Goal: Task Accomplishment & Management: Complete application form

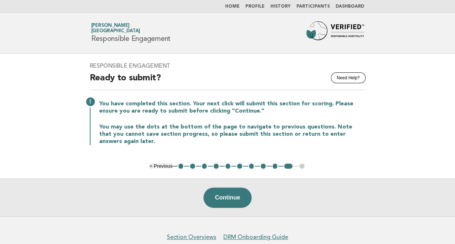
click at [7, 98] on main "Responsible Engagement Need Help? Ready to submit? You have completed this sect…" at bounding box center [227, 135] width 455 height 163
click at [179, 167] on button "1" at bounding box center [180, 166] width 7 height 7
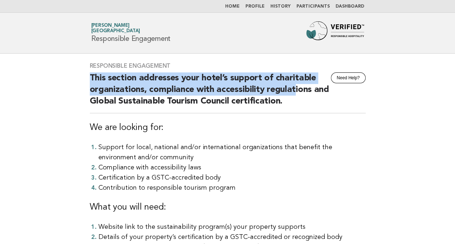
drag, startPoint x: 86, startPoint y: 78, endPoint x: 293, endPoint y: 94, distance: 207.4
click at [293, 94] on div "Responsible Engagement Need Help? This section addresses your hotel’s support o…" at bounding box center [227, 174] width 293 height 241
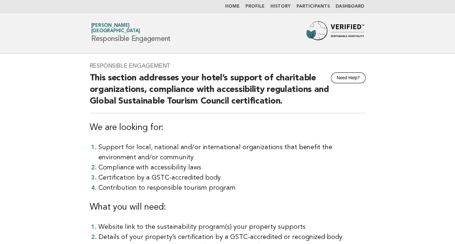
click at [189, 97] on h2 "This section addresses your hotel’s support of charitable organizations, compli…" at bounding box center [228, 92] width 276 height 41
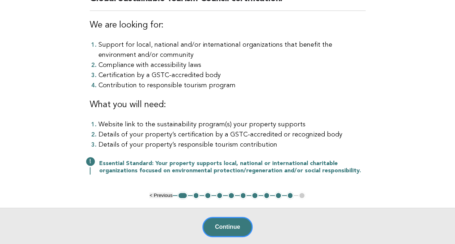
scroll to position [109, 0]
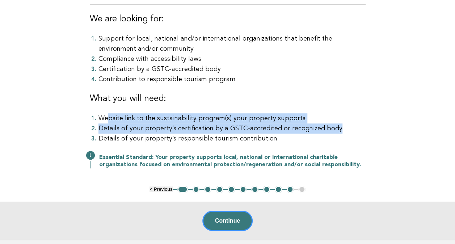
drag, startPoint x: 109, startPoint y: 119, endPoint x: 339, endPoint y: 129, distance: 229.8
click at [339, 129] on ol "Website link to the sustainability program(s) your property supports Details of…" at bounding box center [228, 128] width 276 height 30
drag, startPoint x: 339, startPoint y: 129, endPoint x: 256, endPoint y: 127, distance: 82.6
click at [256, 127] on li "Details of your property’s certification by a GSTC-accredited or recognized body" at bounding box center [232, 128] width 267 height 10
click at [263, 120] on li "Website link to the sustainability program(s) your property supports" at bounding box center [232, 118] width 267 height 10
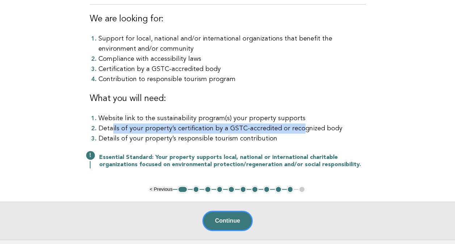
drag, startPoint x: 111, startPoint y: 126, endPoint x: 294, endPoint y: 127, distance: 183.3
click at [294, 127] on li "Details of your property’s certification by a GSTC-accredited or recognized body" at bounding box center [232, 128] width 267 height 10
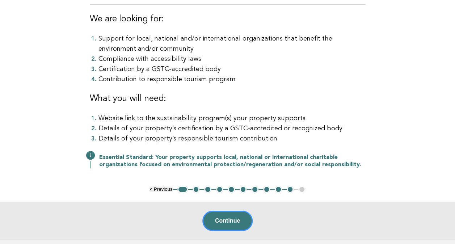
click at [146, 138] on li "Details of your property’s responsible tourism contribution" at bounding box center [232, 139] width 267 height 10
drag, startPoint x: 133, startPoint y: 127, endPoint x: 328, endPoint y: 122, distance: 195.3
click at [328, 122] on ol "Website link to the sustainability program(s) your property supports Details of…" at bounding box center [228, 128] width 276 height 30
drag, startPoint x: 328, startPoint y: 122, endPoint x: 250, endPoint y: 135, distance: 78.6
click at [250, 135] on li "Details of your property’s responsible tourism contribution" at bounding box center [232, 139] width 267 height 10
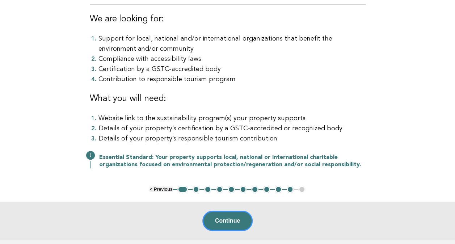
drag, startPoint x: 250, startPoint y: 135, endPoint x: 198, endPoint y: 124, distance: 53.1
click at [198, 124] on li "Details of your property’s certification by a GSTC-accredited or recognized body" at bounding box center [232, 128] width 267 height 10
drag, startPoint x: 293, startPoint y: 129, endPoint x: 194, endPoint y: 125, distance: 98.2
click at [194, 125] on li "Details of your property’s certification by a GSTC-accredited or recognized body" at bounding box center [232, 128] width 267 height 10
drag, startPoint x: 194, startPoint y: 125, endPoint x: 143, endPoint y: 128, distance: 51.9
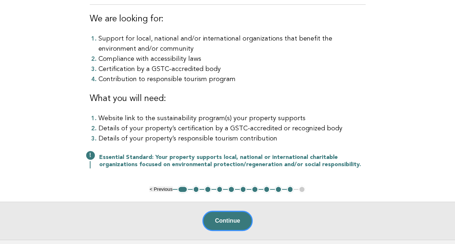
click at [143, 128] on li "Details of your property’s certification by a GSTC-accredited or recognized body" at bounding box center [232, 128] width 267 height 10
click at [196, 188] on button "2" at bounding box center [196, 189] width 7 height 7
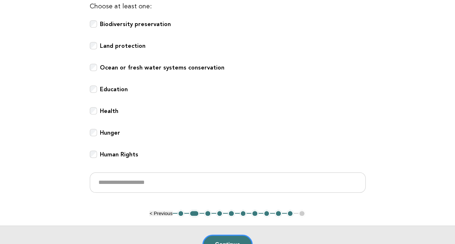
scroll to position [290, 0]
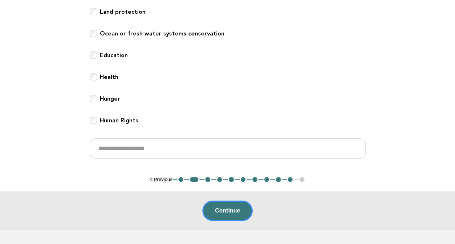
click at [207, 179] on button "3" at bounding box center [207, 179] width 7 height 7
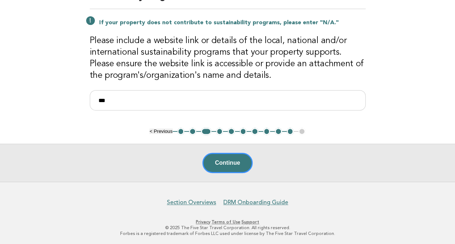
scroll to position [0, 0]
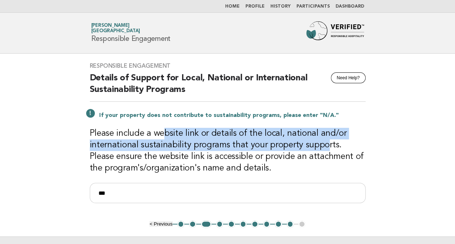
drag, startPoint x: 162, startPoint y: 135, endPoint x: 322, endPoint y: 140, distance: 160.9
click at [322, 140] on h3 "Please include a website link or details of the local, national and/or internat…" at bounding box center [228, 151] width 276 height 46
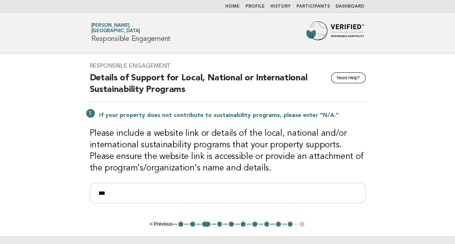
click at [217, 156] on h3 "Please include a website link or details of the local, national and/or internat…" at bounding box center [228, 151] width 276 height 46
drag, startPoint x: 273, startPoint y: 135, endPoint x: 328, endPoint y: 134, distance: 54.3
click at [328, 134] on h3 "Please include a website link or details of the local, national and/or internat…" at bounding box center [228, 151] width 276 height 46
drag, startPoint x: 328, startPoint y: 134, endPoint x: 147, endPoint y: 156, distance: 182.0
click at [147, 156] on h3 "Please include a website link or details of the local, national and/or internat…" at bounding box center [228, 151] width 276 height 46
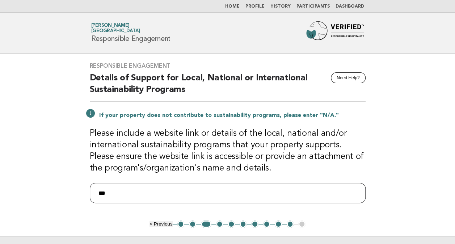
drag, startPoint x: 114, startPoint y: 192, endPoint x: 60, endPoint y: 186, distance: 54.7
click at [60, 186] on main "Responsible Engagement Need Help? Details of Support for Local, National or Int…" at bounding box center [227, 164] width 455 height 221
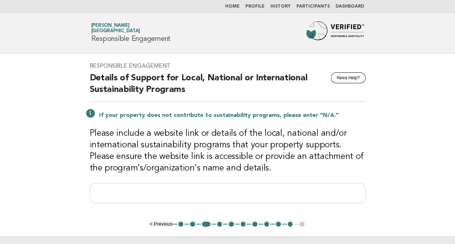
drag, startPoint x: 57, startPoint y: 181, endPoint x: 140, endPoint y: 160, distance: 85.6
click at [140, 160] on main "Responsible Engagement Need Help? Details of Support for Local, National or Int…" at bounding box center [227, 164] width 455 height 221
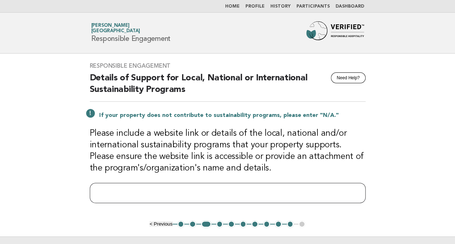
click at [149, 189] on input "text" at bounding box center [228, 193] width 276 height 20
paste input "**********"
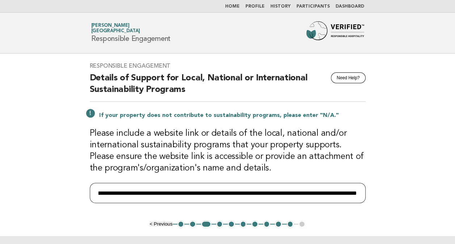
scroll to position [0, 285]
drag, startPoint x: 347, startPoint y: 193, endPoint x: 445, endPoint y: 193, distance: 98.9
click at [445, 193] on main "**********" at bounding box center [227, 164] width 455 height 221
click at [357, 193] on input "**********" at bounding box center [228, 193] width 276 height 20
drag, startPoint x: 343, startPoint y: 193, endPoint x: 396, endPoint y: 192, distance: 52.5
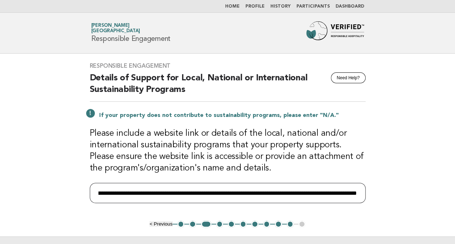
click at [396, 192] on main "**********" at bounding box center [227, 164] width 455 height 221
paste input "**********"
drag, startPoint x: 332, startPoint y: 193, endPoint x: 462, endPoint y: 200, distance: 129.4
click at [455, 200] on html "Home Profile History Participants Dashboard Forbes Travel Guide Anamaria Nicola…" at bounding box center [227, 169] width 455 height 338
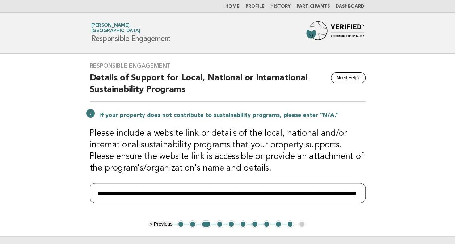
drag, startPoint x: 330, startPoint y: 194, endPoint x: 443, endPoint y: 195, distance: 112.6
click at [443, 195] on main "**********" at bounding box center [227, 164] width 455 height 221
paste input "**********"
drag, startPoint x: 385, startPoint y: 194, endPoint x: 433, endPoint y: 202, distance: 49.1
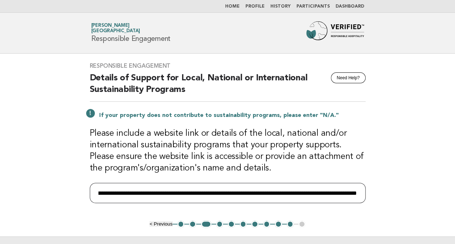
click at [433, 202] on main "**********" at bounding box center [227, 164] width 455 height 221
drag, startPoint x: 335, startPoint y: 191, endPoint x: 461, endPoint y: 193, distance: 125.3
click at [455, 193] on html "Home Profile History Participants Dashboard Forbes Travel Guide Anamaria Nicola…" at bounding box center [227, 169] width 455 height 338
paste input "**********"
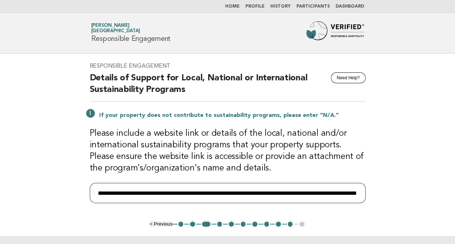
drag, startPoint x: 342, startPoint y: 192, endPoint x: 462, endPoint y: 196, distance: 120.0
click at [455, 196] on html "Home Profile History Participants Dashboard Forbes Travel Guide Anamaria Nicola…" at bounding box center [227, 169] width 455 height 338
paste input "**********"
drag, startPoint x: 335, startPoint y: 190, endPoint x: 456, endPoint y: 192, distance: 121.0
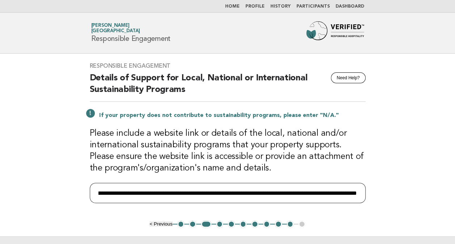
click at [455, 192] on html "Home Profile History Participants Dashboard Forbes Travel Guide Anamaria Nicola…" at bounding box center [227, 169] width 455 height 338
paste input "**********"
type input "**********"
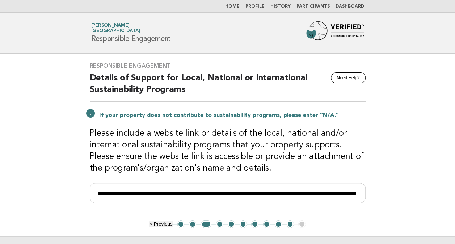
scroll to position [0, 0]
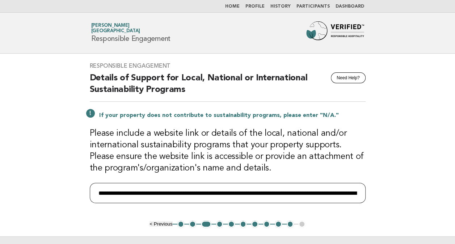
drag, startPoint x: 200, startPoint y: 192, endPoint x: 204, endPoint y: 192, distance: 4.0
click at [204, 192] on input "**********" at bounding box center [228, 193] width 276 height 20
click at [203, 190] on input "**********" at bounding box center [228, 193] width 276 height 20
drag, startPoint x: 156, startPoint y: 195, endPoint x: -1, endPoint y: 184, distance: 157.9
click at [0, 184] on html "Home Profile History Participants Dashboard Forbes Travel Guide Anamaria Nicola…" at bounding box center [227, 169] width 455 height 338
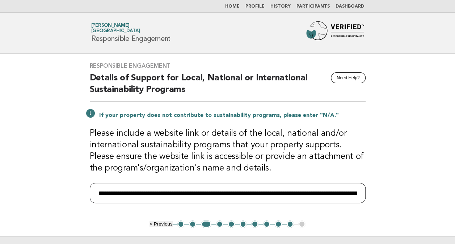
click at [175, 190] on input "**********" at bounding box center [228, 193] width 276 height 20
drag, startPoint x: 97, startPoint y: 192, endPoint x: 255, endPoint y: 196, distance: 157.9
click at [256, 196] on input "**********" at bounding box center [228, 193] width 276 height 20
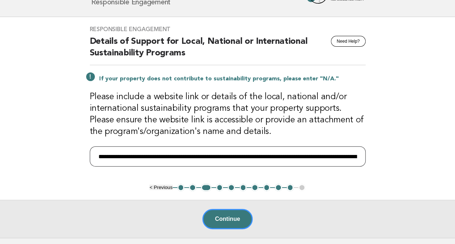
scroll to position [72, 0]
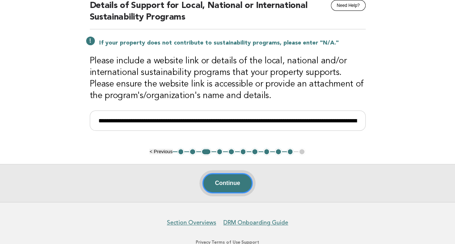
click at [235, 182] on button "Continue" at bounding box center [227, 183] width 50 height 20
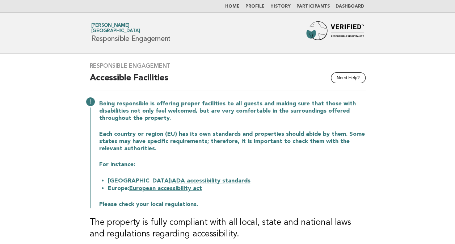
scroll to position [36, 0]
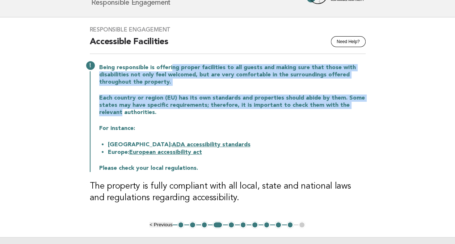
drag, startPoint x: 201, startPoint y: 65, endPoint x: 376, endPoint y: 105, distance: 179.1
click at [376, 105] on main "Responsible Engagement Need Help? Accessible Facilities Being responsible is of…" at bounding box center [227, 146] width 455 height 258
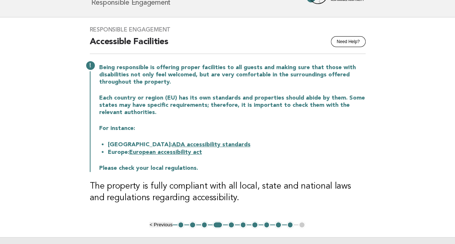
drag, startPoint x: 376, startPoint y: 105, endPoint x: 317, endPoint y: 142, distance: 69.8
click at [317, 142] on li "United States: ADA accessibility standards" at bounding box center [237, 145] width 258 height 8
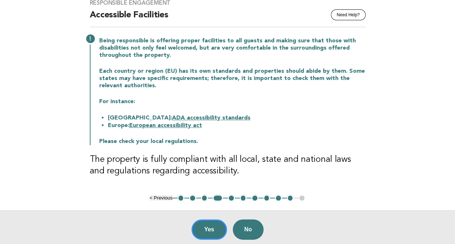
scroll to position [109, 0]
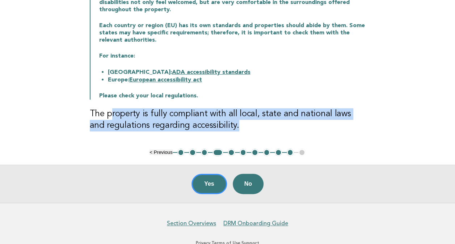
drag, startPoint x: 112, startPoint y: 110, endPoint x: 338, endPoint y: 122, distance: 226.3
click at [338, 122] on h3 "The property is fully compliant with all local, state and national laws and reg…" at bounding box center [228, 119] width 276 height 23
drag, startPoint x: 338, startPoint y: 122, endPoint x: 139, endPoint y: 122, distance: 198.1
click at [139, 122] on h3 "The property is fully compliant with all local, state and national laws and reg…" at bounding box center [228, 119] width 276 height 23
click at [210, 177] on button "Yes" at bounding box center [209, 184] width 35 height 20
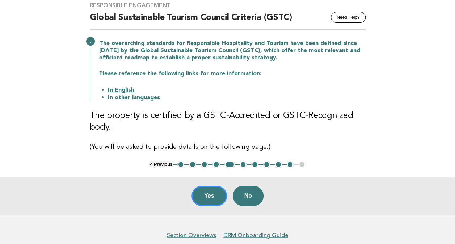
scroll to position [72, 0]
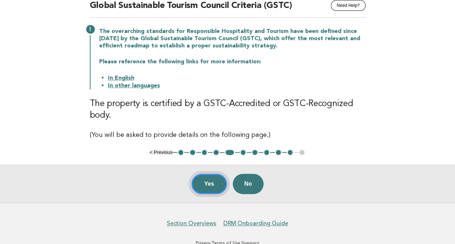
click at [209, 185] on button "Yes" at bounding box center [209, 184] width 35 height 20
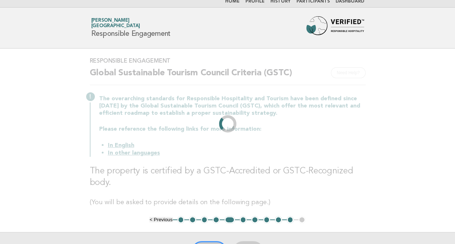
scroll to position [0, 0]
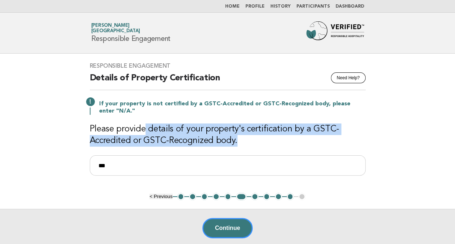
drag, startPoint x: 168, startPoint y: 132, endPoint x: 304, endPoint y: 139, distance: 136.4
click at [304, 139] on h3 "Please provide details of your property's certification by a GSTC-Accredited or…" at bounding box center [228, 134] width 276 height 23
click at [205, 142] on h3 "Please provide details of your property's certification by a GSTC-Accredited or…" at bounding box center [228, 134] width 276 height 23
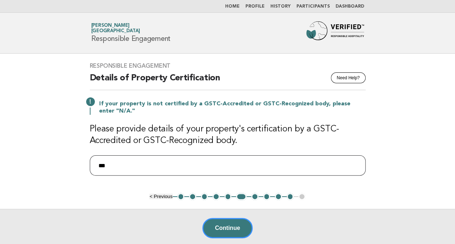
click at [172, 166] on input "***" at bounding box center [228, 165] width 276 height 20
drag, startPoint x: 113, startPoint y: 168, endPoint x: 63, endPoint y: 163, distance: 49.9
click at [63, 163] on main "Responsible Engagement Need Help? Details of Property Certification If your pro…" at bounding box center [227, 150] width 455 height 193
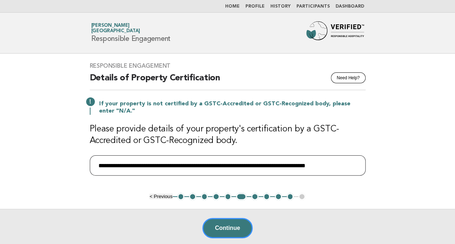
drag, startPoint x: 276, startPoint y: 167, endPoint x: 369, endPoint y: 169, distance: 93.1
click at [369, 169] on div "**********" at bounding box center [227, 123] width 293 height 139
click at [317, 167] on input "**********" at bounding box center [228, 165] width 276 height 20
drag, startPoint x: 274, startPoint y: 163, endPoint x: 315, endPoint y: 166, distance: 40.6
click at [315, 166] on input "**********" at bounding box center [228, 165] width 276 height 20
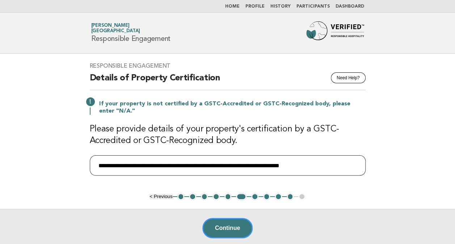
click at [318, 165] on input "**********" at bounding box center [228, 165] width 276 height 20
drag, startPoint x: 273, startPoint y: 167, endPoint x: 363, endPoint y: 170, distance: 90.3
click at [363, 170] on input "**********" at bounding box center [228, 165] width 276 height 20
drag, startPoint x: 296, startPoint y: 162, endPoint x: -1, endPoint y: 155, distance: 297.8
click at [0, 155] on html "**********" at bounding box center [227, 155] width 455 height 311
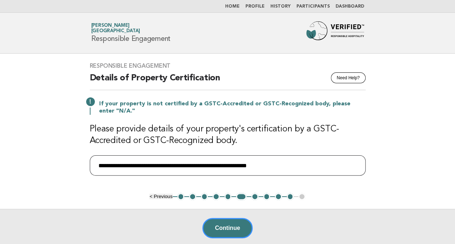
click at [267, 165] on input "**********" at bounding box center [228, 165] width 276 height 20
type input "**********"
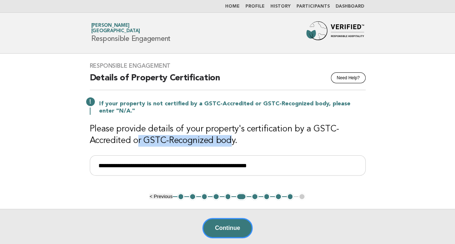
drag, startPoint x: 139, startPoint y: 140, endPoint x: 230, endPoint y: 141, distance: 90.9
click at [230, 141] on h3 "Please provide details of your property's certification by a GSTC-Accredited or…" at bounding box center [228, 134] width 276 height 23
drag, startPoint x: 230, startPoint y: 141, endPoint x: 162, endPoint y: 141, distance: 68.1
click at [162, 141] on h3 "Please provide details of your property's certification by a GSTC-Accredited or…" at bounding box center [228, 134] width 276 height 23
click at [127, 143] on h3 "Please provide details of your property's certification by a GSTC-Accredited or…" at bounding box center [228, 134] width 276 height 23
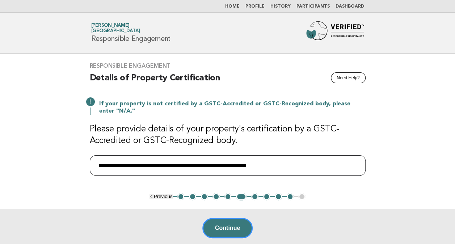
click at [256, 167] on input "**********" at bounding box center [228, 165] width 276 height 20
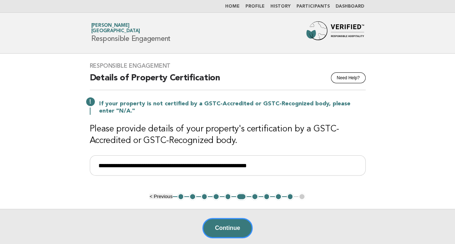
click at [156, 139] on h3 "Please provide details of your property's certification by a GSTC-Accredited or…" at bounding box center [228, 134] width 276 height 23
copy h3 "GSTC"
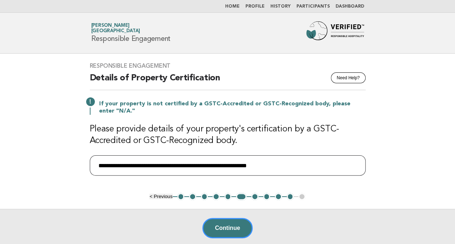
drag, startPoint x: 223, startPoint y: 162, endPoint x: 76, endPoint y: 160, distance: 147.4
click at [76, 160] on main "**********" at bounding box center [227, 150] width 455 height 193
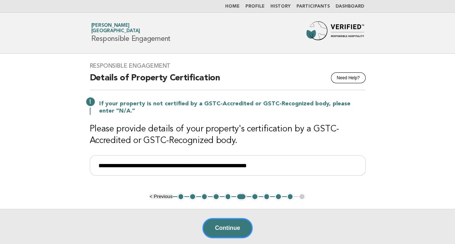
click at [57, 166] on main "**********" at bounding box center [227, 150] width 455 height 193
click at [227, 195] on button "5" at bounding box center [228, 196] width 7 height 7
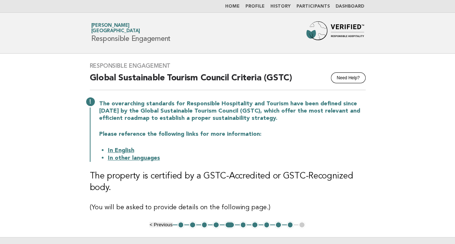
click at [141, 79] on h2 "Global Sustainable Tourism Council Criteria (GSTC)" at bounding box center [228, 81] width 276 height 18
drag, startPoint x: 141, startPoint y: 79, endPoint x: 101, endPoint y: 79, distance: 39.5
click at [101, 79] on h2 "Global Sustainable Tourism Council Criteria (GSTC)" at bounding box center [228, 81] width 276 height 18
drag, startPoint x: 101, startPoint y: 79, endPoint x: 89, endPoint y: 77, distance: 12.1
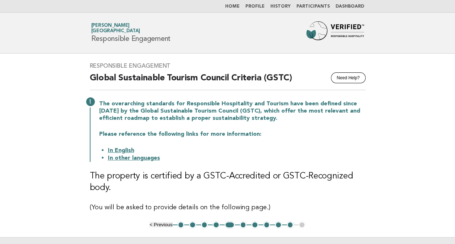
click at [89, 77] on div "Responsible Engagement Need Help? Global Sustainable Tourism Council Criteria (…" at bounding box center [227, 138] width 293 height 168
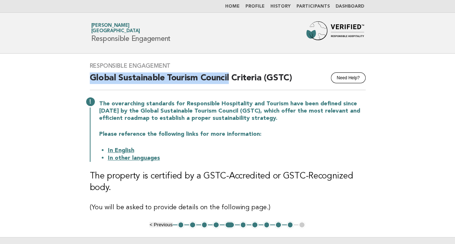
drag, startPoint x: 86, startPoint y: 78, endPoint x: 228, endPoint y: 79, distance: 141.6
click at [228, 79] on div "Responsible Engagement Need Help? Global Sustainable Tourism Council Criteria (…" at bounding box center [227, 138] width 293 height 168
copy h2 "Global Sustainable Tourism Council"
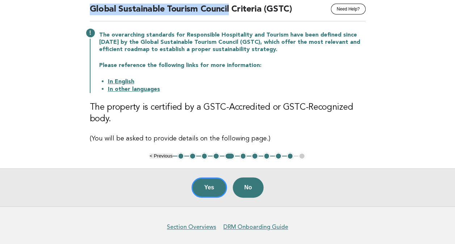
scroll to position [57, 0]
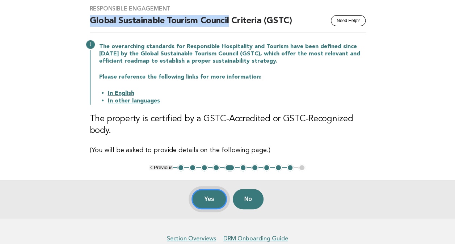
click at [205, 196] on button "Yes" at bounding box center [209, 199] width 35 height 20
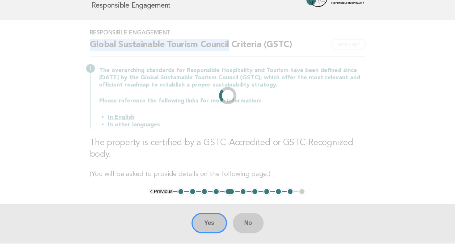
scroll to position [0, 0]
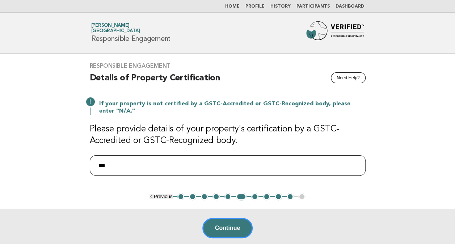
drag, startPoint x: 130, startPoint y: 166, endPoint x: 53, endPoint y: 158, distance: 77.5
click at [53, 158] on main "Responsible Engagement Need Help? Details of Property Certification If your pro…" at bounding box center [227, 150] width 455 height 193
paste input "**********"
type input "**********"
drag, startPoint x: 211, startPoint y: 169, endPoint x: 47, endPoint y: 157, distance: 164.5
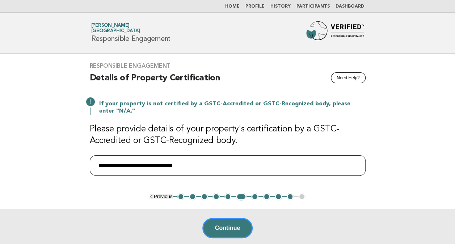
click at [49, 158] on main "**********" at bounding box center [227, 150] width 455 height 193
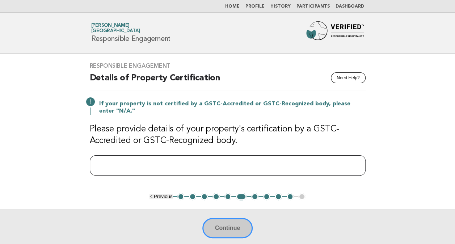
paste input "**********"
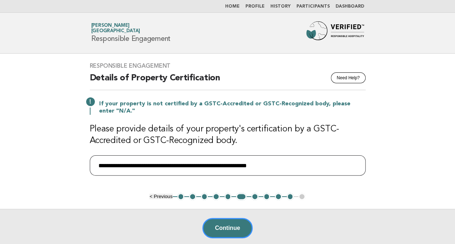
click at [99, 165] on input "**********" at bounding box center [228, 165] width 276 height 20
click at [126, 163] on input "**********" at bounding box center [228, 165] width 276 height 20
click at [187, 162] on input "**********" at bounding box center [228, 165] width 276 height 20
click at [247, 165] on input "**********" at bounding box center [228, 165] width 276 height 20
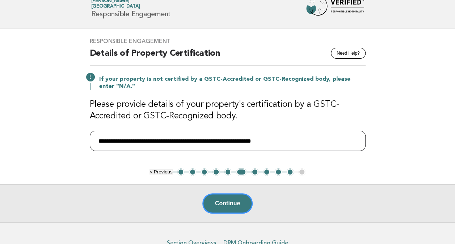
scroll to position [36, 0]
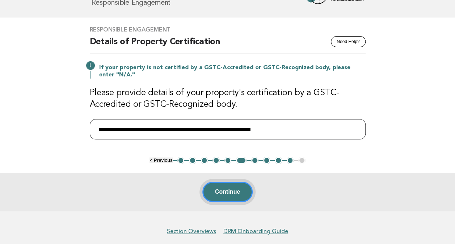
type input "**********"
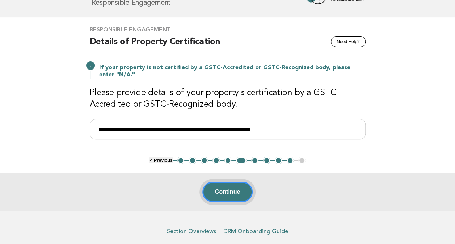
click at [225, 192] on button "Continue" at bounding box center [227, 192] width 50 height 20
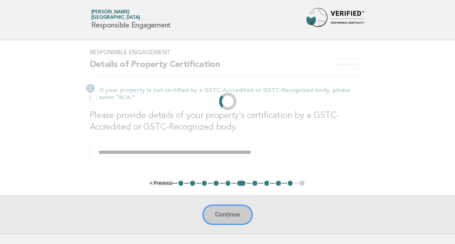
scroll to position [0, 0]
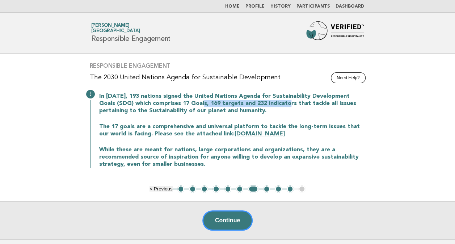
drag, startPoint x: 217, startPoint y: 104, endPoint x: 304, endPoint y: 104, distance: 87.6
click at [304, 104] on p "In September 2015, 193 nations signed the United Nations Agenda for Sustainabil…" at bounding box center [232, 104] width 267 height 22
drag, startPoint x: 304, startPoint y: 104, endPoint x: 291, endPoint y: 113, distance: 16.2
click at [291, 113] on p "In September 2015, 193 nations signed the United Nations Agenda for Sustainabil…" at bounding box center [232, 104] width 267 height 22
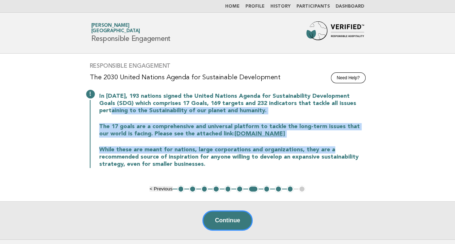
drag, startPoint x: 113, startPoint y: 112, endPoint x: 402, endPoint y: 150, distance: 291.9
click at [402, 150] on main "Responsible Engagement Need Help? The 2030 United Nations Agenda for Sustainabl…" at bounding box center [227, 147] width 455 height 186
click at [163, 115] on div "In September 2015, 193 nations signed the United Nations Agenda for Sustainabil…" at bounding box center [228, 129] width 276 height 77
drag, startPoint x: 157, startPoint y: 113, endPoint x: 357, endPoint y: 140, distance: 201.4
click at [357, 140] on div "In September 2015, 193 nations signed the United Nations Agenda for Sustainabil…" at bounding box center [228, 129] width 276 height 77
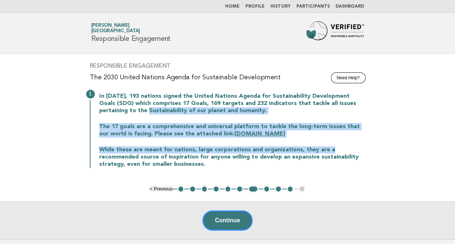
click at [148, 127] on p "The 17 goals are a comprehensive and universal platform to tackle the long-term…" at bounding box center [232, 130] width 267 height 14
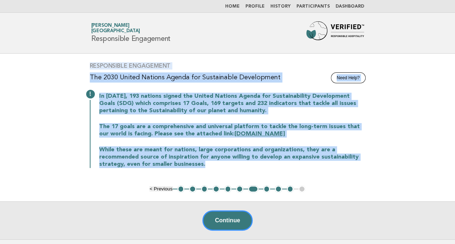
drag, startPoint x: 87, startPoint y: 62, endPoint x: 263, endPoint y: 164, distance: 203.9
click at [263, 164] on div "Responsible Engagement Need Help? The 2030 United Nations Agenda for Sustainabl…" at bounding box center [227, 120] width 293 height 132
copy div "Responsible Engagement Need Help? The 2030 United Nations Agenda for Sustainabl…"
click at [172, 128] on p "The 17 goals are a comprehensive and universal platform to tackle the long-term…" at bounding box center [232, 130] width 267 height 14
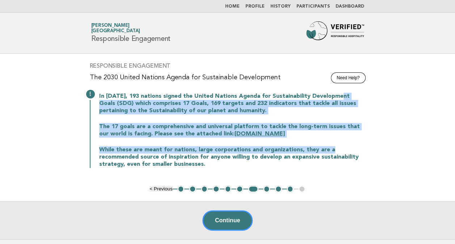
drag, startPoint x: 101, startPoint y: 103, endPoint x: 343, endPoint y: 139, distance: 244.6
click at [343, 139] on div "In September 2015, 193 nations signed the United Nations Agenda for Sustainabil…" at bounding box center [228, 129] width 276 height 77
click at [151, 121] on div "In September 2015, 193 nations signed the United Nations Agenda for Sustainabil…" at bounding box center [228, 129] width 276 height 77
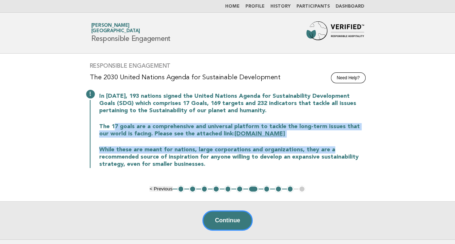
drag, startPoint x: 113, startPoint y: 126, endPoint x: 352, endPoint y: 143, distance: 239.3
click at [352, 143] on div "In September 2015, 193 nations signed the United Nations Agenda for Sustainabil…" at bounding box center [228, 129] width 276 height 77
drag, startPoint x: 352, startPoint y: 143, endPoint x: 306, endPoint y: 141, distance: 46.1
click at [306, 141] on div "In September 2015, 193 nations signed the United Nations Agenda for Sustainabil…" at bounding box center [228, 129] width 276 height 77
click at [289, 139] on div "In September 2015, 193 nations signed the United Nations Agenda for Sustainabil…" at bounding box center [228, 129] width 276 height 77
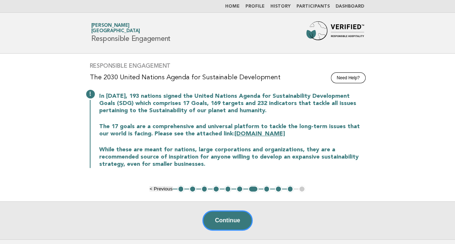
click at [164, 123] on p "The 17 goals are a comprehensive and universal platform to tackle the long-term…" at bounding box center [232, 130] width 267 height 14
click at [235, 133] on link "sdgs.un.org" at bounding box center [260, 134] width 50 height 6
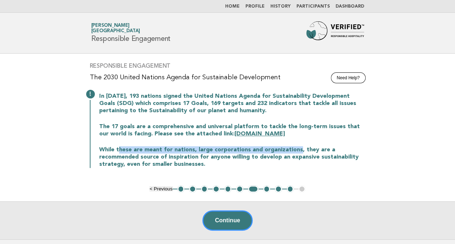
drag, startPoint x: 118, startPoint y: 150, endPoint x: 295, endPoint y: 150, distance: 176.7
click at [295, 150] on p "While these are meant for nations, large corporations and organizations, they a…" at bounding box center [232, 157] width 267 height 22
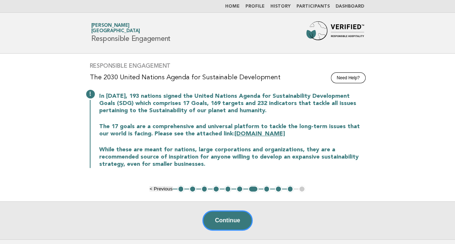
drag, startPoint x: 295, startPoint y: 150, endPoint x: 253, endPoint y: 157, distance: 42.3
click at [253, 157] on p "While these are meant for nations, large corporations and organizations, they a…" at bounding box center [232, 157] width 267 height 22
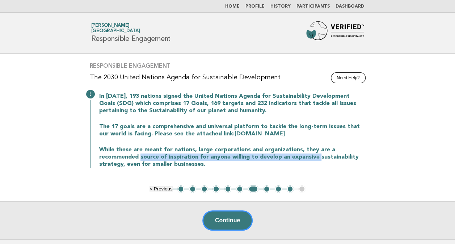
drag, startPoint x: 139, startPoint y: 157, endPoint x: 318, endPoint y: 159, distance: 178.6
click at [318, 159] on p "While these are meant for nations, large corporations and organizations, they a…" at bounding box center [232, 157] width 267 height 22
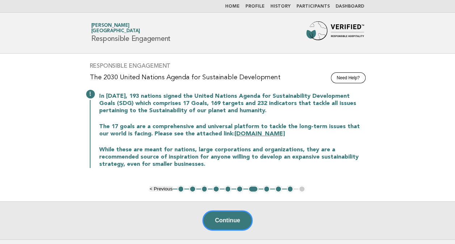
click at [172, 97] on p "In September 2015, 193 nations signed the United Nations Agenda for Sustainabil…" at bounding box center [232, 104] width 267 height 22
click at [227, 220] on button "Continue" at bounding box center [227, 220] width 50 height 20
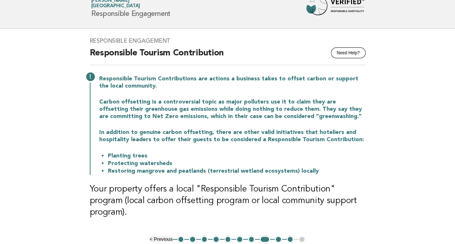
scroll to position [72, 0]
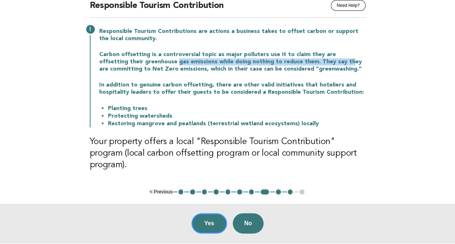
drag, startPoint x: 148, startPoint y: 61, endPoint x: 318, endPoint y: 59, distance: 170.6
click at [318, 59] on p "Carbon offsetting is a controversial topic as major polluters use it to claim t…" at bounding box center [232, 62] width 267 height 22
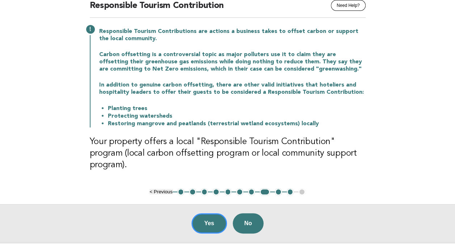
drag, startPoint x: 318, startPoint y: 59, endPoint x: 286, endPoint y: 72, distance: 35.0
click at [286, 72] on p "Carbon offsetting is a controversial topic as major polluters use it to claim t…" at bounding box center [232, 62] width 267 height 22
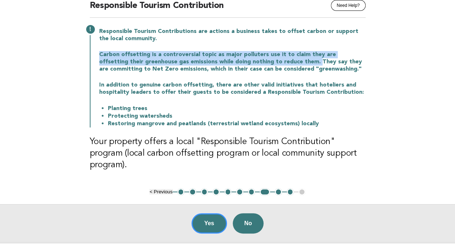
drag, startPoint x: 99, startPoint y: 53, endPoint x: 288, endPoint y: 60, distance: 189.2
click at [288, 60] on div "Responsible Tourism Contributions are actions a business takes to offset carbon…" at bounding box center [228, 76] width 276 height 101
copy p "Carbon offsetting is a controversial topic as major polluters use it to claim t…"
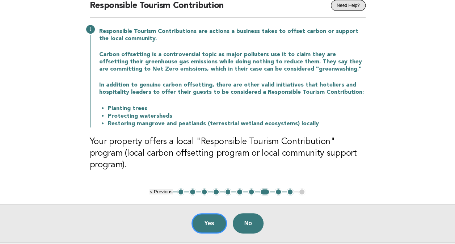
drag, startPoint x: 323, startPoint y: 88, endPoint x: 360, endPoint y: 3, distance: 92.3
click at [323, 87] on p "In addition to genuine carbon offsetting, there are other valid initiatives tha…" at bounding box center [232, 88] width 267 height 14
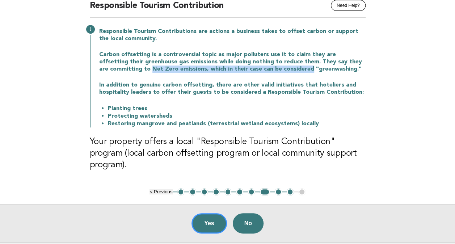
drag, startPoint x: 140, startPoint y: 69, endPoint x: 298, endPoint y: 68, distance: 158.3
click at [298, 68] on p "Carbon offsetting is a controversial topic as major polluters use it to claim t…" at bounding box center [232, 62] width 267 height 22
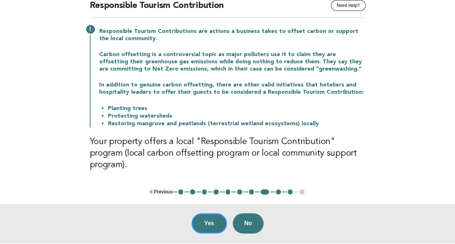
drag, startPoint x: 298, startPoint y: 68, endPoint x: 256, endPoint y: 84, distance: 44.6
click at [256, 84] on p "In addition to genuine carbon offsetting, there are other valid initiatives tha…" at bounding box center [232, 88] width 267 height 14
click at [331, 70] on p "Carbon offsetting is a controversial topic as major polluters use it to claim t…" at bounding box center [232, 62] width 267 height 22
drag, startPoint x: 331, startPoint y: 70, endPoint x: 268, endPoint y: 83, distance: 64.0
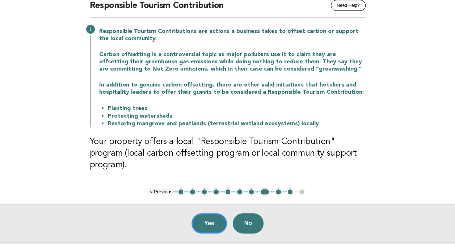
click at [268, 83] on p "In addition to genuine carbon offsetting, there are other valid initiatives tha…" at bounding box center [232, 88] width 267 height 14
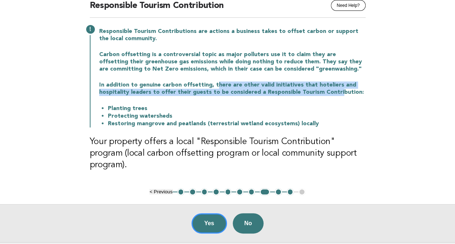
drag, startPoint x: 215, startPoint y: 85, endPoint x: 335, endPoint y: 92, distance: 120.5
click at [335, 92] on p "In addition to genuine carbon offsetting, there are other valid initiatives tha…" at bounding box center [232, 88] width 267 height 14
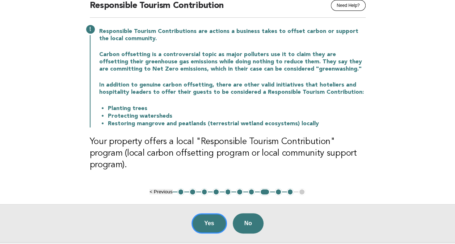
click at [235, 103] on div "Responsible Tourism Contributions are actions a business takes to offset carbon…" at bounding box center [228, 76] width 276 height 101
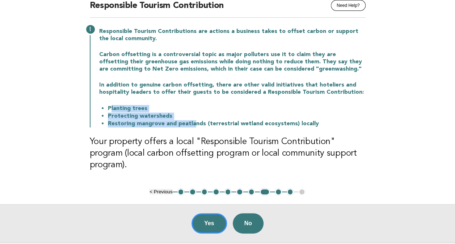
drag, startPoint x: 112, startPoint y: 109, endPoint x: 193, endPoint y: 122, distance: 82.3
click at [193, 122] on ul "Planting trees Protecting watersheds Restoring mangrove and peatlands (terrestr…" at bounding box center [232, 116] width 267 height 23
drag, startPoint x: 193, startPoint y: 122, endPoint x: 160, endPoint y: 105, distance: 36.9
click at [160, 105] on li "Planting trees" at bounding box center [237, 109] width 258 height 8
click at [247, 119] on li "Protecting watersheds" at bounding box center [237, 116] width 258 height 8
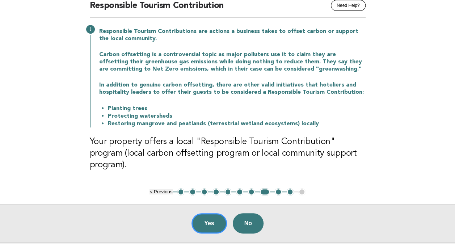
click at [153, 141] on h3 "Your property offers a local "Responsible Tourism Contribution" program (local …" at bounding box center [228, 153] width 276 height 35
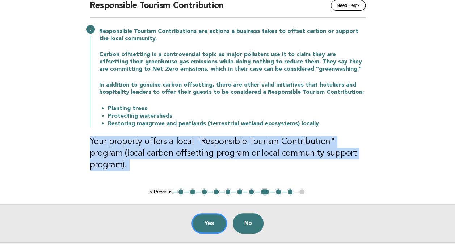
click at [153, 141] on h3 "Your property offers a local "Responsible Tourism Contribution" program (local …" at bounding box center [228, 153] width 276 height 35
copy main "Your property offers a local "Responsible Tourism Contribution" program (local …"
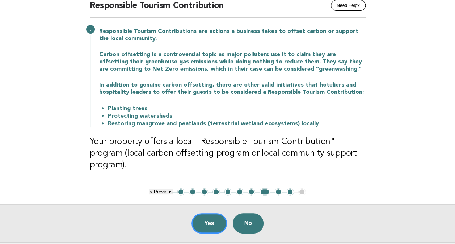
click at [304, 109] on li "Planting trees" at bounding box center [237, 109] width 258 height 8
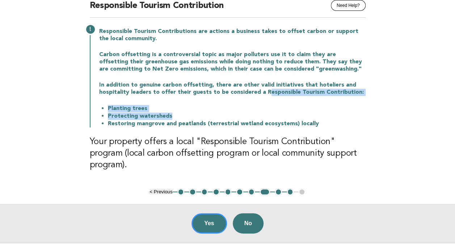
drag, startPoint x: 264, startPoint y: 92, endPoint x: 363, endPoint y: 114, distance: 101.4
click at [363, 114] on div "Responsible Tourism Contributions are actions a business takes to offset carbon…" at bounding box center [228, 76] width 276 height 101
click at [219, 113] on li "Protecting watersheds" at bounding box center [237, 116] width 258 height 8
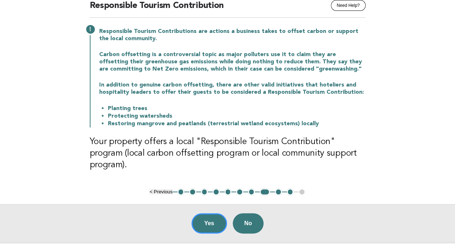
click at [156, 116] on li "Protecting watersheds" at bounding box center [237, 116] width 258 height 8
copy ul "Protecting watersheds"
drag, startPoint x: 110, startPoint y: 122, endPoint x: 204, endPoint y: 120, distance: 93.5
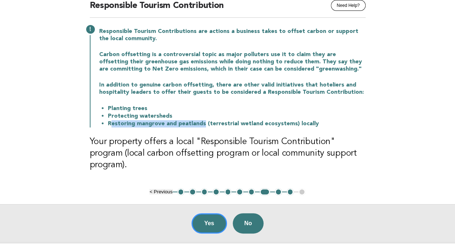
click at [204, 120] on li "Restoring mangrove and peatlands (terrestrial wetland ecosystems) locally" at bounding box center [237, 124] width 258 height 8
drag, startPoint x: 204, startPoint y: 120, endPoint x: 210, endPoint y: 123, distance: 7.3
click at [210, 123] on li "Restoring mangrove and peatlands (terrestrial wetland ecosystems) locally" at bounding box center [237, 124] width 258 height 8
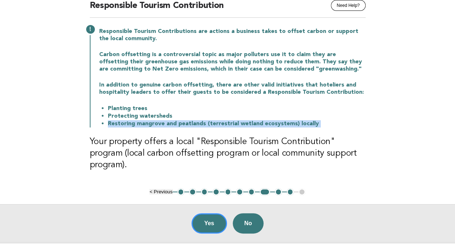
copy div "Restoring mangrove and peatlands (terrestrial wetland ecosystems) locally"
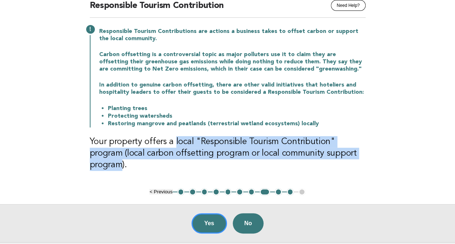
drag, startPoint x: 216, startPoint y: 148, endPoint x: 349, endPoint y: 155, distance: 133.8
click at [349, 155] on h3 "Your property offers a local "Responsible Tourism Contribution" program (local …" at bounding box center [228, 153] width 276 height 35
drag, startPoint x: 349, startPoint y: 155, endPoint x: 277, endPoint y: 144, distance: 73.6
click at [277, 144] on h3 "Your property offers a local "Responsible Tourism Contribution" program (local …" at bounding box center [228, 153] width 276 height 35
click at [205, 144] on h3 "Your property offers a local "Responsible Tourism Contribution" program (local …" at bounding box center [228, 153] width 276 height 35
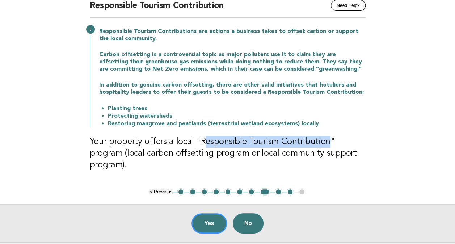
drag, startPoint x: 218, startPoint y: 143, endPoint x: 323, endPoint y: 141, distance: 105.4
click at [323, 141] on h3 "Your property offers a local "Responsible Tourism Contribution" program (local …" at bounding box center [228, 153] width 276 height 35
drag, startPoint x: 323, startPoint y: 141, endPoint x: 258, endPoint y: 142, distance: 65.6
click at [258, 142] on h3 "Your property offers a local "Responsible Tourism Contribution" program (local …" at bounding box center [228, 153] width 276 height 35
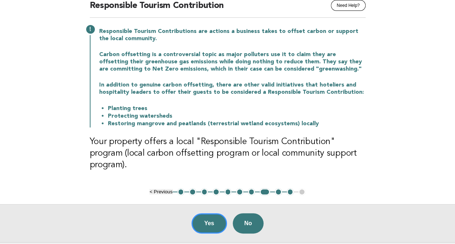
click at [164, 146] on h3 "Your property offers a local "Responsible Tourism Contribution" program (local …" at bounding box center [228, 153] width 276 height 35
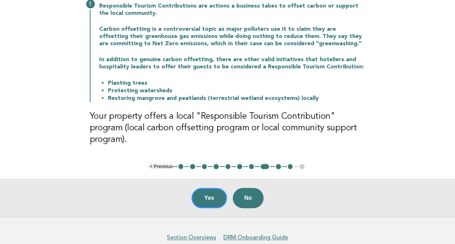
scroll to position [109, 0]
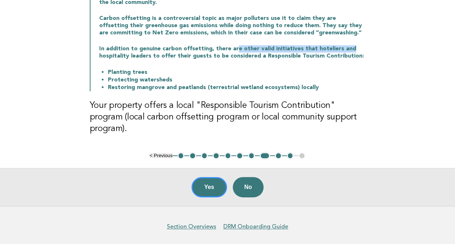
drag, startPoint x: 244, startPoint y: 49, endPoint x: 353, endPoint y: 51, distance: 109.4
click at [353, 51] on p "In addition to genuine carbon offsetting, there are other valid initiatives tha…" at bounding box center [232, 52] width 267 height 14
click at [274, 66] on div "Responsible Tourism Contributions are actions a business takes to offset carbon…" at bounding box center [228, 40] width 276 height 101
drag, startPoint x: 254, startPoint y: 50, endPoint x: 339, endPoint y: 49, distance: 85.8
click at [339, 49] on p "In addition to genuine carbon offsetting, there are other valid initiatives tha…" at bounding box center [232, 52] width 267 height 14
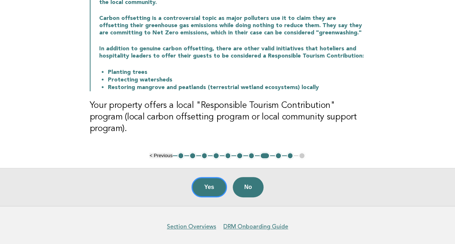
drag, startPoint x: 339, startPoint y: 49, endPoint x: 300, endPoint y: 68, distance: 43.9
click at [300, 68] on li "Planting trees" at bounding box center [237, 72] width 258 height 8
drag, startPoint x: 111, startPoint y: 72, endPoint x: 144, endPoint y: 72, distance: 33.3
click at [144, 72] on li "Planting trees" at bounding box center [237, 72] width 258 height 8
drag, startPoint x: 144, startPoint y: 72, endPoint x: 272, endPoint y: 69, distance: 127.5
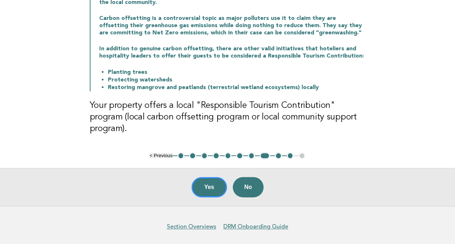
click at [272, 69] on li "Planting trees" at bounding box center [237, 72] width 258 height 8
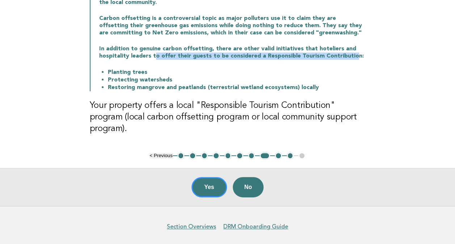
drag, startPoint x: 153, startPoint y: 54, endPoint x: 350, endPoint y: 54, distance: 196.7
click at [350, 54] on p "In addition to genuine carbon offsetting, there are other valid initiatives tha…" at bounding box center [232, 52] width 267 height 14
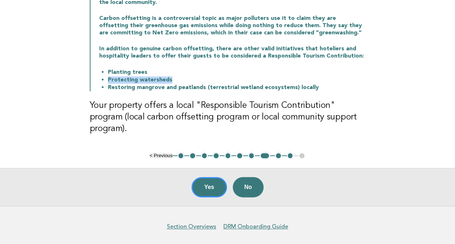
drag, startPoint x: 350, startPoint y: 54, endPoint x: 267, endPoint y: 76, distance: 86.2
click at [267, 76] on ul "Planting trees Protecting watersheds Restoring mangrove and peatlands (terrestr…" at bounding box center [232, 79] width 267 height 23
drag, startPoint x: 267, startPoint y: 76, endPoint x: 211, endPoint y: 75, distance: 55.8
click at [211, 75] on li "Planting trees" at bounding box center [237, 72] width 258 height 8
click at [245, 69] on li "Planting trees" at bounding box center [237, 72] width 258 height 8
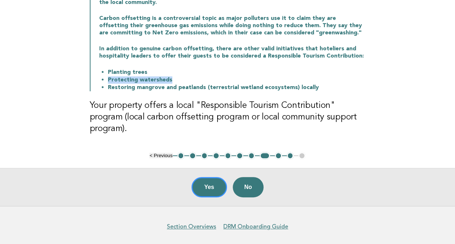
click at [312, 78] on li "Protecting watersheds" at bounding box center [237, 80] width 258 height 8
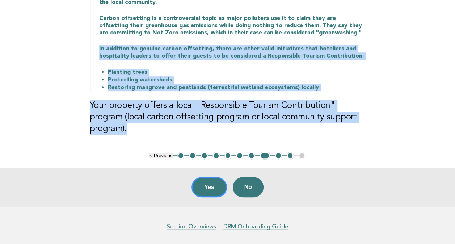
drag, startPoint x: 97, startPoint y: 48, endPoint x: 382, endPoint y: 133, distance: 296.8
click at [382, 133] on main "Responsible Engagement Need Help? Responsible Tourism Contribution Responsible …" at bounding box center [227, 75] width 455 height 261
click at [237, 61] on div "Responsible Tourism Contributions are actions a business takes to offset carbon…" at bounding box center [228, 40] width 276 height 101
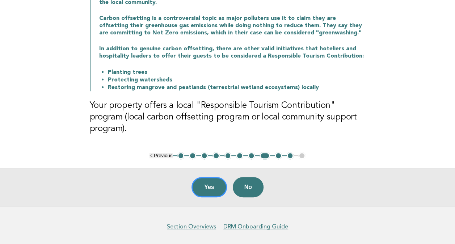
click at [282, 72] on li "Planting trees" at bounding box center [237, 72] width 258 height 8
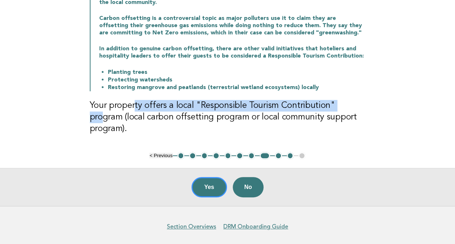
drag, startPoint x: 133, startPoint y: 105, endPoint x: 343, endPoint y: 107, distance: 210.1
click at [343, 107] on h3 "Your property offers a local "Responsible Tourism Contribution" program (local …" at bounding box center [228, 117] width 276 height 35
click at [251, 107] on h3 "Your property offers a local "Responsible Tourism Contribution" program (local …" at bounding box center [228, 117] width 276 height 35
click at [244, 105] on h3 "Your property offers a local "Responsible Tourism Contribution" program (local …" at bounding box center [228, 117] width 276 height 35
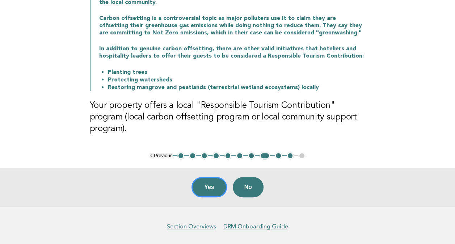
click at [163, 106] on h3 "Your property offers a local "Responsible Tourism Contribution" program (local …" at bounding box center [228, 117] width 276 height 35
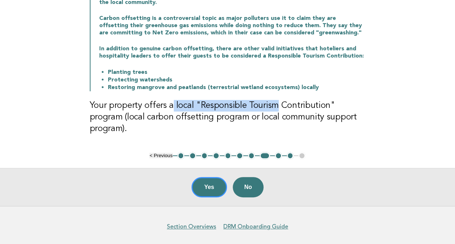
drag, startPoint x: 168, startPoint y: 105, endPoint x: 275, endPoint y: 105, distance: 106.8
click at [275, 105] on h3 "Your property offers a local "Responsible Tourism Contribution" program (local …" at bounding box center [228, 117] width 276 height 35
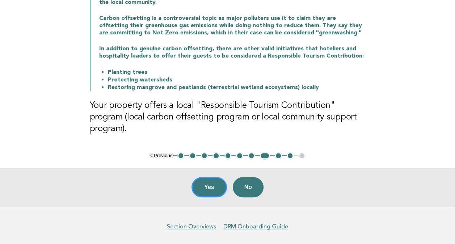
drag, startPoint x: 275, startPoint y: 105, endPoint x: 239, endPoint y: 117, distance: 37.8
click at [240, 117] on h3 "Your property offers a local "Responsible Tourism Contribution" program (local …" at bounding box center [228, 117] width 276 height 35
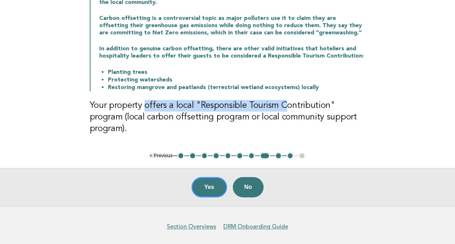
drag, startPoint x: 285, startPoint y: 108, endPoint x: 145, endPoint y: 104, distance: 139.9
click at [145, 104] on h3 "Your property offers a local "Responsible Tourism Contribution" program (local …" at bounding box center [228, 117] width 276 height 35
drag, startPoint x: 145, startPoint y: 104, endPoint x: 225, endPoint y: 111, distance: 79.6
click at [225, 111] on h3 "Your property offers a local "Responsible Tourism Contribution" program (local …" at bounding box center [228, 117] width 276 height 35
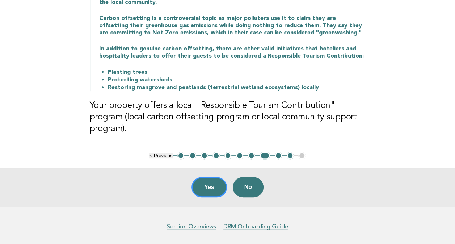
click at [206, 114] on h3 "Your property offers a local "Responsible Tourism Contribution" program (local …" at bounding box center [228, 117] width 276 height 35
click at [212, 110] on h3 "Your property offers a local "Responsible Tourism Contribution" program (local …" at bounding box center [228, 117] width 276 height 35
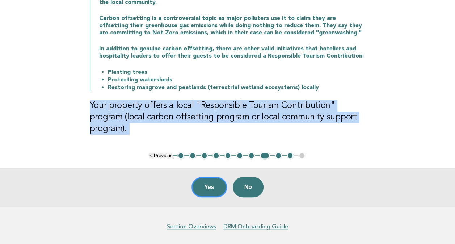
click at [212, 110] on h3 "Your property offers a local "Responsible Tourism Contribution" program (local …" at bounding box center [228, 117] width 276 height 35
copy main "Your property offers a local "Responsible Tourism Contribution" program (local …"
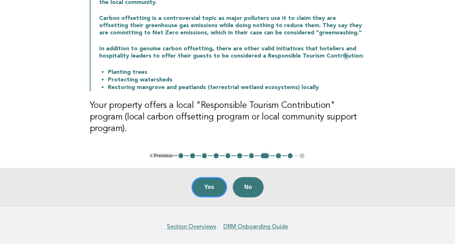
click at [338, 57] on p "In addition to genuine carbon offsetting, there are other valid initiatives tha…" at bounding box center [232, 52] width 267 height 14
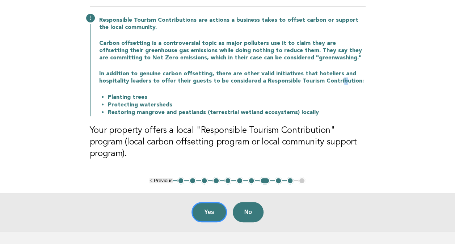
scroll to position [72, 0]
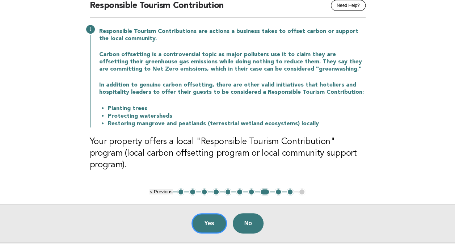
drag, startPoint x: 183, startPoint y: 79, endPoint x: 187, endPoint y: 81, distance: 4.0
click at [183, 80] on div "Responsible Tourism Contributions are actions a business takes to offset carbon…" at bounding box center [228, 76] width 276 height 101
click at [85, 2] on div "Responsible Engagement Need Help? Responsible Tourism Contribution Responsible …" at bounding box center [227, 84] width 293 height 207
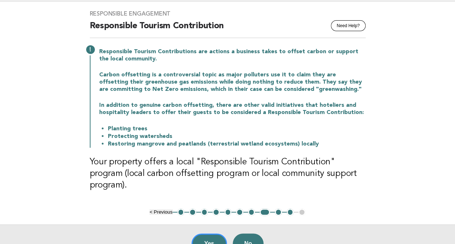
scroll to position [36, 0]
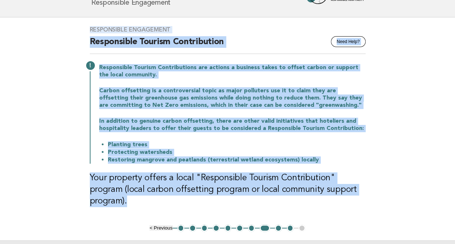
drag, startPoint x: 85, startPoint y: 27, endPoint x: 375, endPoint y: 186, distance: 330.5
click at [375, 186] on main "Responsible Engagement Need Help? Responsible Tourism Contribution Responsible …" at bounding box center [227, 147] width 455 height 261
copy div "Responsible Engagement Need Help? Responsible Tourism Contribution Responsible …"
click at [385, 109] on main "Responsible Engagement Need Help? Responsible Tourism Contribution Responsible …" at bounding box center [227, 147] width 455 height 261
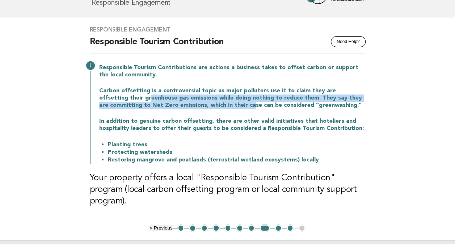
drag, startPoint x: 123, startPoint y: 97, endPoint x: 241, endPoint y: 106, distance: 118.4
click at [241, 106] on p "Carbon offsetting is a controversial topic as major polluters use it to claim t…" at bounding box center [232, 98] width 267 height 22
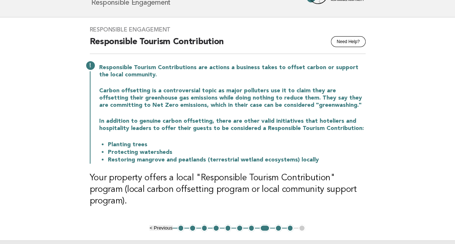
drag, startPoint x: 241, startPoint y: 106, endPoint x: 222, endPoint y: 136, distance: 35.2
click at [222, 134] on div "Responsible Tourism Contributions are actions a business takes to offset carbon…" at bounding box center [228, 113] width 276 height 101
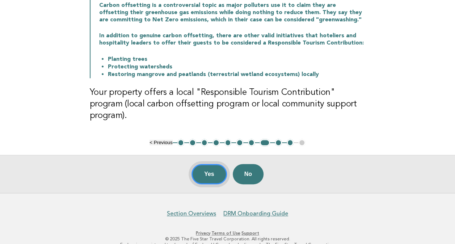
click at [207, 164] on button "Yes" at bounding box center [209, 174] width 35 height 20
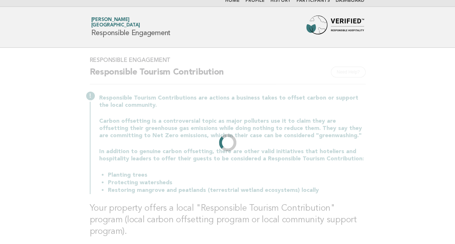
scroll to position [0, 0]
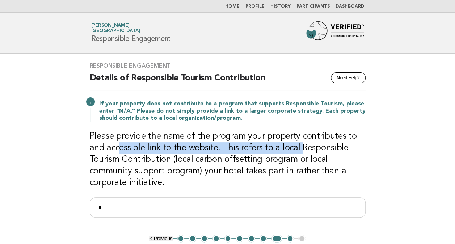
drag, startPoint x: 120, startPoint y: 144, endPoint x: 300, endPoint y: 146, distance: 179.7
click at [300, 146] on h3 "Please provide the name of the program your property contributes to and accessi…" at bounding box center [228, 160] width 276 height 58
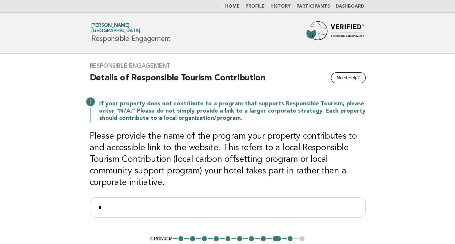
drag, startPoint x: 300, startPoint y: 146, endPoint x: 230, endPoint y: 164, distance: 72.0
click at [230, 164] on h3 "Please provide the name of the program your property contributes to and accessi…" at bounding box center [228, 160] width 276 height 58
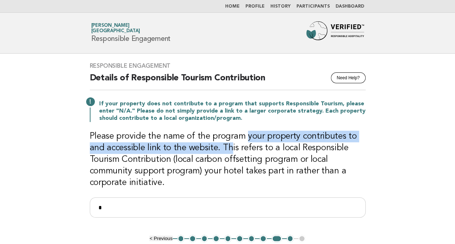
drag, startPoint x: 248, startPoint y: 136, endPoint x: 230, endPoint y: 147, distance: 21.6
click at [230, 147] on h3 "Please provide the name of the program your property contributes to and accessi…" at bounding box center [228, 160] width 276 height 58
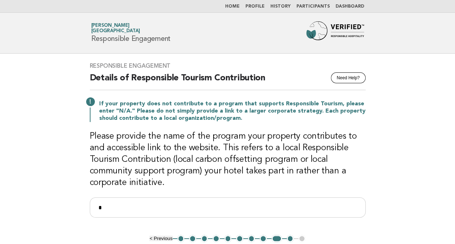
drag, startPoint x: 230, startPoint y: 147, endPoint x: 190, endPoint y: 163, distance: 42.7
click at [190, 166] on h3 "Please provide the name of the program your property contributes to and accessi…" at bounding box center [228, 160] width 276 height 58
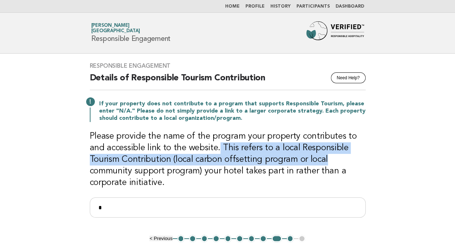
drag, startPoint x: 217, startPoint y: 145, endPoint x: 353, endPoint y: 162, distance: 136.5
click at [353, 162] on h3 "Please provide the name of the program your property contributes to and accessi…" at bounding box center [228, 160] width 276 height 58
click at [160, 162] on h3 "Please provide the name of the program your property contributes to and accessi…" at bounding box center [228, 160] width 276 height 58
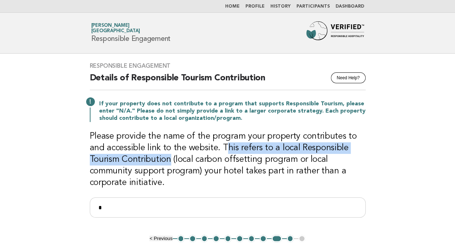
drag, startPoint x: 169, startPoint y: 156, endPoint x: 226, endPoint y: 148, distance: 57.9
click at [226, 148] on h3 "Please provide the name of the program your property contributes to and accessi…" at bounding box center [228, 160] width 276 height 58
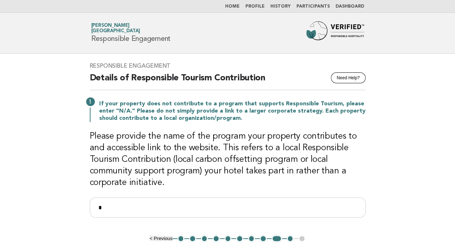
drag, startPoint x: 226, startPoint y: 148, endPoint x: 199, endPoint y: 162, distance: 30.4
click at [199, 162] on h3 "Please provide the name of the program your property contributes to and accessi…" at bounding box center [228, 160] width 276 height 58
click at [115, 203] on input "*" at bounding box center [228, 207] width 276 height 20
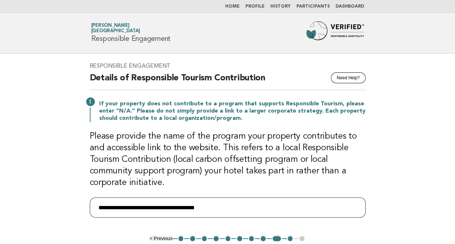
drag, startPoint x: 231, startPoint y: 205, endPoint x: 39, endPoint y: 194, distance: 191.9
click at [39, 194] on main "**********" at bounding box center [227, 171] width 455 height 235
click at [231, 205] on input "**********" at bounding box center [228, 207] width 276 height 20
drag, startPoint x: 233, startPoint y: 207, endPoint x: 59, endPoint y: 195, distance: 175.0
click at [59, 195] on main "**********" at bounding box center [227, 171] width 455 height 235
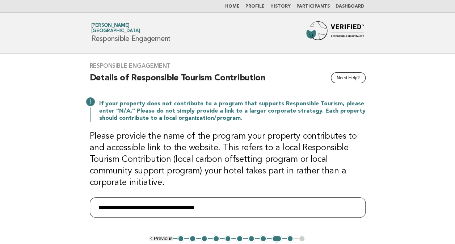
click at [240, 206] on input "**********" at bounding box center [228, 207] width 276 height 20
click at [241, 206] on input "**********" at bounding box center [228, 207] width 276 height 20
drag, startPoint x: 238, startPoint y: 207, endPoint x: 67, endPoint y: 196, distance: 170.6
click at [67, 196] on main "**********" at bounding box center [227, 171] width 455 height 235
click at [174, 207] on input "**********" at bounding box center [228, 207] width 276 height 20
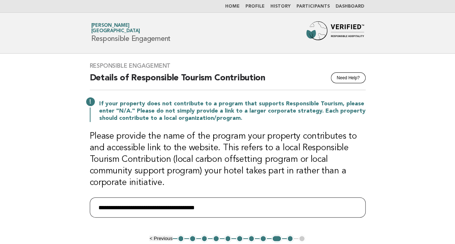
click at [243, 210] on input "**********" at bounding box center [228, 207] width 276 height 20
drag, startPoint x: 160, startPoint y: 206, endPoint x: 245, endPoint y: 206, distance: 84.7
click at [245, 206] on input "**********" at bounding box center [228, 207] width 276 height 20
click at [225, 207] on input "**********" at bounding box center [228, 207] width 276 height 20
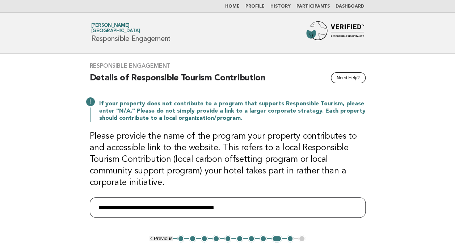
click at [161, 204] on input "**********" at bounding box center [228, 207] width 276 height 20
click at [133, 206] on input "**********" at bounding box center [228, 207] width 276 height 20
type input "**********"
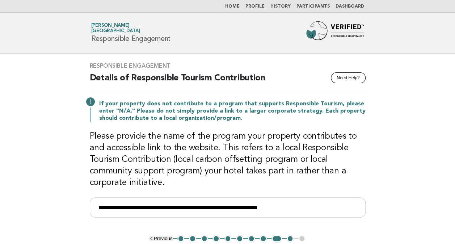
click at [213, 156] on h3 "Please provide the name of the program your property contributes to and accessi…" at bounding box center [228, 160] width 276 height 58
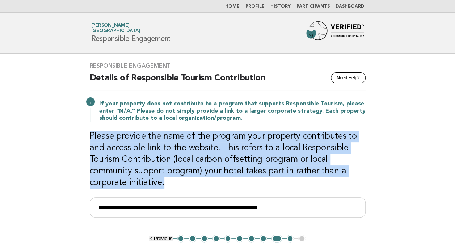
click at [213, 156] on h3 "Please provide the name of the program your property contributes to and accessi…" at bounding box center [228, 160] width 276 height 58
copy div "Please provide the name of the program your property contributes to and accessi…"
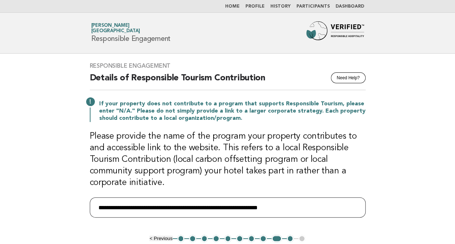
click at [269, 208] on input "**********" at bounding box center [228, 207] width 276 height 20
drag, startPoint x: 172, startPoint y: 202, endPoint x: 246, endPoint y: 204, distance: 74.3
click at [246, 204] on input "**********" at bounding box center [228, 207] width 276 height 20
click at [190, 204] on input "**********" at bounding box center [228, 207] width 276 height 20
drag, startPoint x: 132, startPoint y: 208, endPoint x: 111, endPoint y: 206, distance: 21.1
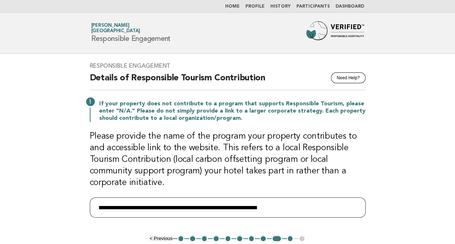
click at [84, 206] on div "**********" at bounding box center [227, 144] width 293 height 181
click at [231, 209] on input "**********" at bounding box center [228, 207] width 276 height 20
drag, startPoint x: 193, startPoint y: 206, endPoint x: 273, endPoint y: 205, distance: 79.7
click at [273, 205] on input "**********" at bounding box center [228, 207] width 276 height 20
click at [196, 209] on input "**********" at bounding box center [228, 207] width 276 height 20
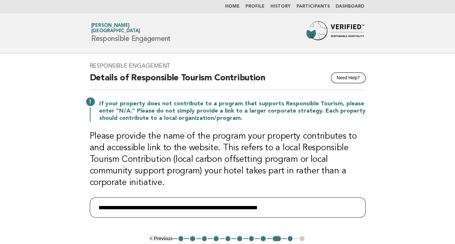
drag, startPoint x: 169, startPoint y: 207, endPoint x: 249, endPoint y: 209, distance: 80.1
click at [249, 209] on input "**********" at bounding box center [228, 207] width 276 height 20
click at [221, 205] on input "**********" at bounding box center [228, 207] width 276 height 20
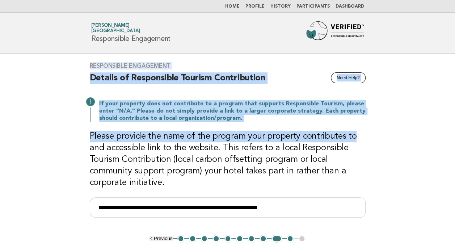
drag, startPoint x: 65, startPoint y: 66, endPoint x: 451, endPoint y: 135, distance: 391.9
click at [451, 135] on main "**********" at bounding box center [227, 171] width 455 height 235
drag, startPoint x: 451, startPoint y: 135, endPoint x: 402, endPoint y: 81, distance: 72.5
click at [402, 81] on main "**********" at bounding box center [227, 171] width 455 height 235
click at [397, 103] on main "**********" at bounding box center [227, 171] width 455 height 235
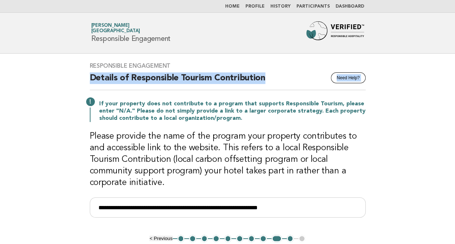
drag, startPoint x: 188, startPoint y: 62, endPoint x: 300, endPoint y: 76, distance: 113.2
click at [300, 76] on div "**********" at bounding box center [227, 144] width 293 height 181
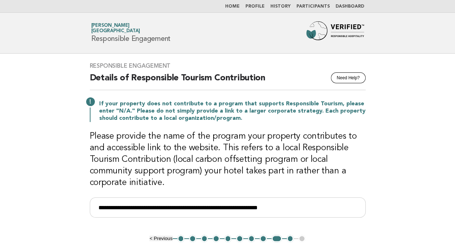
click at [411, 127] on main "**********" at bounding box center [227, 171] width 455 height 235
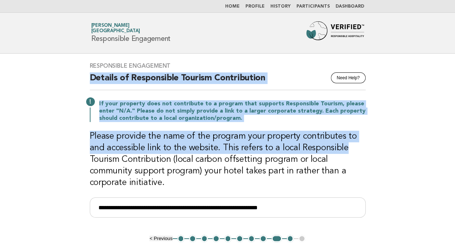
drag, startPoint x: 71, startPoint y: 68, endPoint x: 388, endPoint y: 148, distance: 327.2
click at [388, 148] on main "**********" at bounding box center [227, 171] width 455 height 235
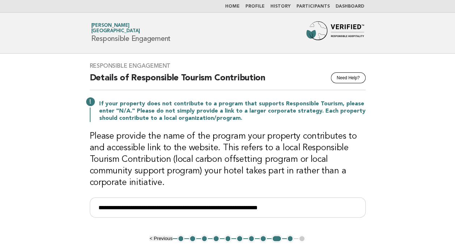
drag, startPoint x: 388, startPoint y: 148, endPoint x: 349, endPoint y: 157, distance: 40.1
click at [349, 156] on h3 "Please provide the name of the program your property contributes to and accessi…" at bounding box center [228, 160] width 276 height 58
click at [376, 166] on main "**********" at bounding box center [227, 171] width 455 height 235
drag, startPoint x: 138, startPoint y: 207, endPoint x: 288, endPoint y: 205, distance: 150.3
click at [288, 205] on input "**********" at bounding box center [228, 207] width 276 height 20
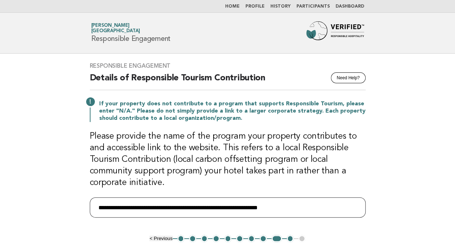
click at [219, 207] on input "**********" at bounding box center [228, 207] width 276 height 20
click at [257, 208] on input "**********" at bounding box center [228, 207] width 276 height 20
click at [306, 208] on input "**********" at bounding box center [228, 207] width 276 height 20
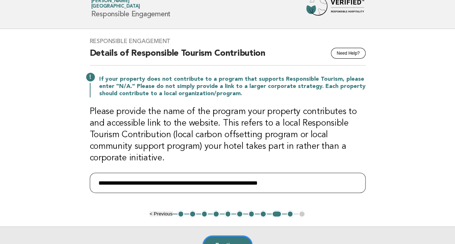
scroll to position [36, 0]
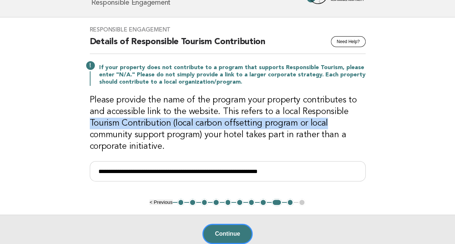
drag, startPoint x: 88, startPoint y: 117, endPoint x: 335, endPoint y: 123, distance: 247.4
click at [335, 123] on div "**********" at bounding box center [227, 107] width 293 height 181
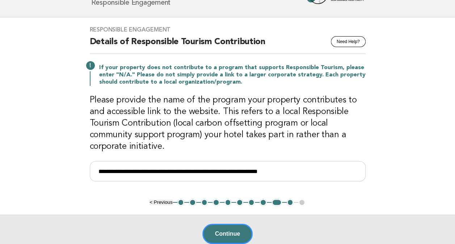
drag, startPoint x: 335, startPoint y: 123, endPoint x: 380, endPoint y: 140, distance: 48.2
click at [380, 140] on main "**********" at bounding box center [227, 134] width 455 height 235
click at [175, 171] on input "**********" at bounding box center [228, 171] width 276 height 20
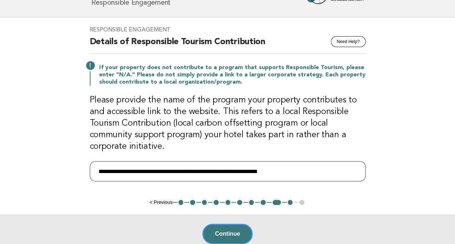
click at [196, 171] on input "**********" at bounding box center [228, 171] width 276 height 20
click at [187, 171] on input "**********" at bounding box center [228, 171] width 276 height 20
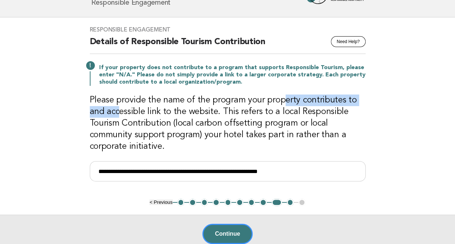
drag, startPoint x: 136, startPoint y: 102, endPoint x: 281, endPoint y: 103, distance: 145.2
click at [281, 103] on h3 "Please provide the name of the program your property contributes to and accessi…" at bounding box center [228, 124] width 276 height 58
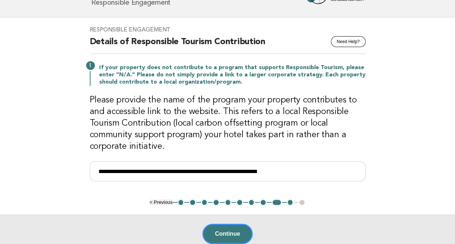
drag, startPoint x: 281, startPoint y: 103, endPoint x: 240, endPoint y: 123, distance: 46.2
click at [240, 123] on h3 "Please provide the name of the program your property contributes to and accessi…" at bounding box center [228, 124] width 276 height 58
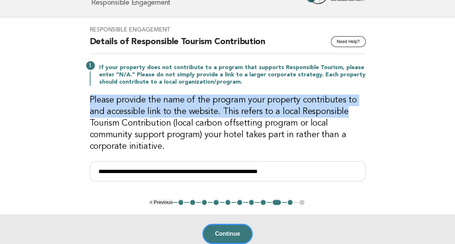
drag, startPoint x: 91, startPoint y: 99, endPoint x: 367, endPoint y: 117, distance: 277.3
click at [367, 117] on div "**********" at bounding box center [227, 107] width 293 height 181
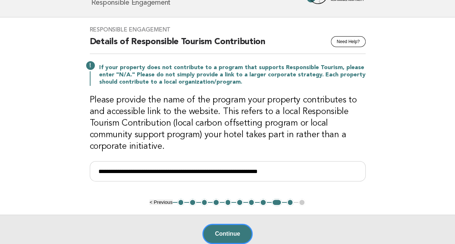
click at [229, 134] on h3 "Please provide the name of the program your property contributes to and accessi…" at bounding box center [228, 124] width 276 height 58
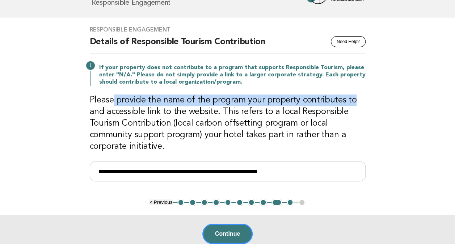
drag, startPoint x: 115, startPoint y: 99, endPoint x: 356, endPoint y: 101, distance: 241.2
click at [356, 101] on h3 "Please provide the name of the program your property contributes to and accessi…" at bounding box center [228, 124] width 276 height 58
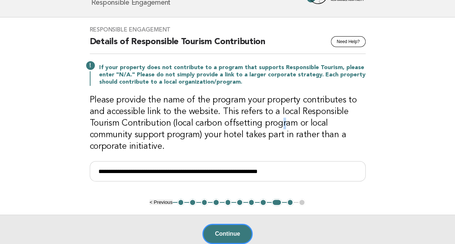
drag, startPoint x: 356, startPoint y: 101, endPoint x: 280, endPoint y: 125, distance: 80.2
click at [280, 125] on h3 "Please provide the name of the program your property contributes to and accessi…" at bounding box center [228, 124] width 276 height 58
drag, startPoint x: 280, startPoint y: 125, endPoint x: 251, endPoint y: 97, distance: 39.7
click at [252, 97] on h3 "Please provide the name of the program your property contributes to and accessi…" at bounding box center [228, 124] width 276 height 58
drag, startPoint x: 237, startPoint y: 97, endPoint x: 190, endPoint y: 105, distance: 47.0
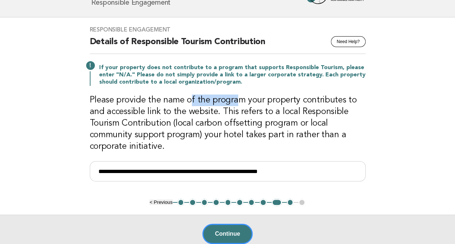
click at [190, 105] on h3 "Please provide the name of the program your property contributes to and accessi…" at bounding box center [228, 124] width 276 height 58
drag, startPoint x: 190, startPoint y: 105, endPoint x: 172, endPoint y: 142, distance: 41.5
click at [171, 135] on h3 "Please provide the name of the program your property contributes to and accessi…" at bounding box center [228, 124] width 276 height 58
click at [265, 168] on input "**********" at bounding box center [228, 171] width 276 height 20
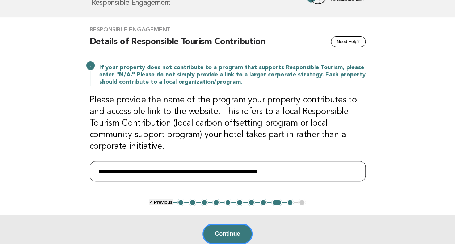
click at [265, 168] on input "**********" at bounding box center [228, 171] width 276 height 20
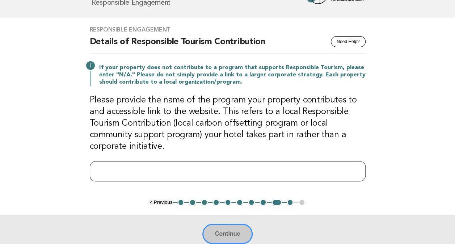
paste input "**********"
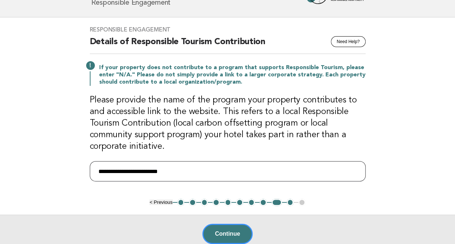
click at [197, 167] on input "**********" at bounding box center [228, 171] width 276 height 20
click at [95, 170] on input "**********" at bounding box center [228, 171] width 276 height 20
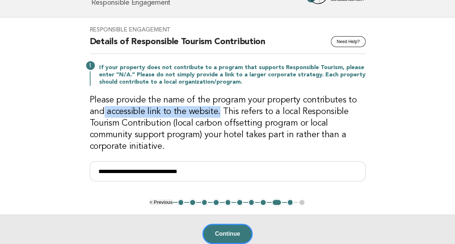
drag, startPoint x: 103, startPoint y: 108, endPoint x: 218, endPoint y: 110, distance: 114.8
click at [218, 110] on h3 "Please provide the name of the program your property contributes to and accessi…" at bounding box center [228, 124] width 276 height 58
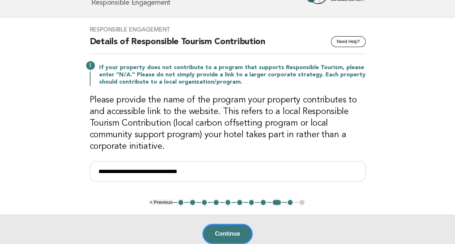
drag, startPoint x: 218, startPoint y: 110, endPoint x: 197, endPoint y: 123, distance: 24.6
click at [197, 123] on h3 "Please provide the name of the program your property contributes to and accessi…" at bounding box center [228, 124] width 276 height 58
click at [170, 169] on input "**********" at bounding box center [228, 171] width 276 height 20
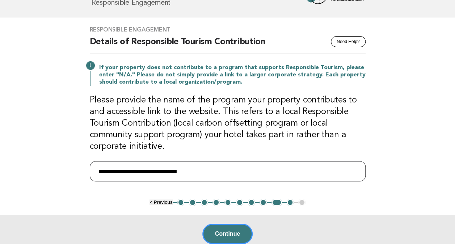
click at [149, 173] on input "**********" at bounding box center [228, 171] width 276 height 20
drag, startPoint x: 122, startPoint y: 170, endPoint x: 37, endPoint y: 170, distance: 84.4
click at [38, 170] on main "**********" at bounding box center [227, 134] width 455 height 235
click at [171, 177] on input "**********" at bounding box center [228, 171] width 276 height 20
drag, startPoint x: 123, startPoint y: 171, endPoint x: 79, endPoint y: 171, distance: 44.2
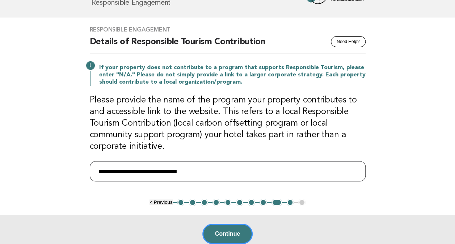
click at [79, 171] on main "**********" at bounding box center [227, 134] width 455 height 235
click at [115, 168] on input "**********" at bounding box center [228, 171] width 276 height 20
click at [120, 170] on input "**********" at bounding box center [228, 171] width 276 height 20
drag, startPoint x: 124, startPoint y: 170, endPoint x: 112, endPoint y: 171, distance: 11.6
click at [112, 171] on input "**********" at bounding box center [228, 171] width 276 height 20
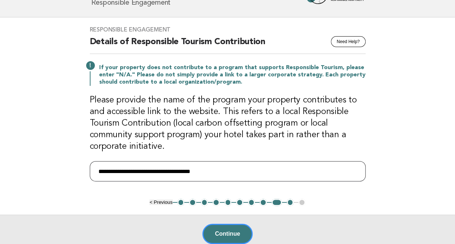
click at [135, 171] on input "**********" at bounding box center [228, 171] width 276 height 20
click at [238, 167] on input "**********" at bounding box center [228, 171] width 276 height 20
drag, startPoint x: 157, startPoint y: 169, endPoint x: -1, endPoint y: 167, distance: 158.3
click at [0, 167] on html "Home Profile History Participants Dashboard Forbes Travel Guide Anamaria Nicola…" at bounding box center [227, 140] width 455 height 353
click at [248, 123] on h3 "Please provide the name of the program your property contributes to and accessi…" at bounding box center [228, 124] width 276 height 58
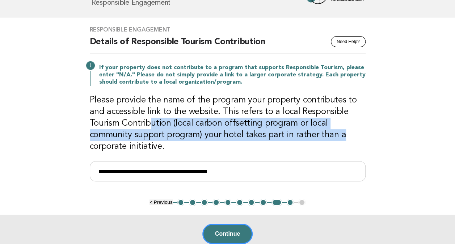
drag, startPoint x: 251, startPoint y: 116, endPoint x: 344, endPoint y: 133, distance: 94.3
click at [344, 133] on h3 "Please provide the name of the program your property contributes to and accessi…" at bounding box center [228, 124] width 276 height 58
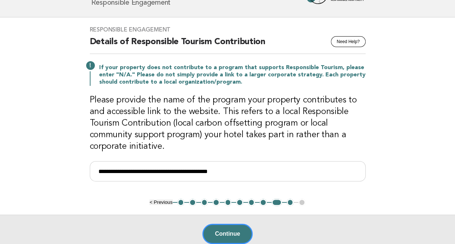
drag, startPoint x: 276, startPoint y: 113, endPoint x: 275, endPoint y: 118, distance: 4.4
click at [275, 118] on h3 "Please provide the name of the program your property contributes to and accessi…" at bounding box center [228, 124] width 276 height 58
drag, startPoint x: 275, startPoint y: 118, endPoint x: 329, endPoint y: 120, distance: 53.7
click at [329, 120] on h3 "Please provide the name of the program your property contributes to and accessi…" at bounding box center [228, 124] width 276 height 58
click at [173, 103] on h3 "Please provide the name of the program your property contributes to and accessi…" at bounding box center [228, 124] width 276 height 58
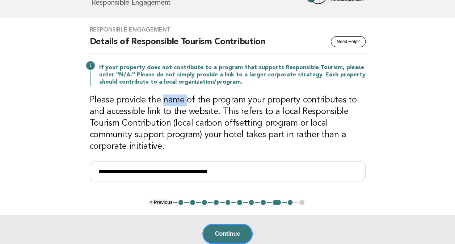
click at [173, 103] on h3 "Please provide the name of the program your property contributes to and accessi…" at bounding box center [228, 124] width 276 height 58
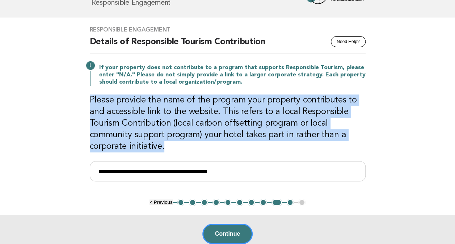
click at [173, 103] on h3 "Please provide the name of the program your property contributes to and accessi…" at bounding box center [228, 124] width 276 height 58
click at [279, 120] on h3 "Please provide the name of the program your property contributes to and accessi…" at bounding box center [228, 124] width 276 height 58
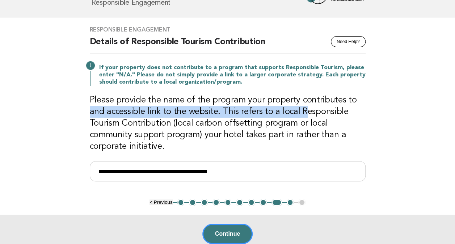
drag, startPoint x: 89, startPoint y: 108, endPoint x: 302, endPoint y: 113, distance: 213.0
click at [302, 113] on div "**********" at bounding box center [227, 107] width 293 height 181
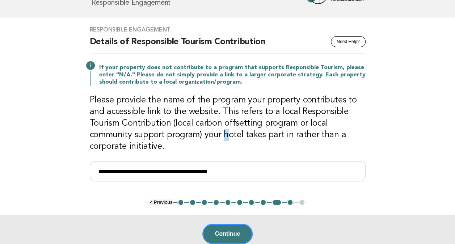
drag, startPoint x: 302, startPoint y: 113, endPoint x: 224, endPoint y: 138, distance: 82.0
click at [224, 138] on h3 "Please provide the name of the program your property contributes to and accessi…" at bounding box center [228, 124] width 276 height 58
click at [135, 169] on input "**********" at bounding box center [228, 171] width 276 height 20
click at [224, 105] on h3 "Please provide the name of the program your property contributes to and accessi…" at bounding box center [228, 124] width 276 height 58
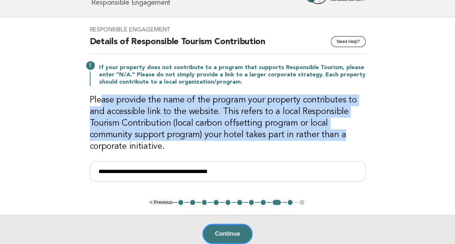
drag, startPoint x: 100, startPoint y: 100, endPoint x: 341, endPoint y: 131, distance: 243.3
click at [341, 131] on h3 "Please provide the name of the program your property contributes to and accessi…" at bounding box center [228, 124] width 276 height 58
drag, startPoint x: 341, startPoint y: 131, endPoint x: 191, endPoint y: 115, distance: 150.4
click at [191, 115] on h3 "Please provide the name of the program your property contributes to and accessi…" at bounding box center [228, 124] width 276 height 58
click at [186, 134] on h3 "Please provide the name of the program your property contributes to and accessi…" at bounding box center [228, 124] width 276 height 58
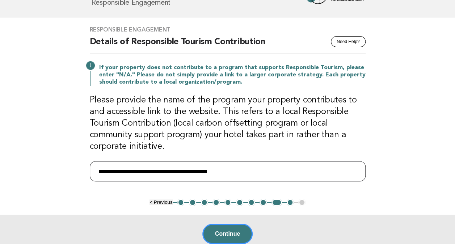
drag, startPoint x: 250, startPoint y: 171, endPoint x: 22, endPoint y: 151, distance: 229.0
click at [7, 154] on main "**********" at bounding box center [227, 134] width 455 height 235
click at [281, 105] on h3 "Please provide the name of the program your property contributes to and accessi…" at bounding box center [228, 124] width 276 height 58
click at [144, 172] on input "**********" at bounding box center [228, 171] width 276 height 20
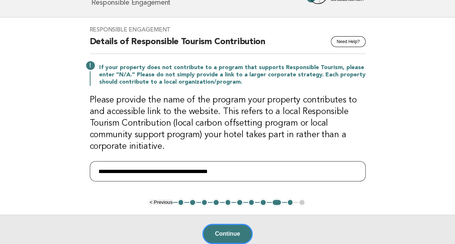
click at [113, 171] on input "**********" at bounding box center [228, 171] width 276 height 20
drag, startPoint x: 169, startPoint y: 168, endPoint x: 294, endPoint y: 168, distance: 124.6
click at [294, 168] on input "**********" at bounding box center [228, 171] width 276 height 20
type input "**********"
click at [230, 120] on h3 "Please provide the name of the program your property contributes to and accessi…" at bounding box center [228, 124] width 276 height 58
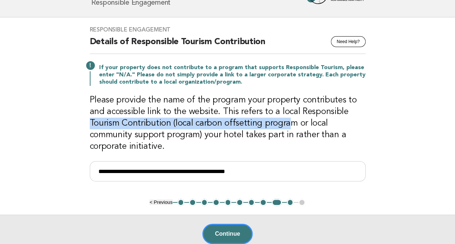
drag, startPoint x: 251, startPoint y: 127, endPoint x: 74, endPoint y: 119, distance: 176.6
click at [74, 119] on main "**********" at bounding box center [227, 134] width 455 height 235
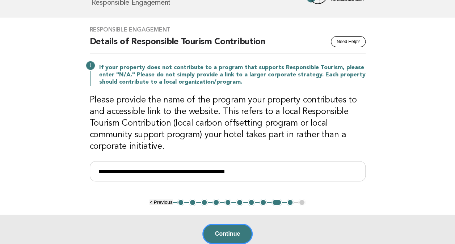
drag, startPoint x: 74, startPoint y: 119, endPoint x: 303, endPoint y: 137, distance: 229.2
click at [303, 137] on h3 "Please provide the name of the program your property contributes to and accessi…" at bounding box center [228, 124] width 276 height 58
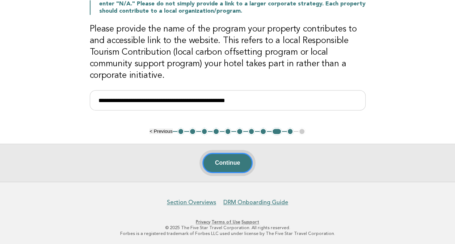
click at [223, 164] on button "Continue" at bounding box center [227, 163] width 50 height 20
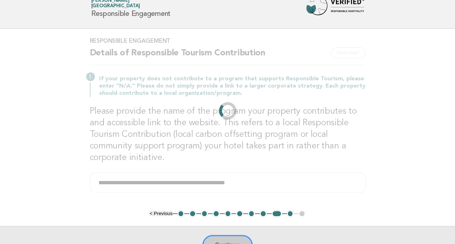
scroll to position [0, 0]
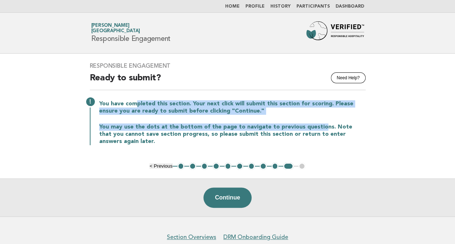
drag, startPoint x: 262, startPoint y: 117, endPoint x: 319, endPoint y: 121, distance: 57.4
click at [319, 121] on div "You have completed this section. Your next click will submit this section for s…" at bounding box center [228, 122] width 276 height 46
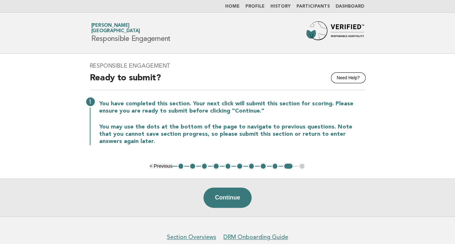
drag, startPoint x: 319, startPoint y: 121, endPoint x: 248, endPoint y: 132, distance: 72.5
click at [248, 132] on p "You may use the dots at the bottom of the page to navigate to previous question…" at bounding box center [232, 134] width 267 height 22
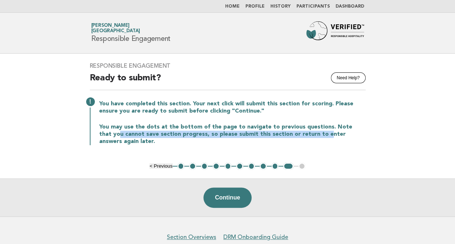
drag, startPoint x: 114, startPoint y: 134, endPoint x: 310, endPoint y: 136, distance: 195.9
click at [310, 136] on p "You may use the dots at the bottom of the page to navigate to previous question…" at bounding box center [232, 134] width 267 height 22
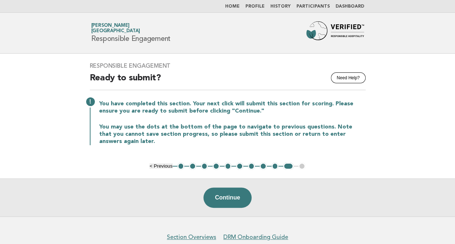
click at [190, 114] on div "You have completed this section. Your next click will submit this section for s…" at bounding box center [228, 122] width 276 height 46
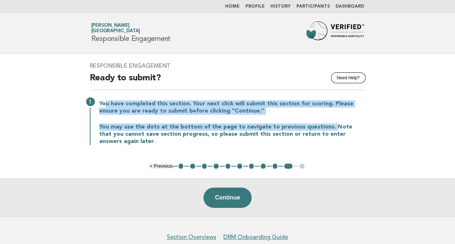
drag, startPoint x: 107, startPoint y: 102, endPoint x: 328, endPoint y: 122, distance: 221.5
click at [328, 122] on div "You have completed this section. Your next click will submit this section for s…" at bounding box center [228, 122] width 276 height 46
drag, startPoint x: 328, startPoint y: 122, endPoint x: 234, endPoint y: 120, distance: 93.8
click at [234, 120] on div "You have completed this section. Your next click will submit this section for s…" at bounding box center [228, 122] width 276 height 46
click at [269, 116] on div "You have completed this section. Your next click will submit this section for s…" at bounding box center [228, 122] width 276 height 46
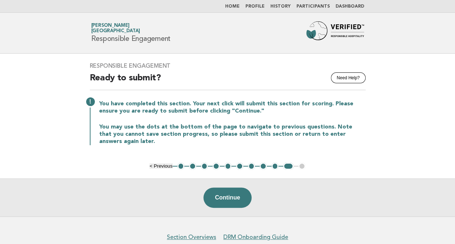
click at [355, 126] on p "You may use the dots at the bottom of the page to navigate to previous question…" at bounding box center [232, 134] width 267 height 22
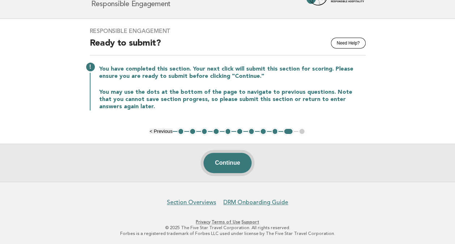
click at [220, 162] on button "Continue" at bounding box center [228, 163] width 48 height 20
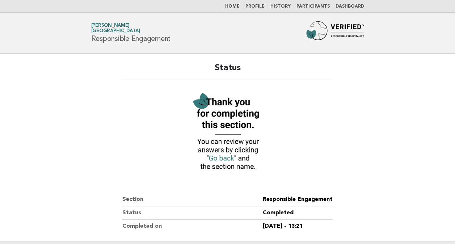
click at [240, 8] on link "Home" at bounding box center [232, 6] width 14 height 4
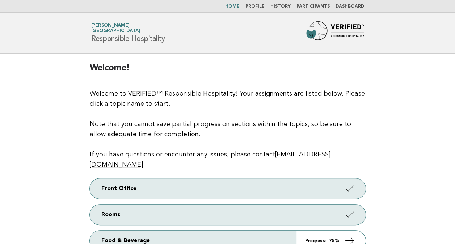
drag, startPoint x: 89, startPoint y: 70, endPoint x: 169, endPoint y: 99, distance: 85.6
click at [169, 99] on main "Welcome! Welcome to VERIFIED™ Responsible Hospitality! Your assignments are lis…" at bounding box center [227, 218] width 455 height 328
drag, startPoint x: 169, startPoint y: 99, endPoint x: 119, endPoint y: 112, distance: 51.9
click at [119, 112] on p "Welcome to VERIFIED™ Responsible Hospitality! Your assignments are listed below…" at bounding box center [228, 129] width 276 height 81
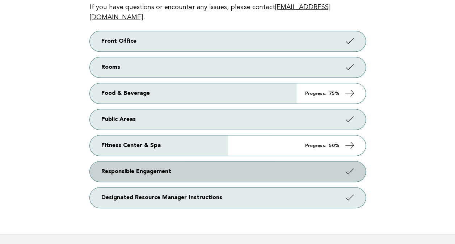
scroll to position [181, 0]
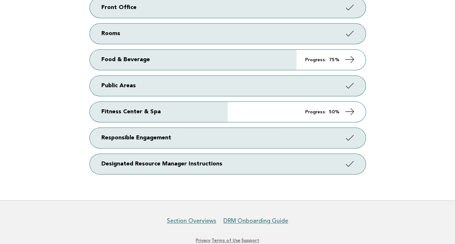
click at [394, 114] on main "Welcome! Welcome to VERIFIED™ Responsible Hospitality! Your assignments are lis…" at bounding box center [227, 37] width 455 height 328
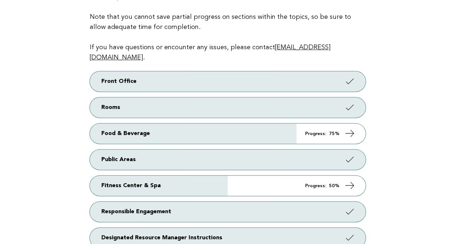
scroll to position [145, 0]
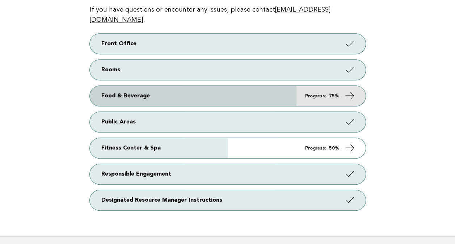
click at [351, 91] on icon at bounding box center [349, 96] width 11 height 11
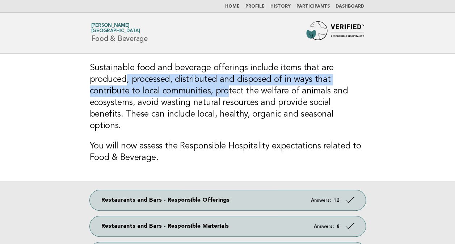
drag, startPoint x: 125, startPoint y: 82, endPoint x: 225, endPoint y: 95, distance: 100.9
click at [225, 95] on h3 "Sustainable food and beverage offerings include items that are produced, proces…" at bounding box center [228, 97] width 276 height 70
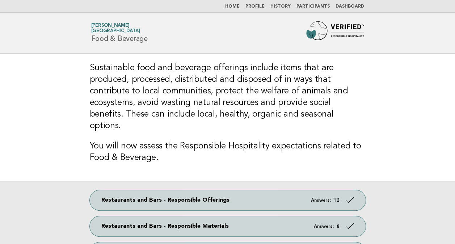
drag, startPoint x: 225, startPoint y: 95, endPoint x: 169, endPoint y: 123, distance: 62.2
click at [172, 141] on h3 "You will now assess the Responsible Hospitality expectations related to Food & …" at bounding box center [228, 152] width 276 height 23
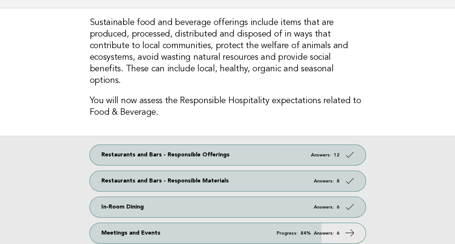
scroll to position [113, 0]
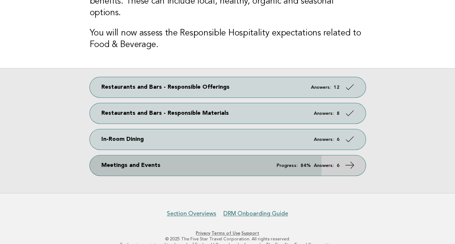
click at [348, 160] on icon at bounding box center [349, 165] width 11 height 11
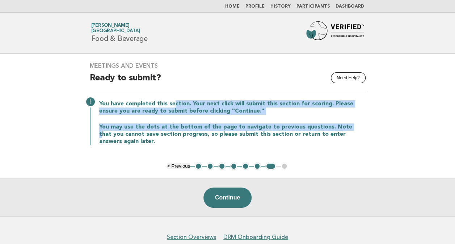
drag, startPoint x: 172, startPoint y: 96, endPoint x: 347, endPoint y: 119, distance: 176.4
click at [347, 119] on div "Meetings and Events Need Help? Ready to submit? You have completed this section…" at bounding box center [227, 108] width 293 height 109
drag, startPoint x: 347, startPoint y: 119, endPoint x: 272, endPoint y: 123, distance: 75.1
click at [272, 123] on p "You may use the dots at the bottom of the page to navigate to previous question…" at bounding box center [232, 134] width 267 height 22
click at [243, 101] on p "You have completed this section. Your next click will submit this section for s…" at bounding box center [232, 107] width 267 height 14
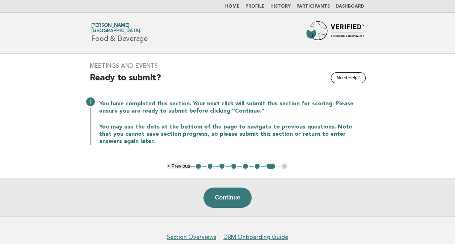
click at [199, 164] on button "1" at bounding box center [198, 166] width 7 height 7
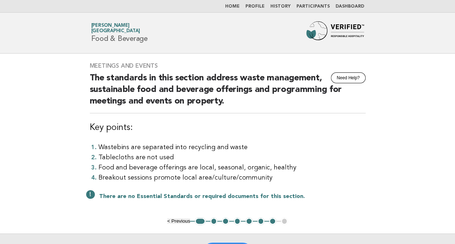
click at [198, 218] on button "1" at bounding box center [200, 221] width 11 height 7
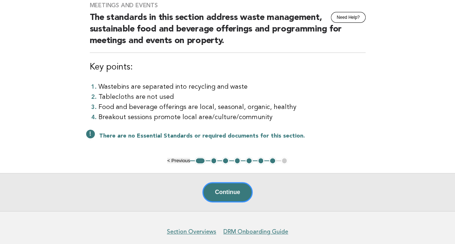
scroll to position [54, 0]
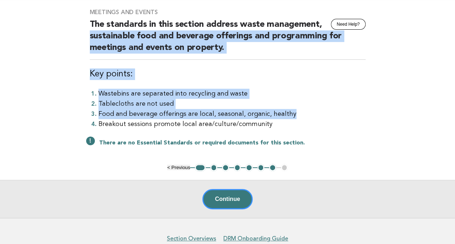
drag, startPoint x: 84, startPoint y: 38, endPoint x: 353, endPoint y: 112, distance: 278.5
click at [353, 112] on div "Meetings and Events Need Help? The standards in this section address waste mana…" at bounding box center [227, 82] width 293 height 164
drag, startPoint x: 353, startPoint y: 112, endPoint x: 417, endPoint y: 61, distance: 82.2
click at [415, 60] on main "Meetings and Events Need Help? The standards in this section address waste mana…" at bounding box center [227, 109] width 455 height 218
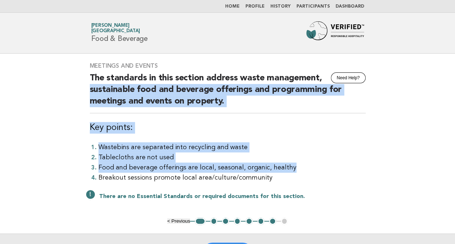
scroll to position [0, 0]
click at [403, 88] on main "Meetings and Events Need Help? The standards in this section address waste mana…" at bounding box center [227, 163] width 455 height 218
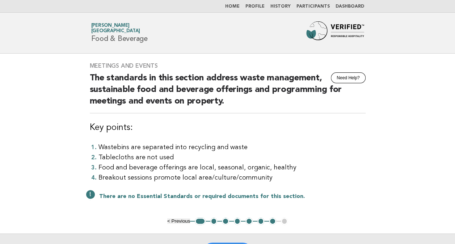
click at [131, 57] on div "Meetings and Events Need Help? The standards in this section address waste mana…" at bounding box center [227, 136] width 293 height 164
drag, startPoint x: 57, startPoint y: 125, endPoint x: 241, endPoint y: 130, distance: 184.0
click at [241, 130] on main "Meetings and Events Need Help? The standards in this section address waste mana…" at bounding box center [227, 163] width 455 height 218
click at [419, 90] on main "Meetings and Events Need Help? The standards in this section address waste mana…" at bounding box center [227, 163] width 455 height 218
drag, startPoint x: 80, startPoint y: 69, endPoint x: 168, endPoint y: 67, distance: 88.0
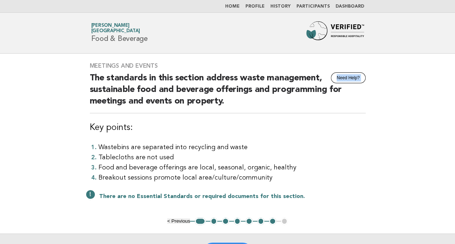
click at [168, 67] on main "Meetings and Events Need Help? The standards in this section address waste mana…" at bounding box center [227, 163] width 455 height 218
drag, startPoint x: 168, startPoint y: 67, endPoint x: 212, endPoint y: 59, distance: 44.1
click at [212, 59] on div "Meetings and Events Need Help? The standards in this section address waste mana…" at bounding box center [227, 136] width 293 height 164
click at [416, 105] on main "Meetings and Events Need Help? The standards in this section address waste mana…" at bounding box center [227, 163] width 455 height 218
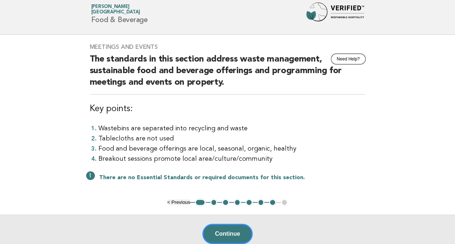
scroll to position [18, 0]
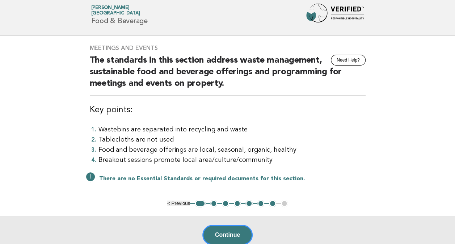
click at [415, 101] on main "Meetings and Events Need Help? The standards in this section address waste mana…" at bounding box center [227, 145] width 455 height 218
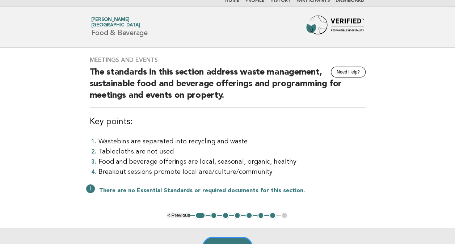
scroll to position [0, 0]
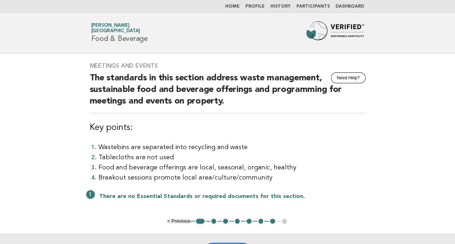
click at [240, 5] on link "Home" at bounding box center [232, 6] width 14 height 4
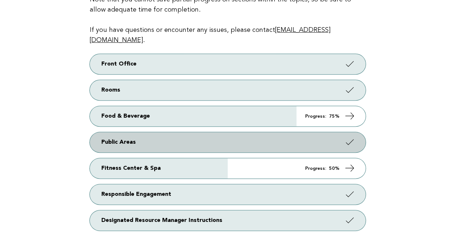
scroll to position [145, 0]
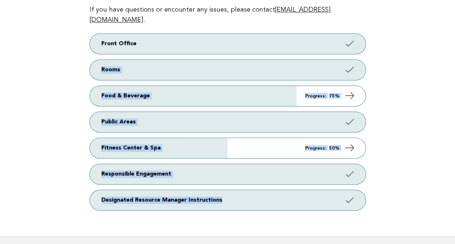
drag, startPoint x: 402, startPoint y: 37, endPoint x: 420, endPoint y: 191, distance: 155.3
click at [420, 191] on main "Welcome! Welcome to VERIFIED™ Responsible Hospitality! Your assignments are lis…" at bounding box center [227, 73] width 455 height 328
drag, startPoint x: 420, startPoint y: 191, endPoint x: 401, endPoint y: 80, distance: 113.1
click at [401, 80] on main "Welcome! Welcome to VERIFIED™ Responsible Hospitality! Your assignments are lis…" at bounding box center [227, 73] width 455 height 328
click at [401, 96] on main "Welcome! Welcome to VERIFIED™ Responsible Hospitality! Your assignments are lis…" at bounding box center [227, 73] width 455 height 328
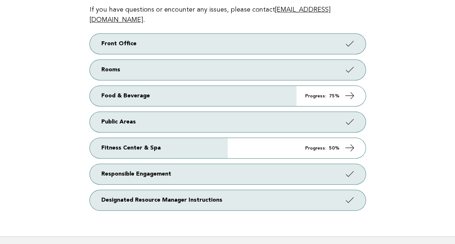
click at [406, 58] on main "Welcome! Welcome to VERIFIED™ Responsible Hospitality! Your assignments are lis…" at bounding box center [227, 73] width 455 height 328
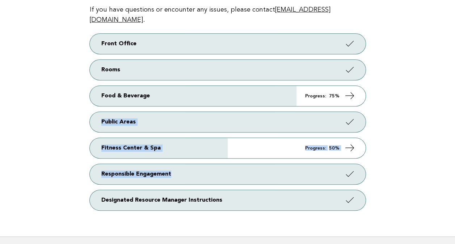
drag, startPoint x: 397, startPoint y: 100, endPoint x: 402, endPoint y: 156, distance: 56.0
click at [402, 156] on main "Welcome! Welcome to VERIFIED™ Responsible Hospitality! Your assignments are lis…" at bounding box center [227, 73] width 455 height 328
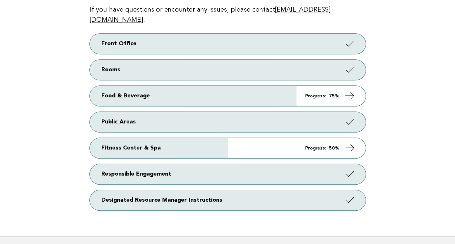
click at [10, 84] on main "Welcome! Welcome to VERIFIED™ Responsible Hospitality! Your assignments are lis…" at bounding box center [227, 73] width 455 height 328
click at [23, 103] on main "Welcome! Welcome to VERIFIED™ Responsible Hospitality! Your assignments are lis…" at bounding box center [227, 73] width 455 height 328
drag, startPoint x: 54, startPoint y: 67, endPoint x: 441, endPoint y: 165, distance: 400.0
click at [441, 165] on main "Welcome! Welcome to VERIFIED™ Responsible Hospitality! Your assignments are lis…" at bounding box center [227, 73] width 455 height 328
drag, startPoint x: 441, startPoint y: 165, endPoint x: 413, endPoint y: 51, distance: 117.3
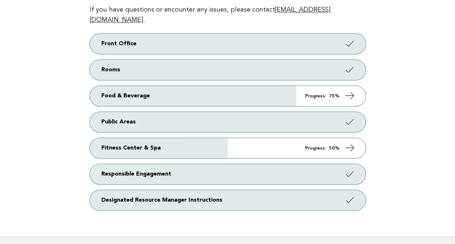
click at [413, 51] on main "Welcome! Welcome to VERIFIED™ Responsible Hospitality! Your assignments are lis…" at bounding box center [227, 73] width 455 height 328
click at [413, 55] on main "Welcome! Welcome to VERIFIED™ Responsible Hospitality! Your assignments are lis…" at bounding box center [227, 73] width 455 height 328
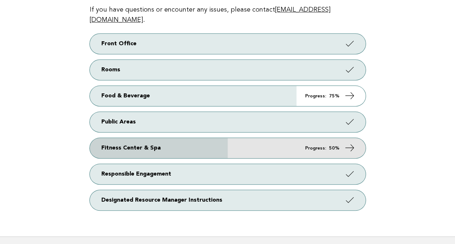
click at [351, 143] on icon at bounding box center [349, 148] width 11 height 11
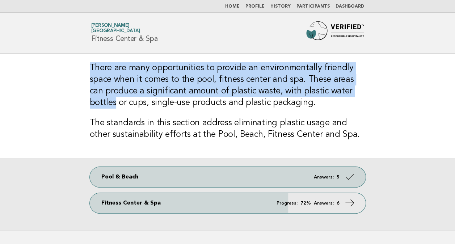
drag, startPoint x: 87, startPoint y: 70, endPoint x: 382, endPoint y: 96, distance: 296.0
click at [382, 96] on main "There are many opportunities to provide an environmentally friendly space when …" at bounding box center [227, 142] width 455 height 177
drag, startPoint x: 382, startPoint y: 96, endPoint x: 250, endPoint y: 96, distance: 131.5
click at [250, 96] on h3 "There are many opportunities to provide an environmentally friendly space when …" at bounding box center [228, 85] width 276 height 46
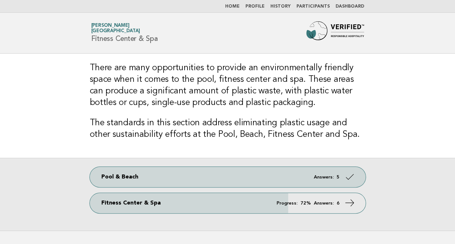
click at [254, 110] on div "There are many opportunities to provide an environmentally friendly space when …" at bounding box center [227, 106] width 293 height 104
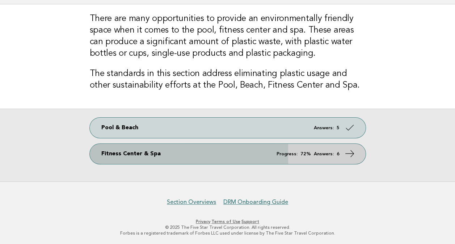
click at [346, 154] on icon at bounding box center [349, 153] width 11 height 11
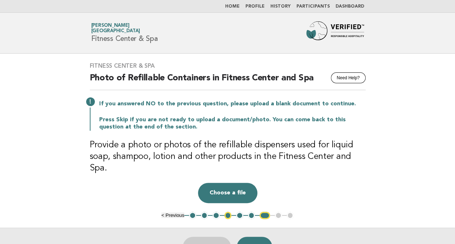
click at [48, 106] on main "Fitness Center & Spa Need Help? Photo of Refillable Containers in Fitness Cente…" at bounding box center [227, 160] width 455 height 212
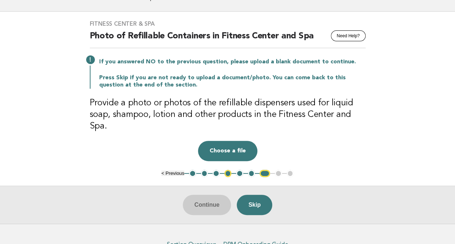
scroll to position [72, 0]
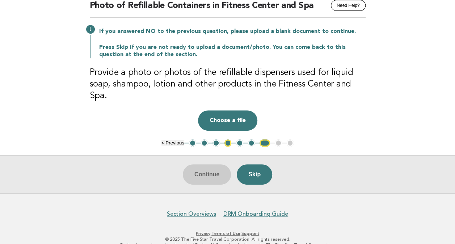
click at [193, 139] on button "1" at bounding box center [192, 142] width 7 height 7
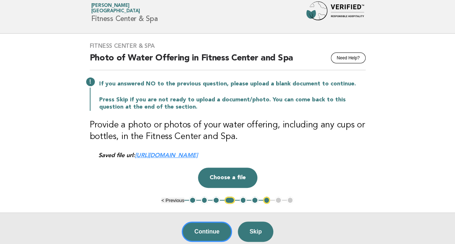
scroll to position [36, 0]
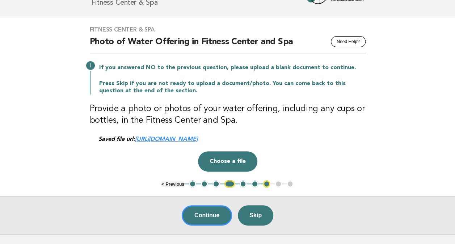
click at [192, 185] on button "1" at bounding box center [192, 183] width 7 height 7
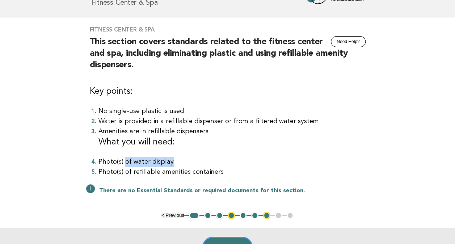
drag, startPoint x: 123, startPoint y: 164, endPoint x: 172, endPoint y: 162, distance: 49.3
click at [172, 162] on li "Photo(s) of water display" at bounding box center [232, 162] width 267 height 10
drag, startPoint x: 172, startPoint y: 162, endPoint x: 143, endPoint y: 173, distance: 31.5
click at [143, 173] on li "Photo(s) of refillable amenities containers" at bounding box center [232, 172] width 267 height 10
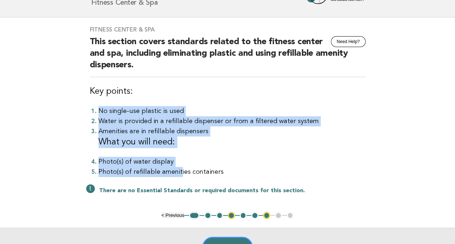
drag, startPoint x: 178, startPoint y: 171, endPoint x: 55, endPoint y: 100, distance: 142.1
click at [55, 100] on main "Fitness Center & Spa Need Help? This section covers standards related to the fi…" at bounding box center [227, 141] width 455 height 248
drag, startPoint x: 55, startPoint y: 100, endPoint x: 261, endPoint y: 163, distance: 215.1
click at [261, 163] on li "Photo(s) of water display" at bounding box center [232, 162] width 267 height 10
click at [262, 161] on li "Photo(s) of water display" at bounding box center [232, 162] width 267 height 10
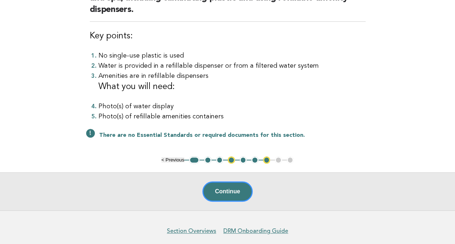
scroll to position [109, 0]
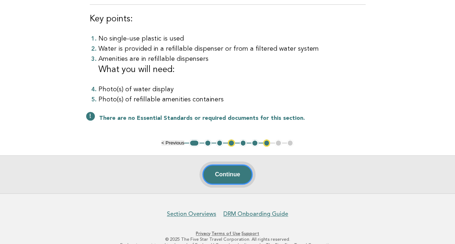
click at [235, 175] on button "Continue" at bounding box center [227, 174] width 50 height 20
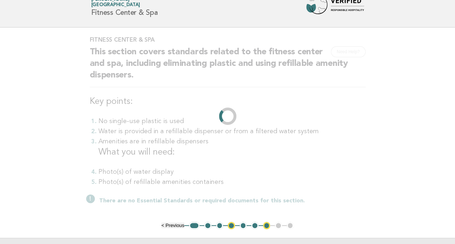
scroll to position [0, 0]
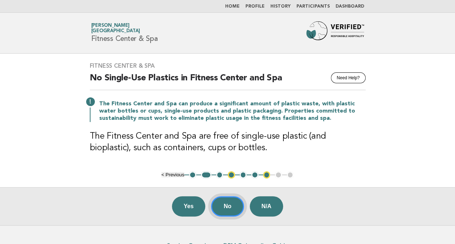
click at [229, 206] on button "No" at bounding box center [227, 206] width 33 height 20
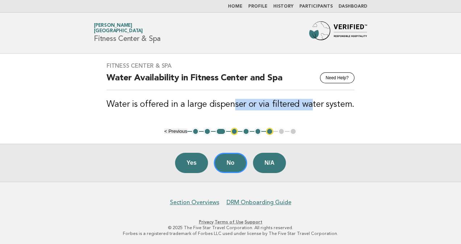
drag, startPoint x: 234, startPoint y: 102, endPoint x: 311, endPoint y: 107, distance: 76.9
click at [311, 107] on h3 "Water is offered in a large dispenser or via filtered water system." at bounding box center [230, 105] width 248 height 12
drag, startPoint x: 311, startPoint y: 107, endPoint x: 207, endPoint y: 108, distance: 103.6
click at [207, 108] on h3 "Water is offered in a large dispenser or via filtered water system." at bounding box center [230, 105] width 248 height 12
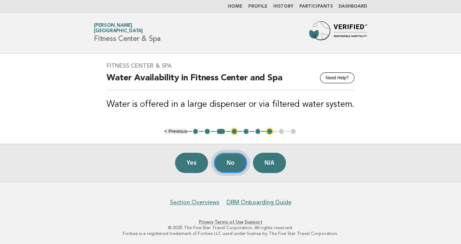
click at [226, 162] on button "No" at bounding box center [230, 163] width 33 height 20
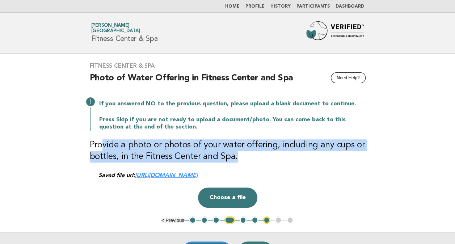
drag, startPoint x: 101, startPoint y: 141, endPoint x: 356, endPoint y: 151, distance: 255.6
click at [356, 151] on h3 "Provide a photo or photos of your water offering, including any cups or bottles…" at bounding box center [228, 150] width 276 height 23
click at [202, 150] on h3 "Provide a photo or photos of your water offering, including any cups or bottles…" at bounding box center [228, 150] width 276 height 23
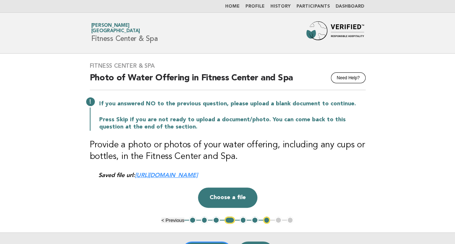
click at [246, 152] on h3 "Provide a photo or photos of your water offering, including any cups or bottles…" at bounding box center [228, 150] width 276 height 23
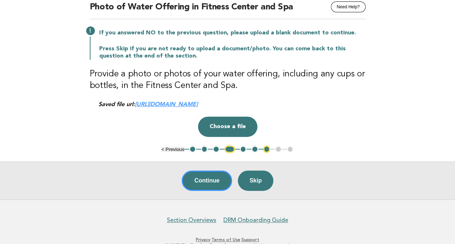
scroll to position [72, 0]
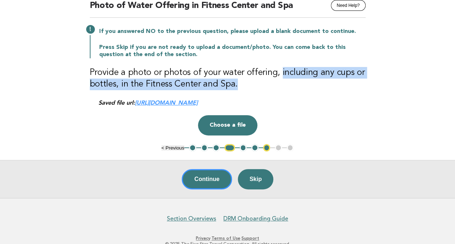
drag, startPoint x: 278, startPoint y: 70, endPoint x: 367, endPoint y: 83, distance: 89.6
click at [367, 83] on div "Fitness Center & Spa Need Help? Photo of Water Offering in Fitness Center and S…" at bounding box center [227, 62] width 293 height 163
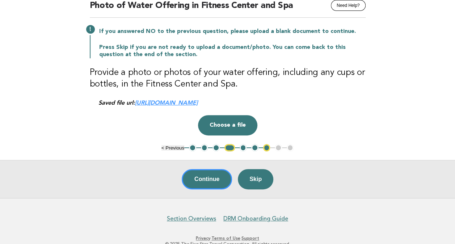
click at [219, 73] on h3 "Provide a photo or photos of your water offering, including any cups or bottles…" at bounding box center [228, 78] width 276 height 23
click at [216, 149] on button "3" at bounding box center [216, 147] width 7 height 7
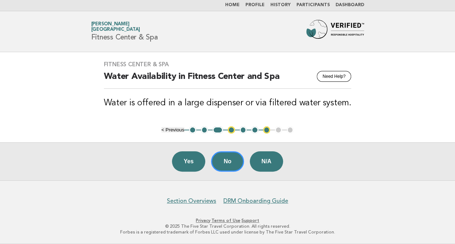
scroll to position [0, 0]
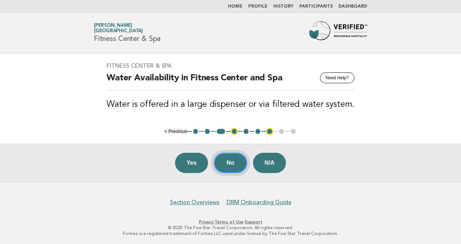
click at [232, 162] on button "No" at bounding box center [230, 163] width 33 height 20
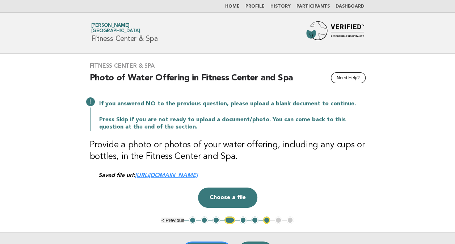
click at [265, 179] on div "Fitness Center & Spa Need Help? Photo of Water Offering in Fitness Center and S…" at bounding box center [227, 135] width 293 height 163
click at [198, 173] on link "https://be0idi9hwh.ucarecd.net/fb0fbbf3-fc03-4170-bfeb-445a46a86820/" at bounding box center [166, 175] width 63 height 7
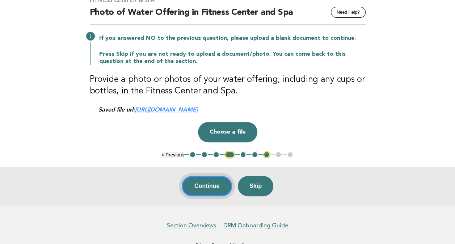
scroll to position [72, 0]
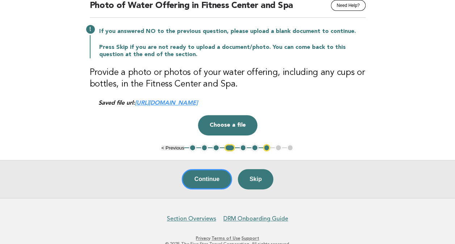
click at [243, 147] on button "5" at bounding box center [243, 147] width 7 height 7
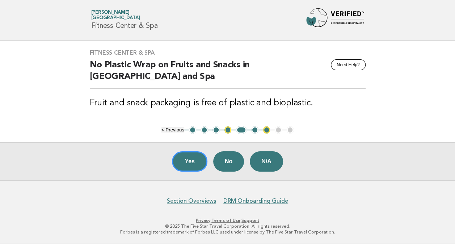
scroll to position [12, 0]
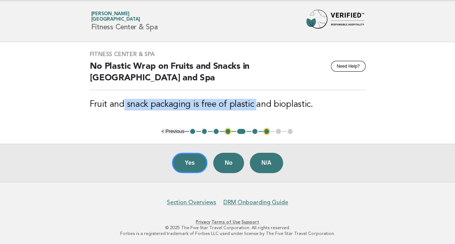
drag, startPoint x: 125, startPoint y: 105, endPoint x: 254, endPoint y: 101, distance: 129.3
click at [254, 101] on h3 "Fruit and snack packaging is free of plastic and bioplastic." at bounding box center [228, 105] width 276 height 12
drag, startPoint x: 254, startPoint y: 101, endPoint x: 205, endPoint y: 104, distance: 49.3
click at [205, 104] on h3 "Fruit and snack packaging is free of plastic and bioplastic." at bounding box center [228, 105] width 276 height 12
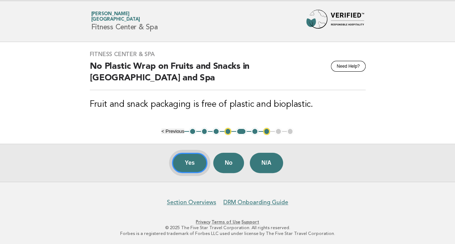
click at [190, 162] on button "Yes" at bounding box center [189, 163] width 35 height 20
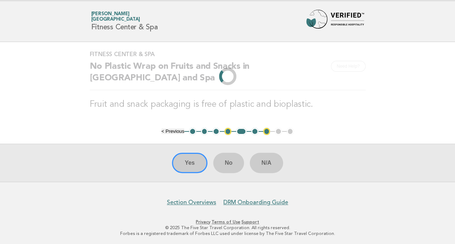
scroll to position [0, 0]
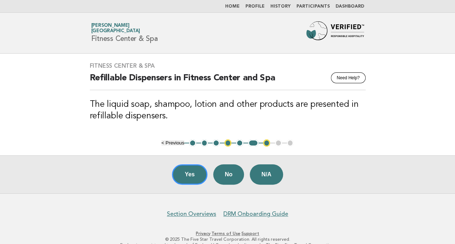
click at [239, 142] on button "5" at bounding box center [239, 142] width 7 height 7
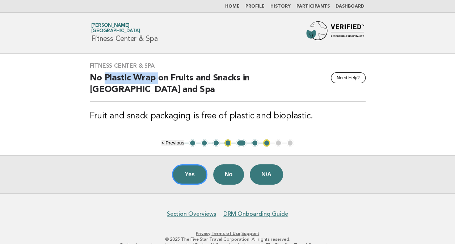
drag, startPoint x: 159, startPoint y: 78, endPoint x: 107, endPoint y: 73, distance: 51.6
click at [107, 73] on h2 "No Plastic Wrap on Fruits and Snacks in Fitness Center and Spa" at bounding box center [228, 86] width 276 height 29
copy h2 "Plastic Wrap"
click at [395, 118] on main "Fitness Center & Spa Need Help? No Plastic Wrap on Fruits and Snacks in Fitness…" at bounding box center [227, 124] width 455 height 140
click at [180, 176] on button "Yes" at bounding box center [189, 174] width 35 height 20
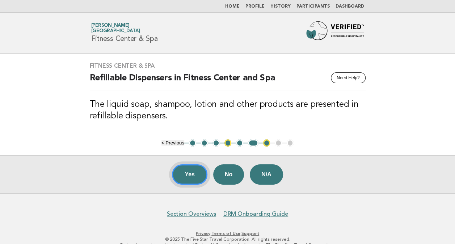
click at [190, 174] on button "Yes" at bounding box center [189, 174] width 35 height 20
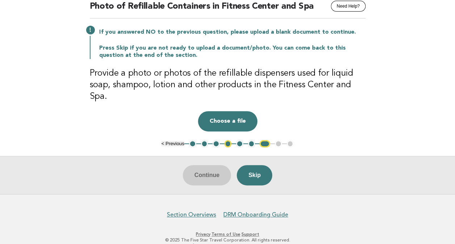
scroll to position [72, 0]
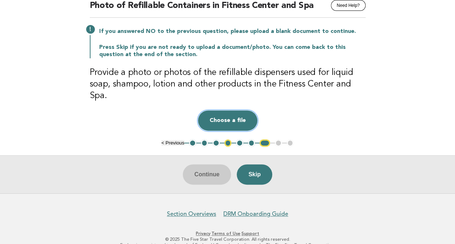
click at [222, 110] on button "Choose a file" at bounding box center [227, 120] width 59 height 20
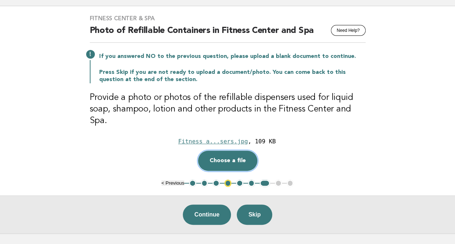
scroll to position [36, 0]
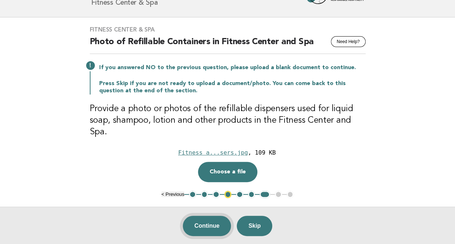
click at [202, 216] on button "Continue" at bounding box center [207, 226] width 48 height 20
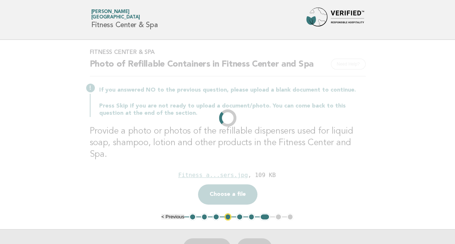
scroll to position [0, 0]
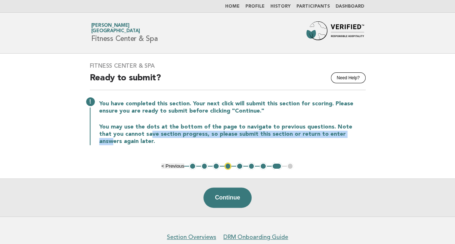
drag, startPoint x: 185, startPoint y: 129, endPoint x: 338, endPoint y: 137, distance: 153.7
click at [338, 137] on p "You may use the dots at the bottom of the page to navigate to previous question…" at bounding box center [232, 134] width 267 height 22
click at [275, 132] on p "You may use the dots at the bottom of the page to navigate to previous question…" at bounding box center [232, 134] width 267 height 22
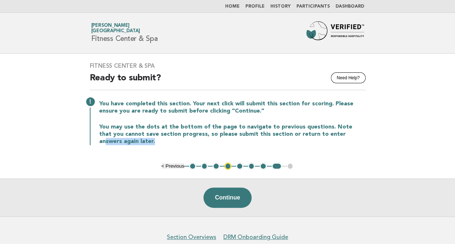
drag, startPoint x: 330, startPoint y: 134, endPoint x: 370, endPoint y: 138, distance: 40.8
click at [370, 138] on div "Fitness Center & Spa Need Help? Ready to submit? You have completed this sectio…" at bounding box center [227, 108] width 293 height 109
drag, startPoint x: 370, startPoint y: 138, endPoint x: 314, endPoint y: 133, distance: 56.0
click at [314, 133] on p "You may use the dots at the bottom of the page to navigate to previous question…" at bounding box center [232, 134] width 267 height 22
click at [240, 166] on button "5" at bounding box center [239, 166] width 7 height 7
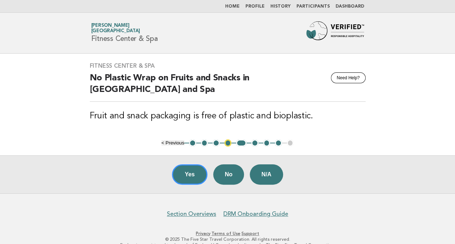
click at [230, 143] on button "4" at bounding box center [228, 142] width 7 height 7
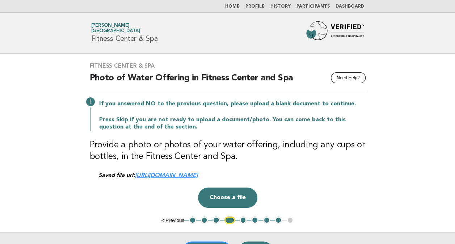
click at [215, 220] on button "3" at bounding box center [216, 220] width 7 height 7
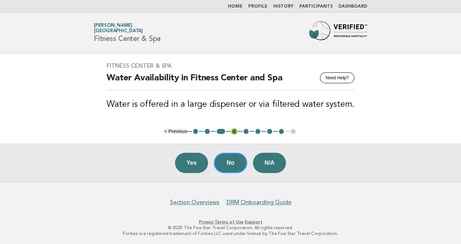
click at [257, 131] on button "6" at bounding box center [257, 131] width 7 height 7
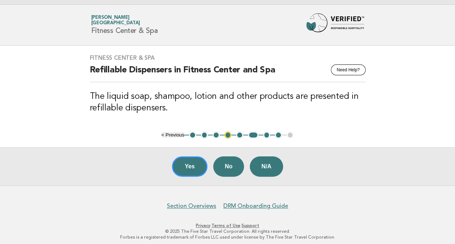
scroll to position [12, 0]
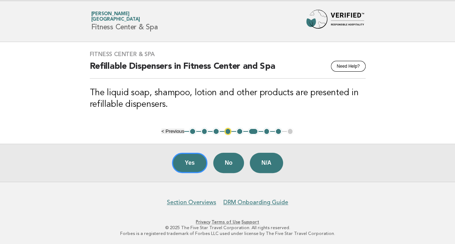
click at [254, 131] on button "6" at bounding box center [253, 131] width 11 height 7
click at [265, 130] on button "7" at bounding box center [266, 131] width 7 height 7
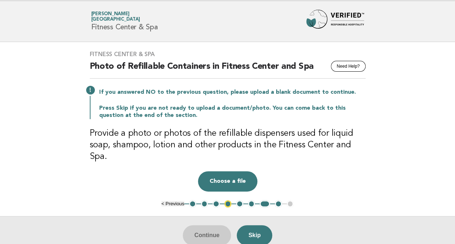
click at [251, 200] on button "6" at bounding box center [251, 203] width 7 height 7
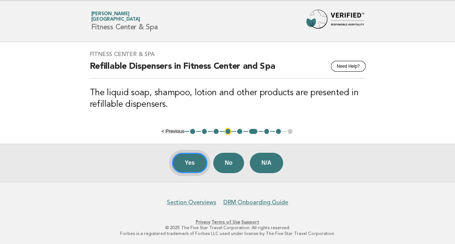
click at [189, 165] on button "Yes" at bounding box center [189, 163] width 35 height 20
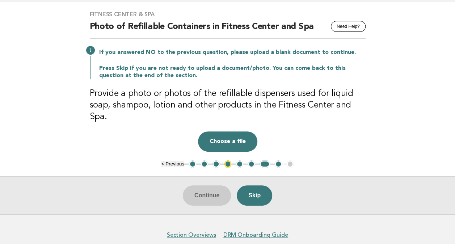
scroll to position [72, 0]
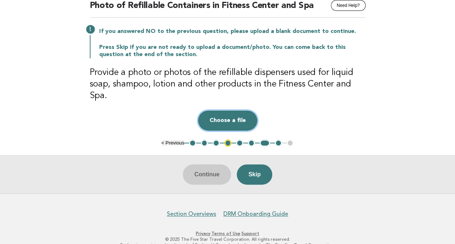
click at [236, 110] on button "Choose a file" at bounding box center [227, 120] width 59 height 20
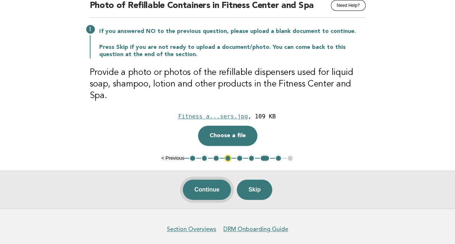
click at [211, 180] on button "Continue" at bounding box center [207, 190] width 48 height 20
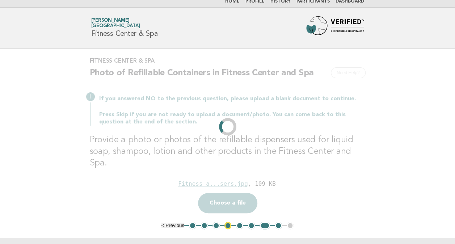
scroll to position [0, 0]
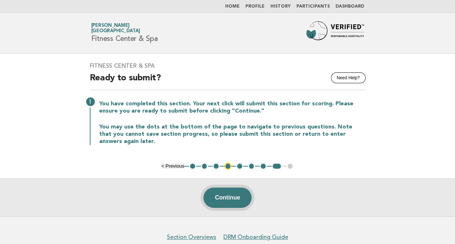
click at [233, 200] on button "Continue" at bounding box center [228, 198] width 48 height 20
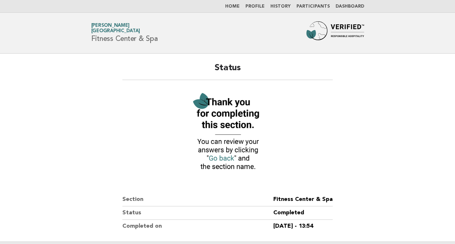
click at [240, 3] on nav "Home Profile History Participants Dashboard" at bounding box center [227, 6] width 455 height 13
click at [238, 8] on link "Home" at bounding box center [232, 6] width 14 height 4
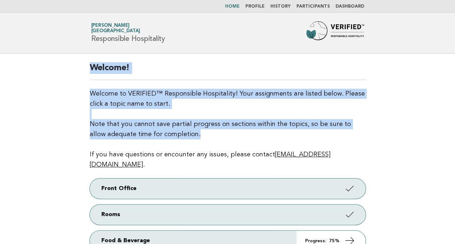
drag, startPoint x: 89, startPoint y: 67, endPoint x: 377, endPoint y: 133, distance: 295.8
click at [377, 133] on main "Welcome! Welcome to VERIFIED™ Responsible Hospitality! Your assignments are lis…" at bounding box center [227, 218] width 455 height 328
drag, startPoint x: 377, startPoint y: 133, endPoint x: 230, endPoint y: 105, distance: 149.7
click at [230, 105] on p "Welcome to VERIFIED™ Responsible Hospitality! Your assignments are listed below…" at bounding box center [228, 129] width 276 height 81
click at [217, 124] on p "Welcome to VERIFIED™ Responsible Hospitality! Your assignments are listed below…" at bounding box center [228, 129] width 276 height 81
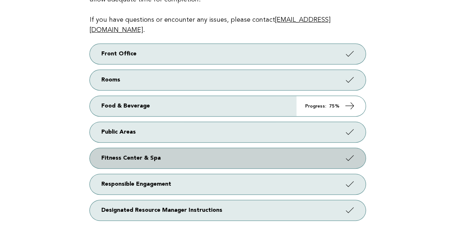
scroll to position [145, 0]
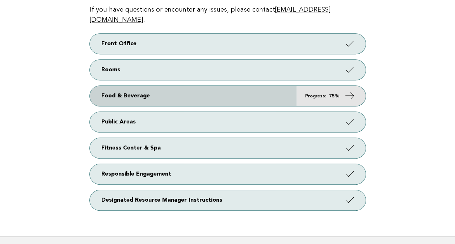
click at [353, 91] on icon at bounding box center [349, 96] width 11 height 11
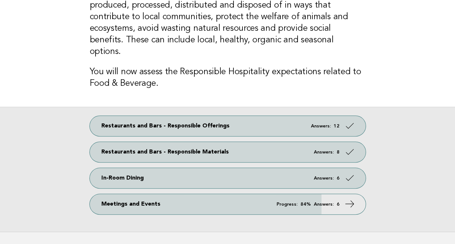
scroll to position [113, 0]
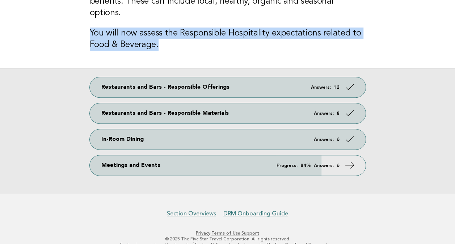
drag, startPoint x: 198, startPoint y: 25, endPoint x: 330, endPoint y: 40, distance: 133.4
click at [330, 40] on main "Sustainable food and beverage offerings include items that are produced, proces…" at bounding box center [227, 67] width 455 height 252
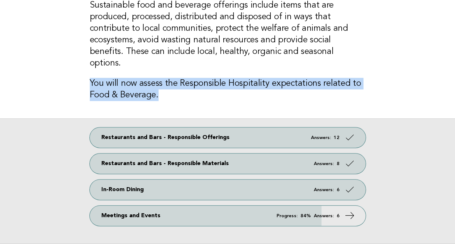
scroll to position [4, 0]
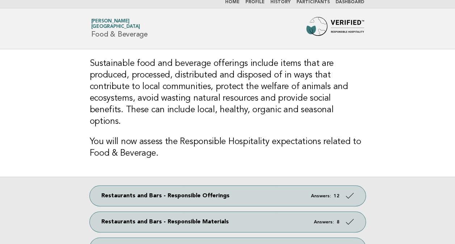
click at [237, 74] on h3 "Sustainable food and beverage offerings include items that are produced, proces…" at bounding box center [228, 93] width 276 height 70
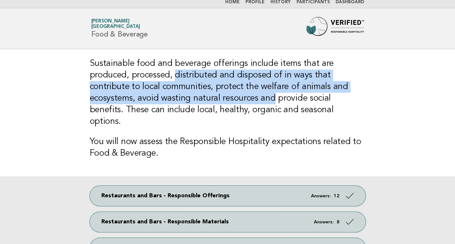
drag, startPoint x: 176, startPoint y: 77, endPoint x: 272, endPoint y: 98, distance: 98.0
click at [272, 98] on h3 "Sustainable food and beverage offerings include items that are produced, proces…" at bounding box center [228, 93] width 276 height 70
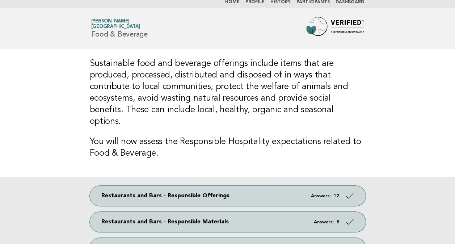
drag, startPoint x: 272, startPoint y: 98, endPoint x: 259, endPoint y: 111, distance: 17.7
click at [259, 111] on h3 "Sustainable food and beverage offerings include items that are produced, proces…" at bounding box center [228, 93] width 276 height 70
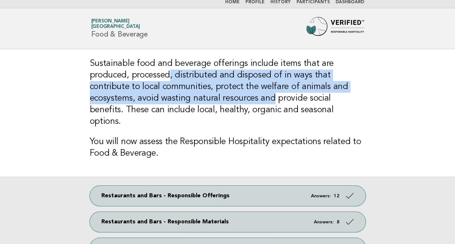
drag, startPoint x: 272, startPoint y: 98, endPoint x: 169, endPoint y: 76, distance: 105.1
click at [169, 76] on h3 "Sustainable food and beverage offerings include items that are produced, proces…" at bounding box center [228, 93] width 276 height 70
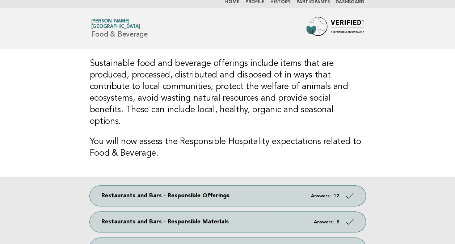
drag, startPoint x: 169, startPoint y: 76, endPoint x: 214, endPoint y: 115, distance: 58.8
click at [214, 115] on h3 "Sustainable food and beverage offerings include items that are produced, proces…" at bounding box center [228, 93] width 276 height 70
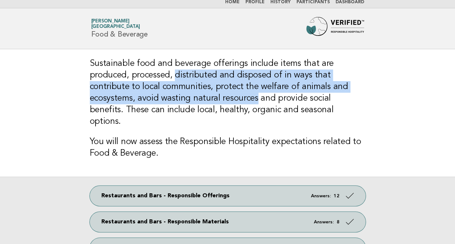
drag, startPoint x: 176, startPoint y: 76, endPoint x: 256, endPoint y: 96, distance: 82.3
click at [256, 96] on h3 "Sustainable food and beverage offerings include items that are produced, proces…" at bounding box center [228, 93] width 276 height 70
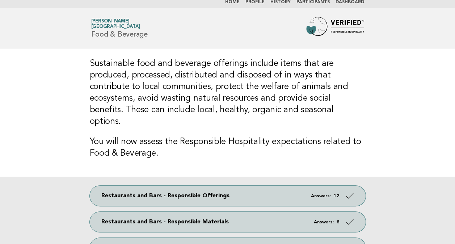
drag, startPoint x: 256, startPoint y: 96, endPoint x: 239, endPoint y: 111, distance: 22.1
click at [239, 111] on h3 "Sustainable food and beverage offerings include items that are produced, proces…" at bounding box center [228, 93] width 276 height 70
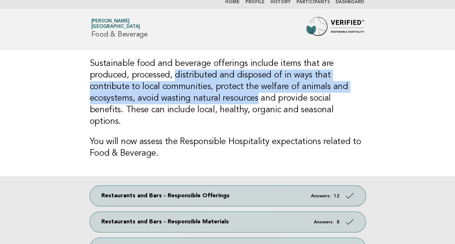
drag, startPoint x: 255, startPoint y: 98, endPoint x: 176, endPoint y: 78, distance: 82.0
click at [176, 78] on h3 "Sustainable food and beverage offerings include items that are produced, proces…" at bounding box center [228, 93] width 276 height 70
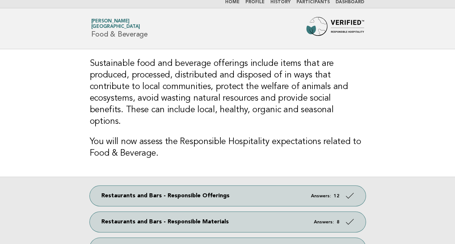
click at [317, 109] on h3 "Sustainable food and beverage offerings include items that are produced, proces…" at bounding box center [228, 93] width 276 height 70
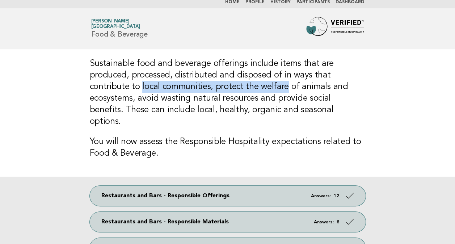
drag, startPoint x: 141, startPoint y: 86, endPoint x: 284, endPoint y: 85, distance: 143.1
click at [284, 85] on h3 "Sustainable food and beverage offerings include items that are produced, proces…" at bounding box center [228, 93] width 276 height 70
drag, startPoint x: 284, startPoint y: 85, endPoint x: 281, endPoint y: 90, distance: 5.7
click at [281, 90] on h3 "Sustainable food and beverage offerings include items that are produced, proces…" at bounding box center [228, 93] width 276 height 70
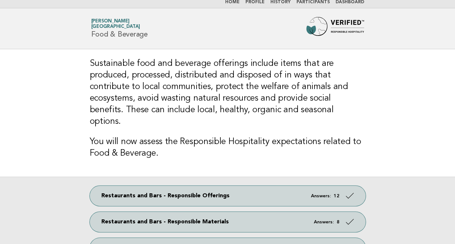
click at [288, 85] on h3 "Sustainable food and beverage offerings include items that are produced, proces…" at bounding box center [228, 93] width 276 height 70
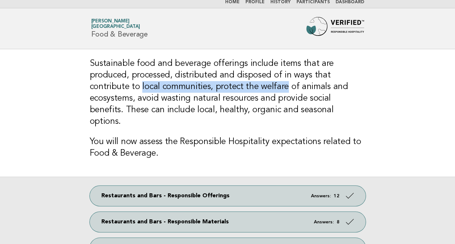
drag, startPoint x: 285, startPoint y: 86, endPoint x: 140, endPoint y: 88, distance: 145.6
click at [140, 88] on h3 "Sustainable food and beverage offerings include items that are produced, proces…" at bounding box center [228, 93] width 276 height 70
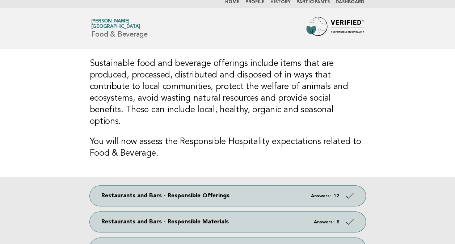
click at [281, 105] on h3 "Sustainable food and beverage offerings include items that are produced, proces…" at bounding box center [228, 93] width 276 height 70
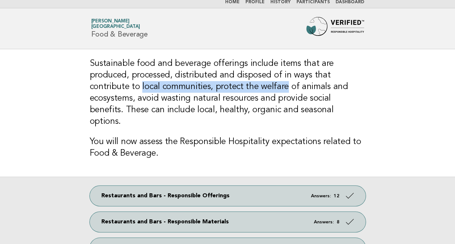
drag, startPoint x: 284, startPoint y: 88, endPoint x: 140, endPoint y: 86, distance: 143.4
click at [140, 86] on h3 "Sustainable food and beverage offerings include items that are produced, proces…" at bounding box center [228, 93] width 276 height 70
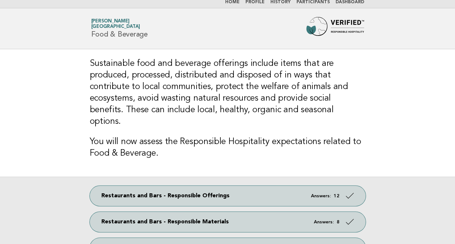
click at [266, 97] on h3 "Sustainable food and beverage offerings include items that are produced, proces…" at bounding box center [228, 93] width 276 height 70
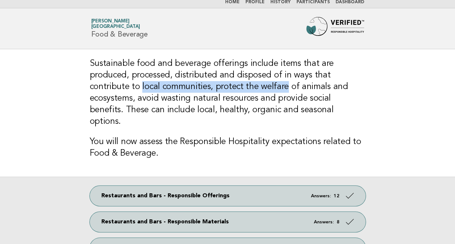
drag, startPoint x: 285, startPoint y: 85, endPoint x: 141, endPoint y: 85, distance: 144.5
click at [141, 85] on h3 "Sustainable food and beverage offerings include items that are produced, proces…" at bounding box center [228, 93] width 276 height 70
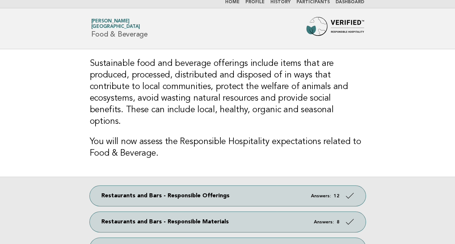
drag, startPoint x: 141, startPoint y: 85, endPoint x: 214, endPoint y: 104, distance: 75.9
click at [214, 104] on h3 "Sustainable food and beverage offerings include items that are produced, proces…" at bounding box center [228, 93] width 276 height 70
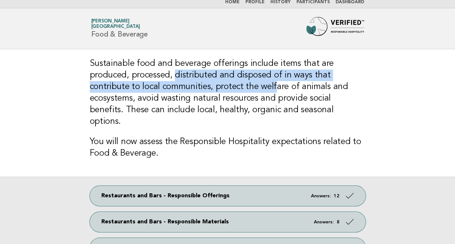
drag, startPoint x: 174, startPoint y: 73, endPoint x: 276, endPoint y: 90, distance: 103.5
click at [276, 90] on h3 "Sustainable food and beverage offerings include items that are produced, proces…" at bounding box center [228, 93] width 276 height 70
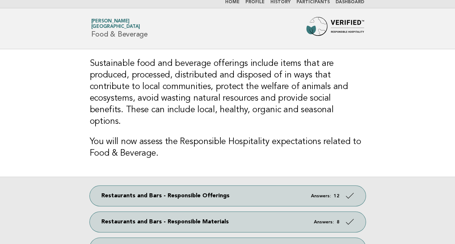
drag, startPoint x: 213, startPoint y: 108, endPoint x: 221, endPoint y: 107, distance: 8.4
click at [213, 108] on h3 "Sustainable food and beverage offerings include items that are produced, proces…" at bounding box center [228, 93] width 276 height 70
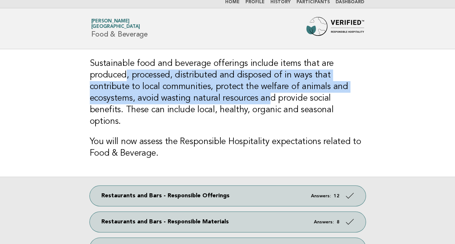
drag, startPoint x: 266, startPoint y: 101, endPoint x: 126, endPoint y: 76, distance: 142.4
click at [126, 76] on h3 "Sustainable food and beverage offerings include items that are produced, proces…" at bounding box center [228, 93] width 276 height 70
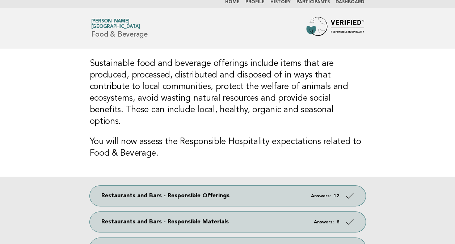
click at [269, 110] on h3 "Sustainable food and beverage offerings include items that are produced, proces…" at bounding box center [228, 93] width 276 height 70
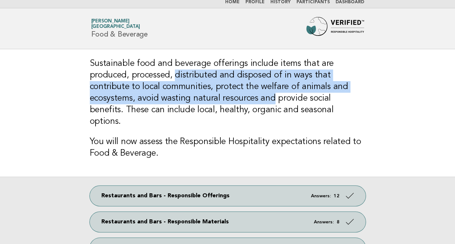
drag, startPoint x: 173, startPoint y: 73, endPoint x: 272, endPoint y: 93, distance: 100.8
click at [272, 93] on h3 "Sustainable food and beverage offerings include items that are produced, proces…" at bounding box center [228, 93] width 276 height 70
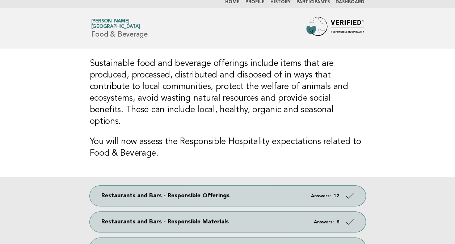
drag, startPoint x: 272, startPoint y: 93, endPoint x: 262, endPoint y: 109, distance: 18.9
click at [263, 110] on h3 "Sustainable food and beverage offerings include items that are produced, proces…" at bounding box center [228, 93] width 276 height 70
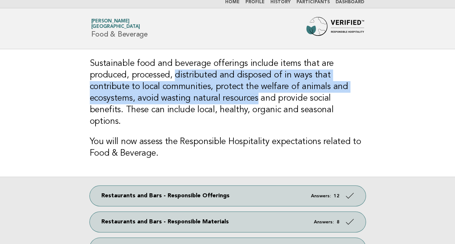
drag, startPoint x: 256, startPoint y: 96, endPoint x: 174, endPoint y: 75, distance: 84.5
click at [174, 75] on h3 "Sustainable food and beverage offerings include items that are produced, proces…" at bounding box center [228, 93] width 276 height 70
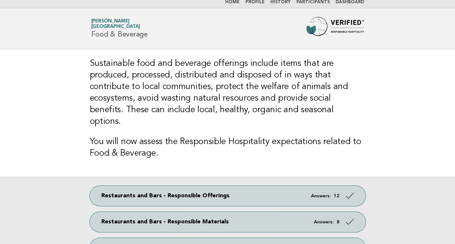
drag, startPoint x: 174, startPoint y: 75, endPoint x: 252, endPoint y: 113, distance: 86.5
click at [252, 113] on h3 "Sustainable food and beverage offerings include items that are produced, proces…" at bounding box center [228, 93] width 276 height 70
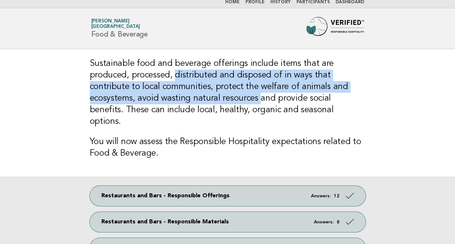
drag, startPoint x: 257, startPoint y: 96, endPoint x: 176, endPoint y: 76, distance: 83.9
click at [176, 76] on h3 "Sustainable food and beverage offerings include items that are produced, proces…" at bounding box center [228, 93] width 276 height 70
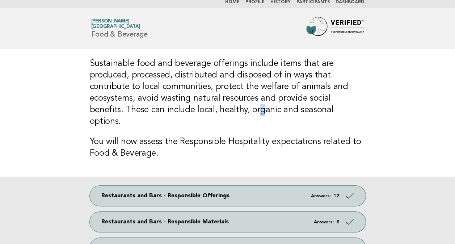
drag, startPoint x: 176, startPoint y: 76, endPoint x: 223, endPoint y: 113, distance: 60.6
click at [223, 113] on h3 "Sustainable food and beverage offerings include items that are produced, proces…" at bounding box center [228, 93] width 276 height 70
drag, startPoint x: 223, startPoint y: 113, endPoint x: 218, endPoint y: 99, distance: 15.8
click at [218, 99] on h3 "Sustainable food and beverage offerings include items that are produced, proces…" at bounding box center [228, 93] width 276 height 70
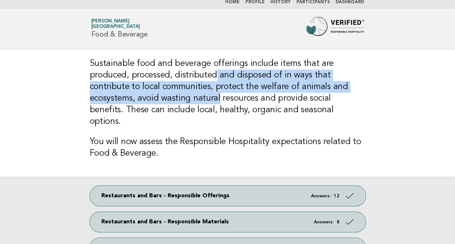
drag, startPoint x: 217, startPoint y: 99, endPoint x: 215, endPoint y: 77, distance: 22.2
click at [215, 77] on h3 "Sustainable food and beverage offerings include items that are produced, proces…" at bounding box center [228, 93] width 276 height 70
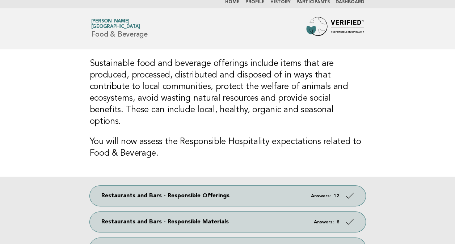
drag, startPoint x: 215, startPoint y: 77, endPoint x: 227, endPoint y: 98, distance: 24.3
click at [227, 98] on h3 "Sustainable food and beverage offerings include items that are produced, proces…" at bounding box center [228, 93] width 276 height 70
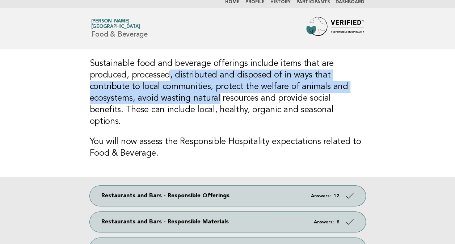
drag, startPoint x: 217, startPoint y: 98, endPoint x: 169, endPoint y: 74, distance: 53.9
click at [169, 74] on h3 "Sustainable food and beverage offerings include items that are produced, proces…" at bounding box center [228, 93] width 276 height 70
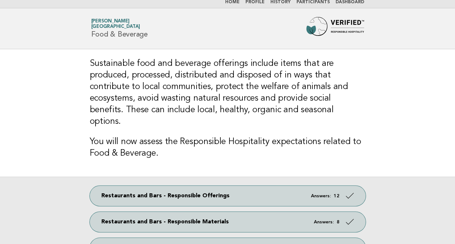
drag, startPoint x: 169, startPoint y: 74, endPoint x: 240, endPoint y: 102, distance: 76.3
click at [240, 102] on h3 "Sustainable food and beverage offerings include items that are produced, proces…" at bounding box center [228, 93] width 276 height 70
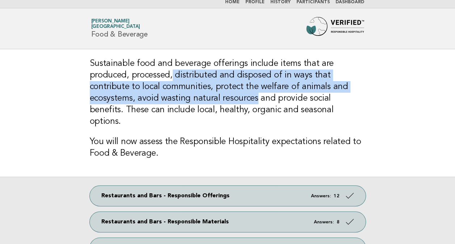
drag, startPoint x: 255, startPoint y: 97, endPoint x: 172, endPoint y: 76, distance: 86.3
click at [172, 76] on h3 "Sustainable food and beverage offerings include items that are produced, proces…" at bounding box center [228, 93] width 276 height 70
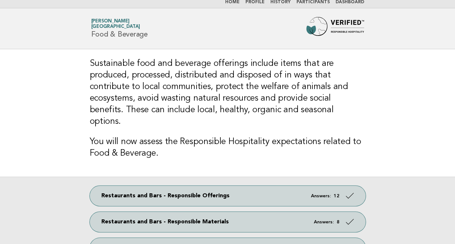
click at [306, 136] on h3 "You will now assess the Responsible Hospitality expectations related to Food & …" at bounding box center [228, 147] width 276 height 23
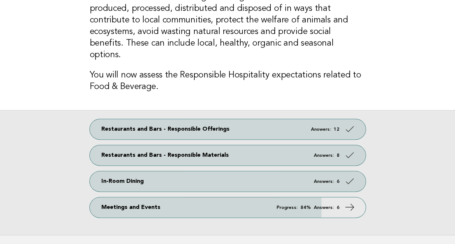
scroll to position [0, 0]
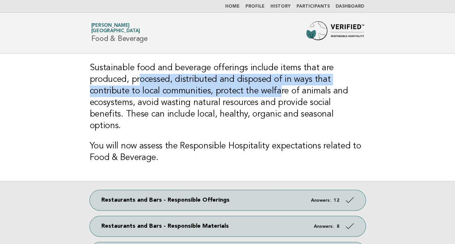
drag, startPoint x: 146, startPoint y: 81, endPoint x: 276, endPoint y: 95, distance: 130.7
click at [276, 95] on h3 "Sustainable food and beverage offerings include items that are produced, proces…" at bounding box center [228, 97] width 276 height 70
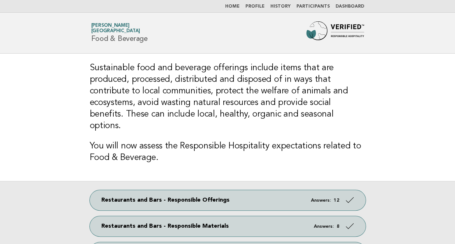
drag, startPoint x: 276, startPoint y: 95, endPoint x: 224, endPoint y: 114, distance: 55.4
click at [224, 114] on h3 "Sustainable food and beverage offerings include items that are produced, proces…" at bounding box center [228, 97] width 276 height 70
click at [199, 62] on h3 "Sustainable food and beverage offerings include items that are produced, proces…" at bounding box center [228, 97] width 276 height 70
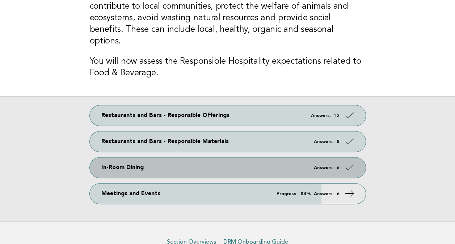
scroll to position [113, 0]
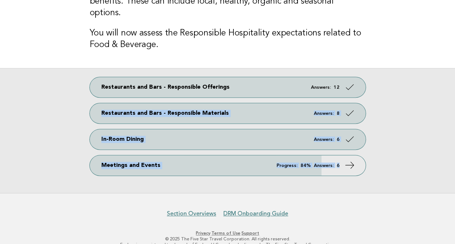
drag, startPoint x: 396, startPoint y: 61, endPoint x: 404, endPoint y: 163, distance: 102.1
click at [404, 163] on div "Restaurants and Bars - Responsible Offerings Answers: 12 Restaurants and Bars -…" at bounding box center [227, 130] width 455 height 125
drag, startPoint x: 404, startPoint y: 163, endPoint x: 406, endPoint y: 74, distance: 89.1
click at [406, 74] on div "Restaurants and Bars - Responsible Offerings Answers: 12 Restaurants and Bars -…" at bounding box center [227, 130] width 455 height 125
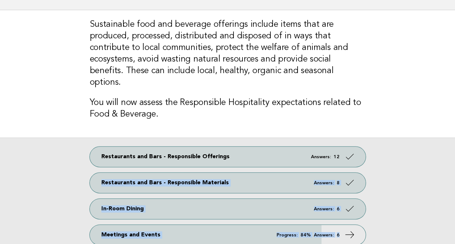
scroll to position [41, 0]
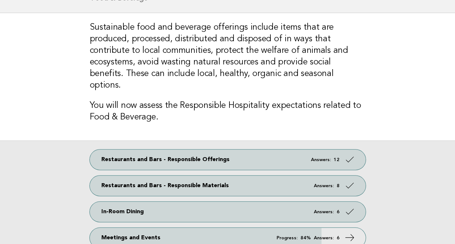
click at [164, 85] on div "Sustainable food and beverage offerings include items that are produced, proces…" at bounding box center [227, 76] width 293 height 127
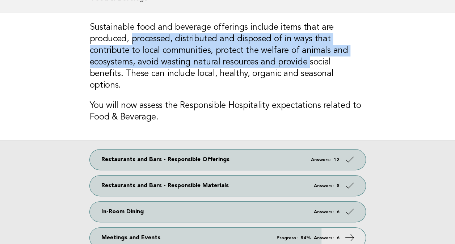
drag, startPoint x: 131, startPoint y: 39, endPoint x: 305, endPoint y: 62, distance: 175.3
click at [305, 62] on h3 "Sustainable food and beverage offerings include items that are produced, proces…" at bounding box center [228, 57] width 276 height 70
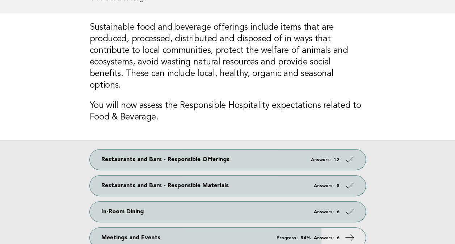
drag, startPoint x: 305, startPoint y: 62, endPoint x: 250, endPoint y: 80, distance: 58.1
click at [250, 80] on div "Sustainable food and beverage offerings include items that are produced, proces…" at bounding box center [227, 76] width 293 height 127
click at [251, 53] on h3 "Sustainable food and beverage offerings include items that are produced, proces…" at bounding box center [228, 57] width 276 height 70
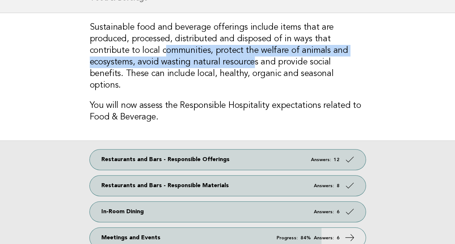
drag, startPoint x: 163, startPoint y: 52, endPoint x: 252, endPoint y: 60, distance: 89.8
click at [252, 60] on h3 "Sustainable food and beverage offerings include items that are produced, proces…" at bounding box center [228, 57] width 276 height 70
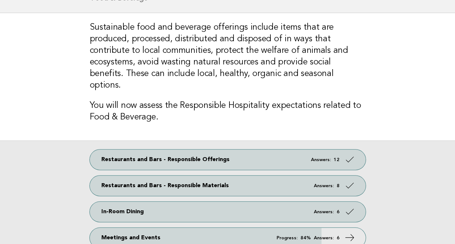
drag, startPoint x: 252, startPoint y: 60, endPoint x: 270, endPoint y: 56, distance: 18.0
click at [269, 66] on h3 "Sustainable food and beverage offerings include items that are produced, proces…" at bounding box center [228, 57] width 276 height 70
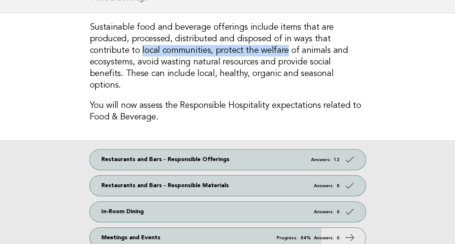
drag, startPoint x: 284, startPoint y: 51, endPoint x: 140, endPoint y: 52, distance: 143.8
click at [140, 52] on h3 "Sustainable food and beverage offerings include items that are produced, proces…" at bounding box center [228, 57] width 276 height 70
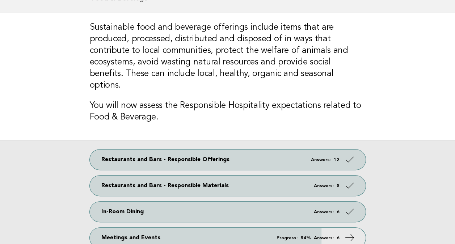
click at [269, 62] on h3 "Sustainable food and beverage offerings include items that are produced, proces…" at bounding box center [228, 57] width 276 height 70
drag, startPoint x: 256, startPoint y: 50, endPoint x: 161, endPoint y: 53, distance: 95.7
click at [161, 53] on h3 "Sustainable food and beverage offerings include items that are produced, proces…" at bounding box center [228, 57] width 276 height 70
click at [258, 62] on h3 "Sustainable food and beverage offerings include items that are produced, proces…" at bounding box center [228, 57] width 276 height 70
drag, startPoint x: 254, startPoint y: 51, endPoint x: 161, endPoint y: 51, distance: 93.1
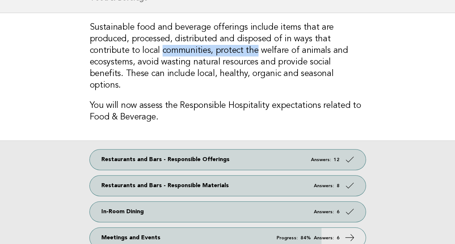
click at [161, 51] on h3 "Sustainable food and beverage offerings include items that are produced, proces…" at bounding box center [228, 57] width 276 height 70
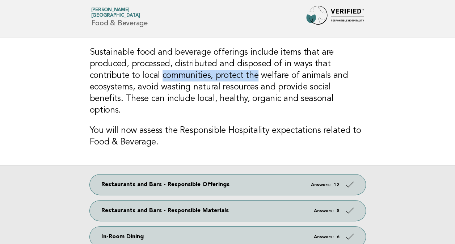
scroll to position [0, 0]
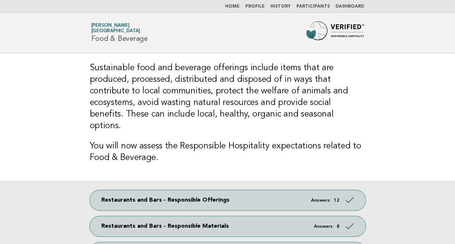
click at [106, 104] on h3 "Sustainable food and beverage offerings include items that are produced, proces…" at bounding box center [228, 97] width 276 height 70
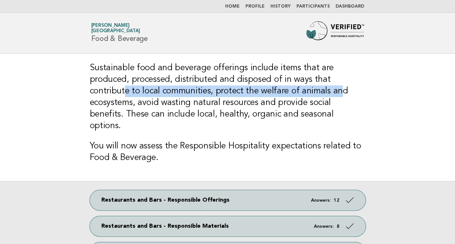
drag, startPoint x: 259, startPoint y: 97, endPoint x: 336, endPoint y: 96, distance: 77.5
click at [336, 96] on h3 "Sustainable food and beverage offerings include items that are produced, proces…" at bounding box center [228, 97] width 276 height 70
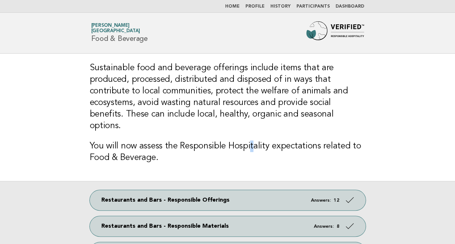
drag, startPoint x: 336, startPoint y: 96, endPoint x: 251, endPoint y: 131, distance: 92.5
click at [251, 141] on h3 "You will now assess the Responsible Hospitality expectations related to Food & …" at bounding box center [228, 152] width 276 height 23
click at [192, 87] on h3 "Sustainable food and beverage offerings include items that are produced, proces…" at bounding box center [228, 97] width 276 height 70
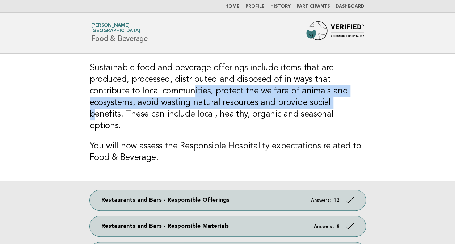
drag, startPoint x: 194, startPoint y: 91, endPoint x: 335, endPoint y: 102, distance: 141.3
click at [335, 102] on h3 "Sustainable food and beverage offerings include items that are produced, proces…" at bounding box center [228, 97] width 276 height 70
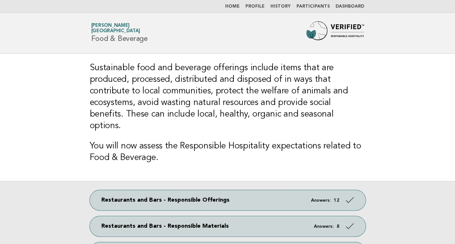
drag, startPoint x: 335, startPoint y: 102, endPoint x: 275, endPoint y: 126, distance: 64.2
click at [275, 126] on div "Sustainable food and beverage offerings include items that are produced, proces…" at bounding box center [227, 117] width 293 height 127
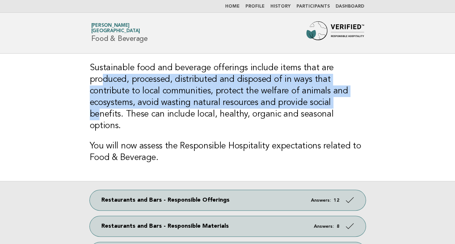
drag, startPoint x: 339, startPoint y: 105, endPoint x: 101, endPoint y: 79, distance: 239.3
click at [101, 79] on h3 "Sustainable food and beverage offerings include items that are produced, proces…" at bounding box center [228, 97] width 276 height 70
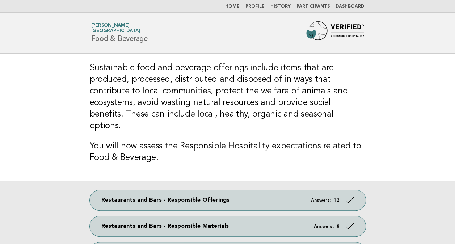
drag, startPoint x: 101, startPoint y: 79, endPoint x: 236, endPoint y: 112, distance: 138.6
click at [236, 112] on h3 "Sustainable food and beverage offerings include items that are produced, proces…" at bounding box center [228, 97] width 276 height 70
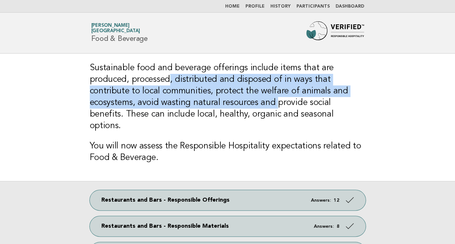
drag, startPoint x: 170, startPoint y: 80, endPoint x: 275, endPoint y: 104, distance: 107.4
click at [275, 104] on h3 "Sustainable food and beverage offerings include items that are produced, proces…" at bounding box center [228, 97] width 276 height 70
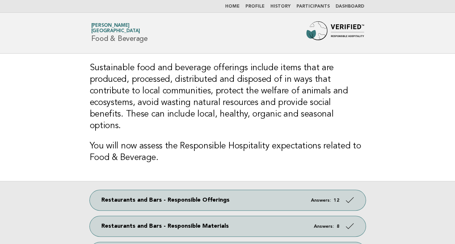
click at [156, 117] on h3 "Sustainable food and beverage offerings include items that are produced, proces…" at bounding box center [228, 97] width 276 height 70
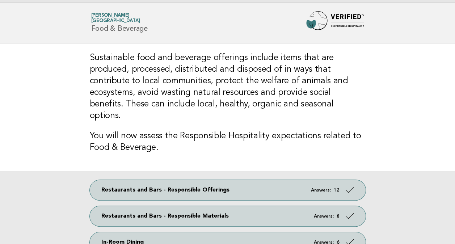
scroll to position [113, 0]
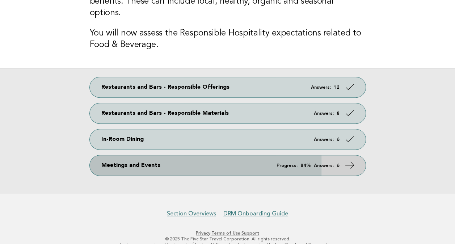
click at [351, 160] on icon at bounding box center [349, 165] width 11 height 11
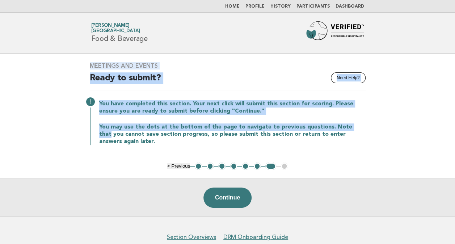
drag, startPoint x: 74, startPoint y: 62, endPoint x: 435, endPoint y: 126, distance: 366.7
click at [435, 126] on main "Meetings and Events Need Help? Ready to submit? You have completed this section…" at bounding box center [227, 135] width 455 height 163
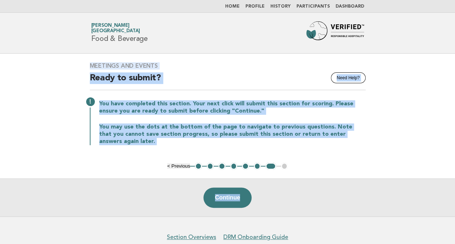
click at [323, 116] on div "You have completed this section. Your next click will submit this section for s…" at bounding box center [228, 122] width 276 height 46
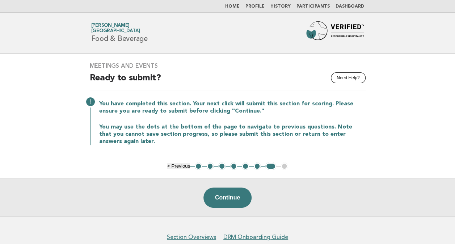
click at [409, 131] on main "Meetings and Events Need Help? Ready to submit? You have completed this section…" at bounding box center [227, 135] width 455 height 163
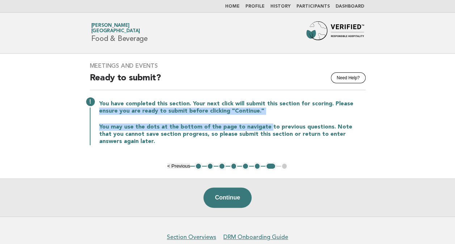
drag, startPoint x: 265, startPoint y: 126, endPoint x: 99, endPoint y: 110, distance: 167.4
click at [99, 110] on div "You have completed this section. Your next click will submit this section for s…" at bounding box center [228, 122] width 276 height 46
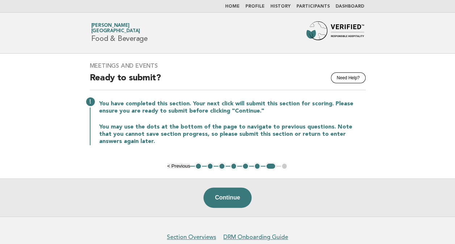
drag, startPoint x: 99, startPoint y: 110, endPoint x: 65, endPoint y: 143, distance: 47.4
click at [46, 141] on main "Meetings and Events Need Help? Ready to submit? You have completed this section…" at bounding box center [227, 135] width 455 height 163
click at [197, 166] on button "1" at bounding box center [198, 166] width 7 height 7
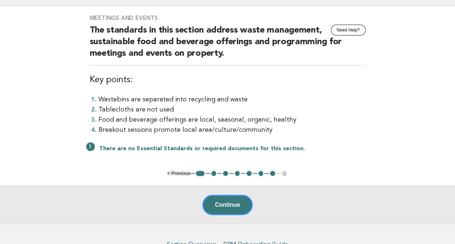
scroll to position [72, 0]
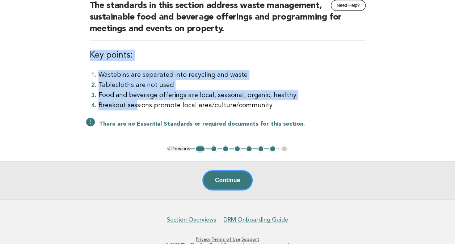
drag, startPoint x: 88, startPoint y: 54, endPoint x: 136, endPoint y: 104, distance: 68.6
click at [136, 104] on div "Meetings and Events Need Help? The standards in this section address waste mana…" at bounding box center [227, 63] width 293 height 164
drag, startPoint x: 136, startPoint y: 104, endPoint x: 264, endPoint y: 97, distance: 128.4
click at [264, 97] on li "Food and beverage offerings are local, seasonal, organic, healthy" at bounding box center [232, 95] width 267 height 10
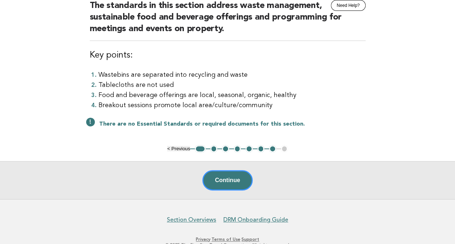
click at [177, 101] on li "Breakout sessions promote local area/culture/community" at bounding box center [232, 105] width 267 height 10
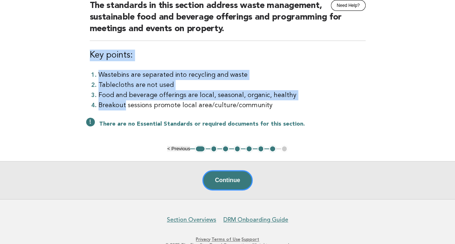
drag, startPoint x: 124, startPoint y: 105, endPoint x: 86, endPoint y: 56, distance: 62.0
click at [86, 56] on div "Meetings and Events Need Help? The standards in this section address waste mana…" at bounding box center [227, 63] width 293 height 164
click at [210, 97] on li "Food and beverage offerings are local, seasonal, organic, healthy" at bounding box center [232, 95] width 267 height 10
drag, startPoint x: 134, startPoint y: 108, endPoint x: 75, endPoint y: 42, distance: 88.5
click at [75, 42] on main "Meetings and Events Need Help? The standards in this section address waste mana…" at bounding box center [227, 90] width 455 height 218
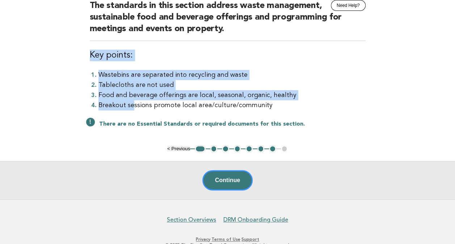
click at [210, 99] on li "Food and beverage offerings are local, seasonal, organic, healthy" at bounding box center [232, 95] width 267 height 10
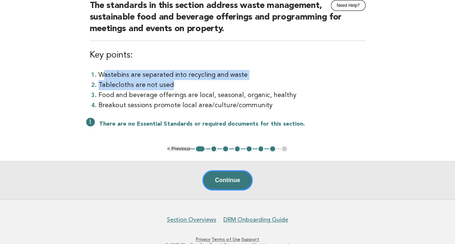
drag, startPoint x: 104, startPoint y: 75, endPoint x: 218, endPoint y: 84, distance: 114.8
click at [218, 84] on ol "Wastebins are separated into recycling and waste Tablecloths are not used Food …" at bounding box center [228, 90] width 276 height 41
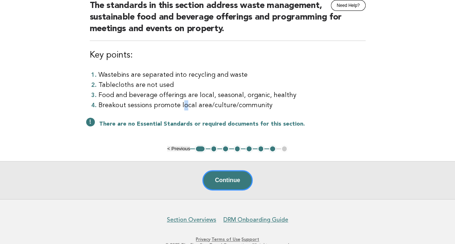
drag, startPoint x: 218, startPoint y: 84, endPoint x: 182, endPoint y: 107, distance: 42.5
click at [182, 107] on li "Breakout sessions promote local area/culture/community" at bounding box center [232, 105] width 267 height 10
click at [224, 181] on button "Continue" at bounding box center [227, 180] width 50 height 20
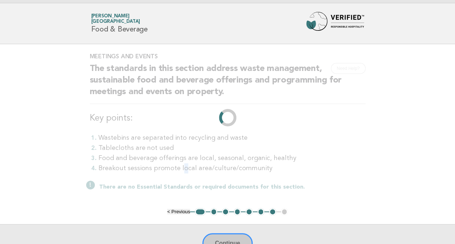
scroll to position [0, 0]
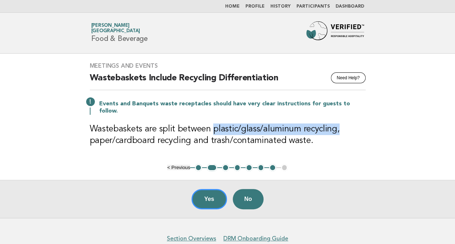
drag, startPoint x: 212, startPoint y: 122, endPoint x: 335, endPoint y: 118, distance: 122.8
click at [335, 123] on h3 "Wastebaskets are split between plastic/glass/aluminum recycling, paper/cardboar…" at bounding box center [228, 134] width 276 height 23
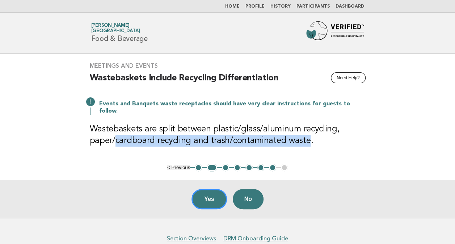
drag, startPoint x: 114, startPoint y: 135, endPoint x: 303, endPoint y: 138, distance: 189.1
click at [303, 138] on h3 "Wastebaskets are split between plastic/glass/aluminum recycling, paper/cardboar…" at bounding box center [228, 134] width 276 height 23
drag, startPoint x: 303, startPoint y: 138, endPoint x: 268, endPoint y: 133, distance: 35.8
click at [268, 133] on h3 "Wastebaskets are split between plastic/glass/aluminum recycling, paper/cardboar…" at bounding box center [228, 134] width 276 height 23
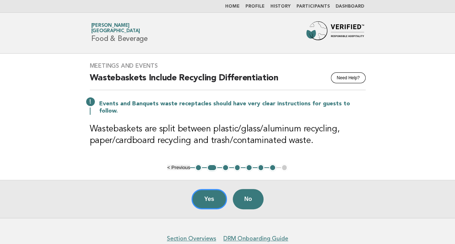
click at [298, 125] on h3 "Wastebaskets are split between plastic/glass/aluminum recycling, paper/cardboar…" at bounding box center [228, 134] width 276 height 23
drag, startPoint x: 147, startPoint y: 77, endPoint x: 248, endPoint y: 79, distance: 101.8
click at [248, 79] on h2 "Wastebaskets Include Recycling Differentiation" at bounding box center [228, 81] width 276 height 18
click at [263, 131] on h3 "Wastebaskets are split between plastic/glass/aluminum recycling, paper/cardboar…" at bounding box center [228, 134] width 276 height 23
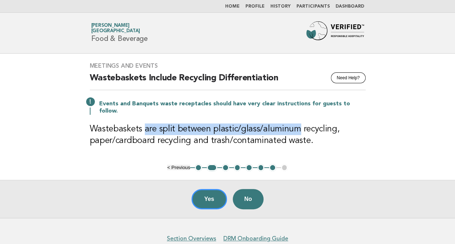
drag, startPoint x: 294, startPoint y: 122, endPoint x: 142, endPoint y: 118, distance: 151.8
click at [142, 123] on h3 "Wastebaskets are split between plastic/glass/aluminum recycling, paper/cardboar…" at bounding box center [228, 134] width 276 height 23
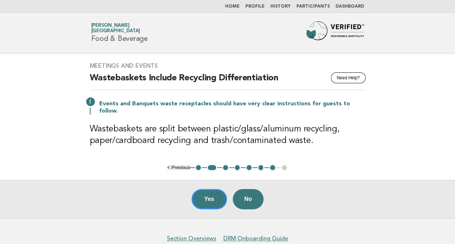
click at [299, 137] on h3 "Wastebaskets are split between plastic/glass/aluminum recycling, paper/cardboar…" at bounding box center [228, 134] width 276 height 23
drag, startPoint x: 238, startPoint y: 120, endPoint x: 159, endPoint y: 118, distance: 78.6
click at [159, 123] on h3 "Wastebaskets are split between plastic/glass/aluminum recycling, paper/cardboar…" at bounding box center [228, 134] width 276 height 23
click at [278, 132] on h3 "Wastebaskets are split between plastic/glass/aluminum recycling, paper/cardboar…" at bounding box center [228, 134] width 276 height 23
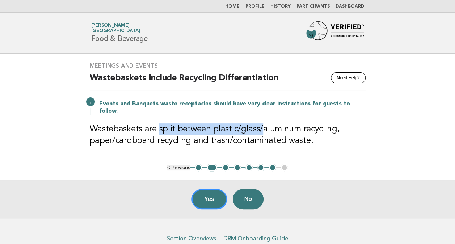
drag, startPoint x: 157, startPoint y: 122, endPoint x: 260, endPoint y: 121, distance: 102.9
click at [260, 123] on h3 "Wastebaskets are split between plastic/glass/aluminum recycling, paper/cardboar…" at bounding box center [228, 134] width 276 height 23
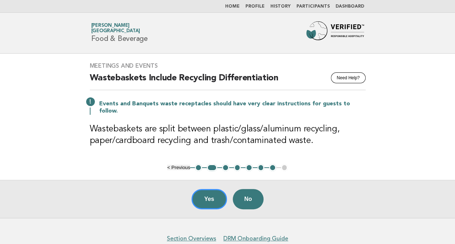
drag, startPoint x: 260, startPoint y: 121, endPoint x: 264, endPoint y: 131, distance: 10.7
click at [264, 131] on h3 "Wastebaskets are split between plastic/glass/aluminum recycling, paper/cardboar…" at bounding box center [228, 134] width 276 height 23
click at [212, 189] on button "Yes" at bounding box center [209, 199] width 35 height 20
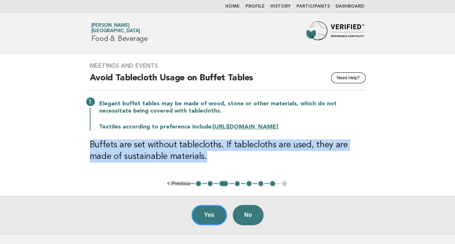
drag, startPoint x: 90, startPoint y: 144, endPoint x: 374, endPoint y: 155, distance: 284.2
click at [374, 155] on div "Meetings and Events Need Help? Avoid Tablecloth Usage on Buffet Tables Elegant …" at bounding box center [227, 117] width 293 height 126
drag, startPoint x: 374, startPoint y: 155, endPoint x: 292, endPoint y: 146, distance: 82.8
click at [292, 146] on h3 "Buffets are set without tablecloths. If tablecloths are used, they are made of …" at bounding box center [228, 150] width 276 height 23
click at [249, 144] on h3 "Buffets are set without tablecloths. If tablecloths are used, they are made of …" at bounding box center [228, 150] width 276 height 23
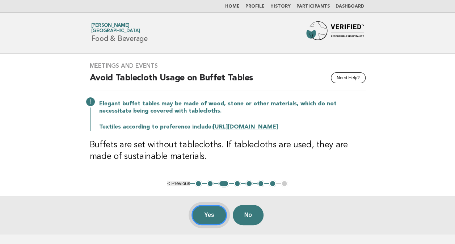
click at [205, 214] on button "Yes" at bounding box center [209, 215] width 35 height 20
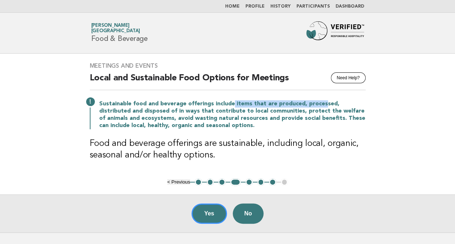
drag, startPoint x: 240, startPoint y: 103, endPoint x: 321, endPoint y: 107, distance: 80.5
click at [321, 107] on p "Sustainable food and beverage offerings include items that are produced, proces…" at bounding box center [232, 114] width 267 height 29
click at [178, 116] on p "Sustainable food and beverage offerings include items that are produced, proces…" at bounding box center [232, 114] width 267 height 29
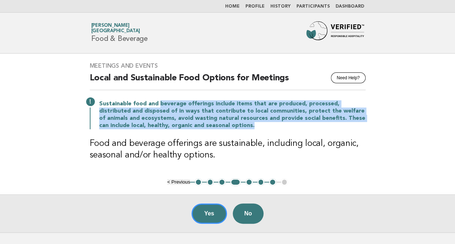
drag, startPoint x: 174, startPoint y: 104, endPoint x: 347, endPoint y: 128, distance: 174.7
click at [347, 128] on p "Sustainable food and beverage offerings include items that are produced, proces…" at bounding box center [232, 114] width 267 height 29
drag, startPoint x: 347, startPoint y: 128, endPoint x: 269, endPoint y: 114, distance: 79.0
click at [269, 114] on p "Sustainable food and beverage offerings include items that are produced, proces…" at bounding box center [232, 114] width 267 height 29
click at [271, 110] on p "Sustainable food and beverage offerings include items that are produced, proces…" at bounding box center [232, 114] width 267 height 29
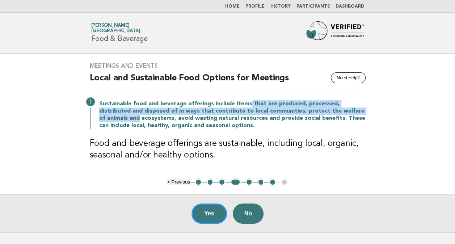
drag, startPoint x: 248, startPoint y: 101, endPoint x: 377, endPoint y: 108, distance: 129.4
click at [377, 108] on main "Meetings and Events Need Help? Local and Sustainable Food Options for Meetings …" at bounding box center [227, 143] width 455 height 179
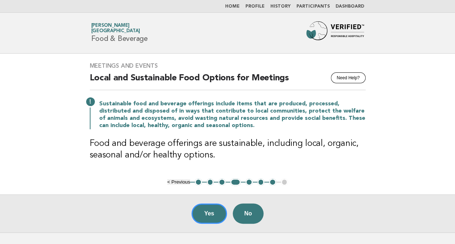
drag, startPoint x: 377, startPoint y: 108, endPoint x: 336, endPoint y: 122, distance: 43.4
click at [336, 122] on p "Sustainable food and beverage offerings include items that are produced, proces…" at bounding box center [232, 114] width 267 height 29
drag, startPoint x: 125, startPoint y: 113, endPoint x: 226, endPoint y: 111, distance: 101.4
click at [226, 111] on p "Sustainable food and beverage offerings include items that are produced, proces…" at bounding box center [232, 114] width 267 height 29
drag, startPoint x: 226, startPoint y: 111, endPoint x: 185, endPoint y: 127, distance: 44.5
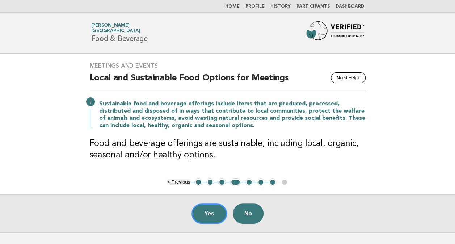
click at [185, 127] on p "Sustainable food and beverage offerings include items that are produced, proces…" at bounding box center [232, 114] width 267 height 29
drag, startPoint x: 286, startPoint y: 109, endPoint x: 358, endPoint y: 114, distance: 71.9
click at [358, 114] on p "Sustainable food and beverage offerings include items that are produced, proces…" at bounding box center [232, 114] width 267 height 29
click at [223, 128] on p "Sustainable food and beverage offerings include items that are produced, proces…" at bounding box center [232, 114] width 267 height 29
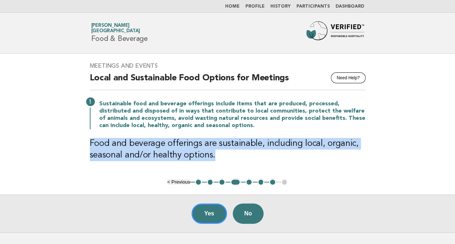
drag, startPoint x: 83, startPoint y: 144, endPoint x: 385, endPoint y: 157, distance: 302.3
click at [385, 157] on main "Meetings and Events Need Help? Local and Sustainable Food Options for Meetings …" at bounding box center [227, 143] width 455 height 179
click at [230, 144] on h3 "Food and beverage offerings are sustainable, including local, organic, seasonal…" at bounding box center [228, 149] width 276 height 23
drag, startPoint x: 171, startPoint y: 145, endPoint x: 354, endPoint y: 155, distance: 183.6
click at [354, 155] on h3 "Food and beverage offerings are sustainable, including local, organic, seasonal…" at bounding box center [228, 149] width 276 height 23
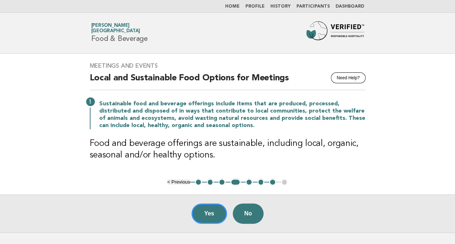
click at [137, 149] on h3 "Food and beverage offerings are sustainable, including local, organic, seasonal…" at bounding box center [228, 149] width 276 height 23
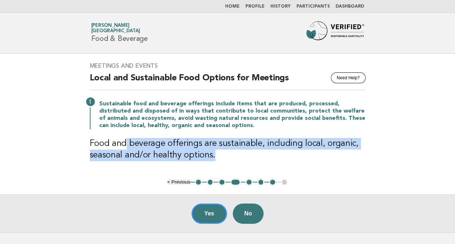
drag, startPoint x: 129, startPoint y: 141, endPoint x: 215, endPoint y: 162, distance: 88.7
click at [215, 162] on div "Meetings and Events Need Help? Local and Sustainable Food Options for Meetings …" at bounding box center [227, 116] width 293 height 125
drag, startPoint x: 215, startPoint y: 162, endPoint x: 169, endPoint y: 156, distance: 46.7
click at [169, 156] on h3 "Food and beverage offerings are sustainable, including local, organic, seasonal…" at bounding box center [228, 149] width 276 height 23
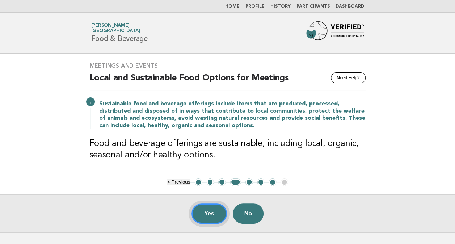
click at [213, 212] on button "Yes" at bounding box center [209, 214] width 35 height 20
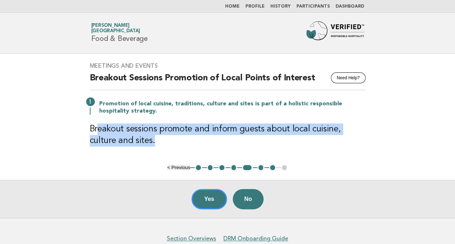
drag, startPoint x: 98, startPoint y: 128, endPoint x: 397, endPoint y: 147, distance: 299.7
click at [397, 147] on main "Meetings and Events Need Help? Breakout Sessions Promotion of Local Points of I…" at bounding box center [227, 136] width 455 height 164
click at [269, 129] on h3 "Breakout sessions promote and inform guests about local cuisine, culture and si…" at bounding box center [228, 134] width 276 height 23
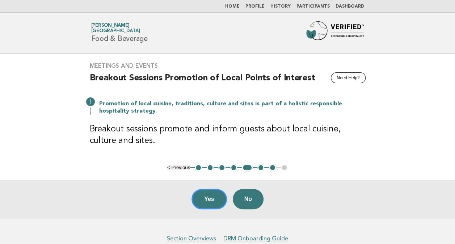
click at [201, 128] on h3 "Breakout sessions promote and inform guests about local cuisine, culture and si…" at bounding box center [228, 134] width 276 height 23
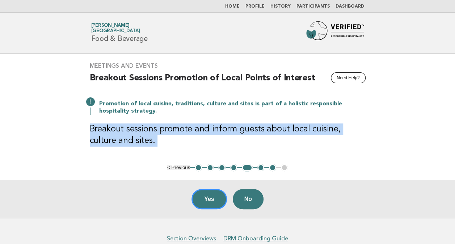
click at [201, 128] on h3 "Breakout sessions promote and inform guests about local cuisine, culture and si…" at bounding box center [228, 134] width 276 height 23
copy main "Breakout sessions promote and inform guests about local cuisine, culture and si…"
click at [355, 118] on div "Meetings and Events Need Help? Breakout Sessions Promotion of Local Points of I…" at bounding box center [227, 109] width 293 height 110
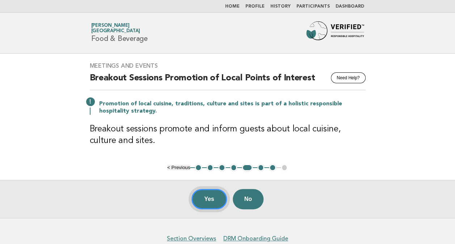
click at [210, 198] on button "Yes" at bounding box center [209, 199] width 35 height 20
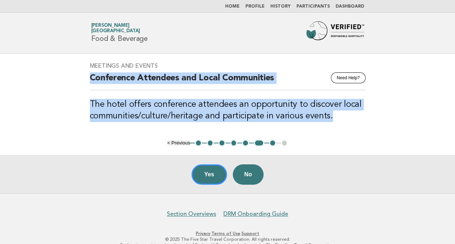
drag, startPoint x: 89, startPoint y: 78, endPoint x: 349, endPoint y: 120, distance: 263.5
click at [349, 120] on div "Meetings and Events Need Help? Conference Attendees and Local Communities The h…" at bounding box center [227, 97] width 293 height 86
click at [272, 106] on h3 "The hotel offers conference attendees an opportunity to discover local communit…" at bounding box center [228, 110] width 276 height 23
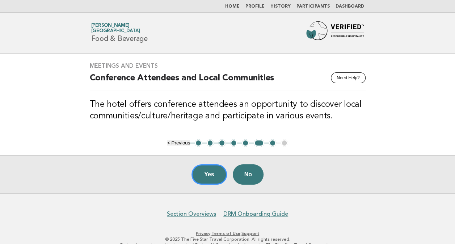
click at [269, 109] on h3 "The hotel offers conference attendees an opportunity to discover local communit…" at bounding box center [228, 110] width 276 height 23
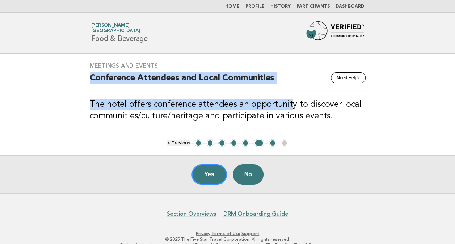
drag, startPoint x: 288, startPoint y: 104, endPoint x: 85, endPoint y: 76, distance: 205.4
click at [85, 76] on div "Meetings and Events Need Help? Conference Attendees and Local Communities The h…" at bounding box center [227, 97] width 293 height 86
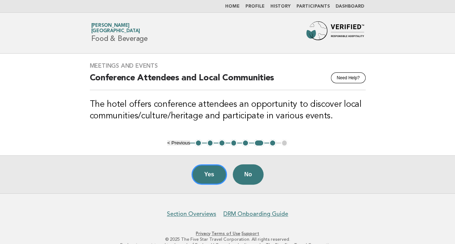
drag, startPoint x: 85, startPoint y: 76, endPoint x: 57, endPoint y: 113, distance: 45.8
click at [57, 113] on main "Meetings and Events Need Help? Conference Attendees and Local Communities The h…" at bounding box center [227, 124] width 455 height 140
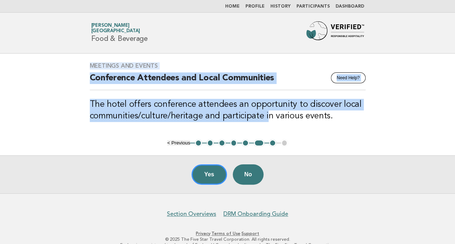
drag, startPoint x: 266, startPoint y: 114, endPoint x: 76, endPoint y: 64, distance: 196.3
click at [76, 64] on main "Meetings and Events Need Help? Conference Attendees and Local Communities The h…" at bounding box center [227, 124] width 455 height 140
click at [160, 103] on h3 "The hotel offers conference attendees an opportunity to discover local communit…" at bounding box center [228, 110] width 276 height 23
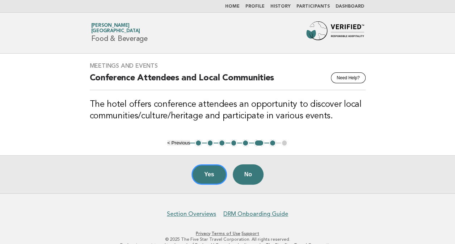
click at [375, 130] on main "Meetings and Events Need Help? Conference Attendees and Local Communities The h…" at bounding box center [227, 124] width 455 height 140
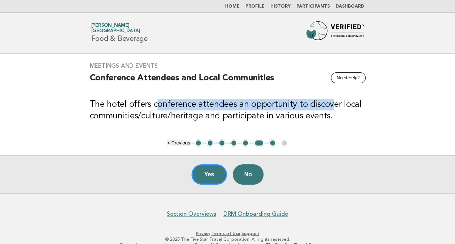
drag, startPoint x: 155, startPoint y: 104, endPoint x: 326, endPoint y: 104, distance: 171.7
click at [326, 104] on h3 "The hotel offers conference attendees an opportunity to discover local communit…" at bounding box center [228, 110] width 276 height 23
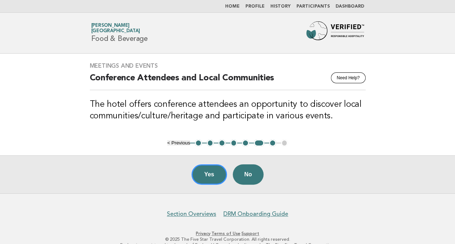
drag, startPoint x: 326, startPoint y: 104, endPoint x: 244, endPoint y: 114, distance: 82.5
click at [244, 114] on h3 "The hotel offers conference attendees an opportunity to discover local communit…" at bounding box center [228, 110] width 276 height 23
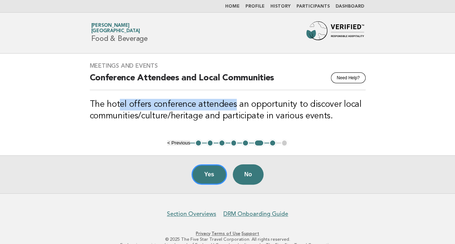
drag, startPoint x: 156, startPoint y: 100, endPoint x: 233, endPoint y: 103, distance: 76.8
click at [233, 103] on h3 "The hotel offers conference attendees an opportunity to discover local communit…" at bounding box center [228, 110] width 276 height 23
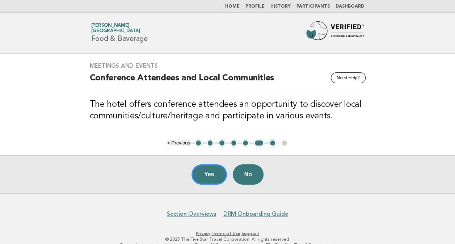
click at [331, 116] on h3 "The hotel offers conference attendees an opportunity to discover local communit…" at bounding box center [228, 110] width 276 height 23
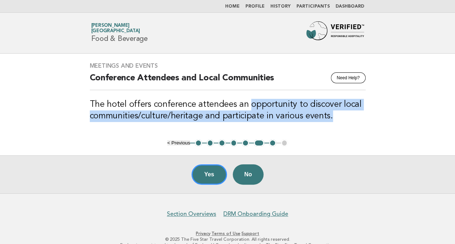
drag, startPoint x: 247, startPoint y: 104, endPoint x: 404, endPoint y: 124, distance: 158.5
click at [404, 124] on main "Meetings and Events Need Help? Conference Attendees and Local Communities The h…" at bounding box center [227, 124] width 455 height 140
click at [137, 110] on h3 "The hotel offers conference attendees an opportunity to discover local communit…" at bounding box center [228, 110] width 276 height 23
click at [155, 115] on h3 "The hotel offers conference attendees an opportunity to discover local communit…" at bounding box center [228, 110] width 276 height 23
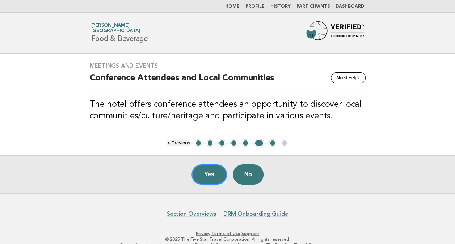
click at [183, 116] on h3 "The hotel offers conference attendees an opportunity to discover local communit…" at bounding box center [228, 110] width 276 height 23
drag, startPoint x: 222, startPoint y: 114, endPoint x: 343, endPoint y: 121, distance: 121.1
click at [343, 121] on h3 "The hotel offers conference attendees an opportunity to discover local communit…" at bounding box center [228, 110] width 276 height 23
click at [173, 109] on h3 "The hotel offers conference attendees an opportunity to discover local communit…" at bounding box center [228, 110] width 276 height 23
click at [183, 112] on h3 "The hotel offers conference attendees an opportunity to discover local communit…" at bounding box center [228, 110] width 276 height 23
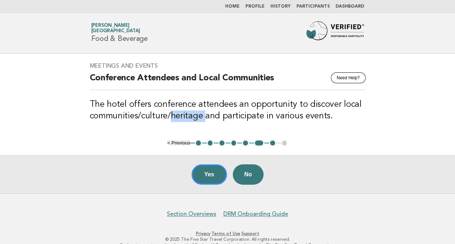
click at [183, 112] on h3 "The hotel offers conference attendees an opportunity to discover local communit…" at bounding box center [228, 110] width 276 height 23
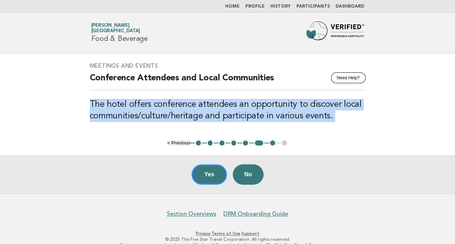
click at [183, 112] on h3 "The hotel offers conference attendees an opportunity to discover local communit…" at bounding box center [228, 110] width 276 height 23
copy main "The hotel offers conference attendees an opportunity to discover local communit…"
click at [359, 120] on h3 "The hotel offers conference attendees an opportunity to discover local communit…" at bounding box center [228, 110] width 276 height 23
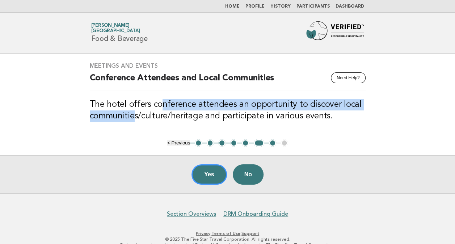
drag, startPoint x: 135, startPoint y: 114, endPoint x: 162, endPoint y: 104, distance: 28.7
click at [162, 104] on h3 "The hotel offers conference attendees an opportunity to discover local communit…" at bounding box center [228, 110] width 276 height 23
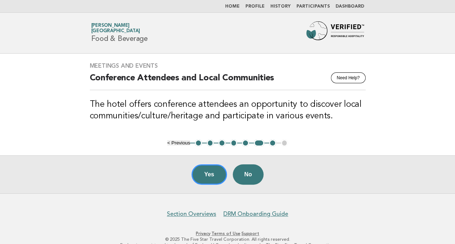
drag, startPoint x: 162, startPoint y: 104, endPoint x: 145, endPoint y: 115, distance: 20.2
click at [145, 115] on h3 "The hotel offers conference attendees an opportunity to discover local communit…" at bounding box center [228, 110] width 276 height 23
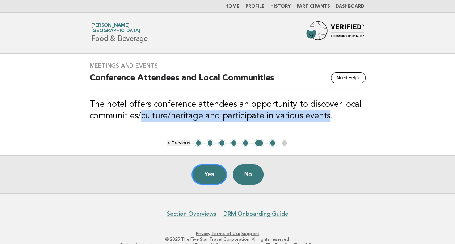
drag, startPoint x: 144, startPoint y: 116, endPoint x: 315, endPoint y: 113, distance: 171.0
click at [315, 113] on h3 "The hotel offers conference attendees an opportunity to discover local communit…" at bounding box center [228, 110] width 276 height 23
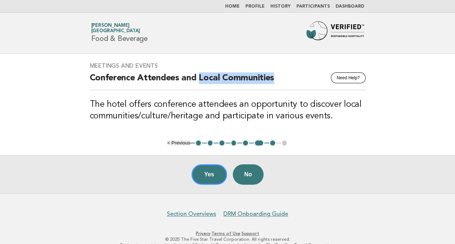
drag, startPoint x: 200, startPoint y: 77, endPoint x: 300, endPoint y: 74, distance: 100.7
click at [300, 74] on h2 "Conference Attendees and Local Communities" at bounding box center [228, 81] width 276 height 18
click at [156, 79] on h2 "Conference Attendees and Local Communities" at bounding box center [228, 81] width 276 height 18
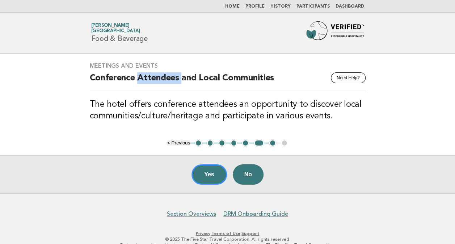
click at [156, 79] on h2 "Conference Attendees and Local Communities" at bounding box center [228, 81] width 276 height 18
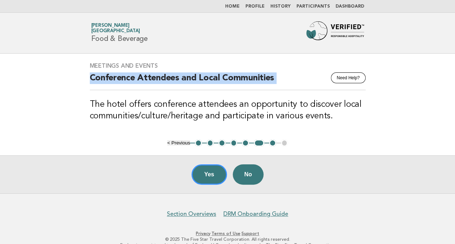
click at [156, 79] on h2 "Conference Attendees and Local Communities" at bounding box center [228, 81] width 276 height 18
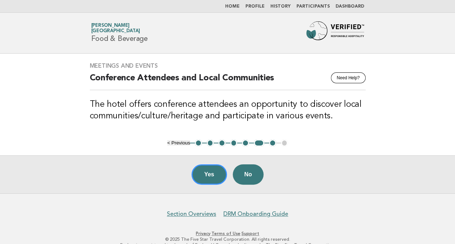
click at [277, 112] on h3 "The hotel offers conference attendees an opportunity to discover local communit…" at bounding box center [228, 110] width 276 height 23
drag, startPoint x: 225, startPoint y: 78, endPoint x: 112, endPoint y: 79, distance: 113.4
click at [112, 79] on h2 "Conference Attendees and Local Communities" at bounding box center [228, 81] width 276 height 18
drag, startPoint x: 112, startPoint y: 79, endPoint x: 211, endPoint y: 108, distance: 103.2
click at [211, 108] on h3 "The hotel offers conference attendees an opportunity to discover local communit…" at bounding box center [228, 110] width 276 height 23
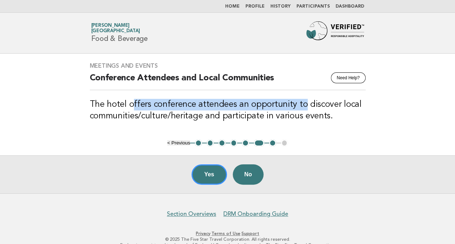
drag, startPoint x: 132, startPoint y: 106, endPoint x: 301, endPoint y: 102, distance: 168.8
click at [301, 102] on h3 "The hotel offers conference attendees an opportunity to discover local communit…" at bounding box center [228, 110] width 276 height 23
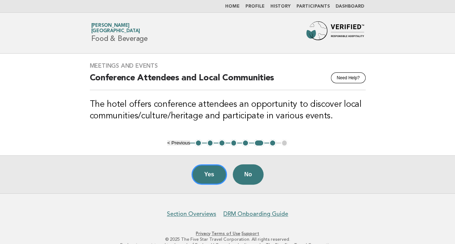
drag, startPoint x: 301, startPoint y: 102, endPoint x: 222, endPoint y: 110, distance: 79.4
click at [222, 110] on h3 "The hotel offers conference attendees an opportunity to discover local communit…" at bounding box center [228, 110] width 276 height 23
click at [210, 173] on button "Yes" at bounding box center [209, 174] width 35 height 20
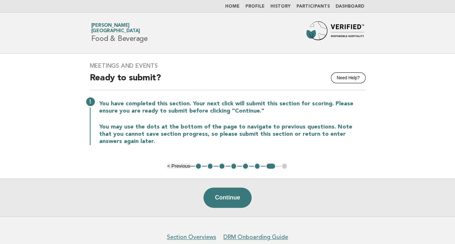
click at [197, 166] on button "1" at bounding box center [198, 166] width 7 height 7
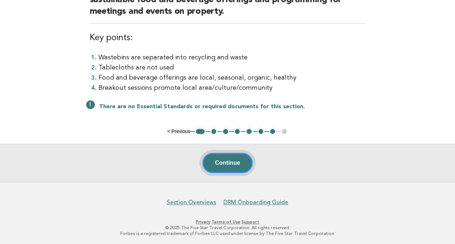
click at [225, 163] on button "Continue" at bounding box center [227, 163] width 50 height 20
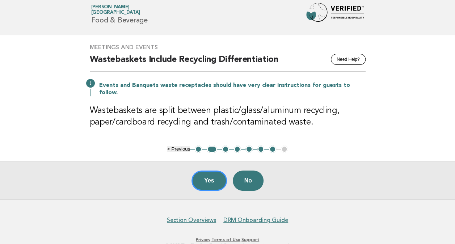
scroll to position [29, 0]
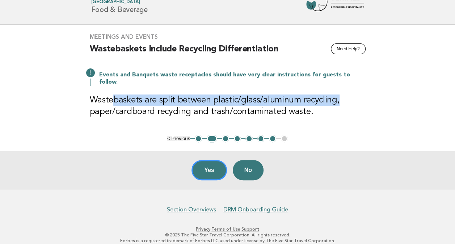
drag, startPoint x: 112, startPoint y: 92, endPoint x: 332, endPoint y: 91, distance: 220.2
click at [332, 95] on h3 "Wastebaskets are split between plastic/glass/aluminum recycling, paper/cardboar…" at bounding box center [228, 106] width 276 height 23
drag, startPoint x: 332, startPoint y: 91, endPoint x: 185, endPoint y: 96, distance: 147.1
click at [186, 96] on h3 "Wastebaskets are split between plastic/glass/aluminum recycling, paper/cardboar…" at bounding box center [228, 106] width 276 height 23
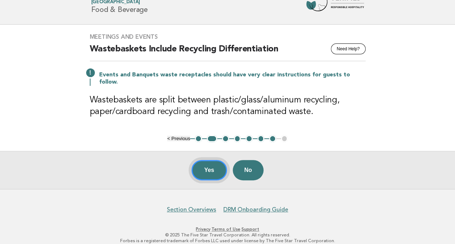
click at [206, 161] on button "Yes" at bounding box center [209, 170] width 35 height 20
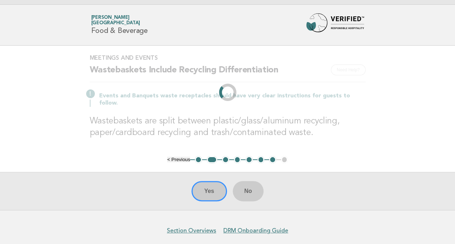
scroll to position [0, 0]
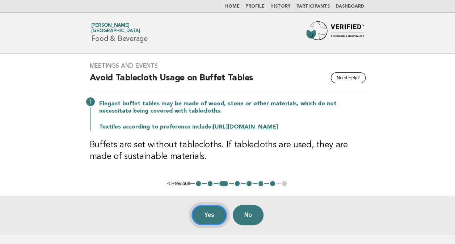
click at [202, 212] on button "Yes" at bounding box center [209, 215] width 35 height 20
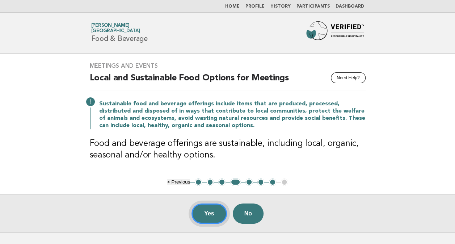
click at [200, 213] on button "Yes" at bounding box center [209, 214] width 35 height 20
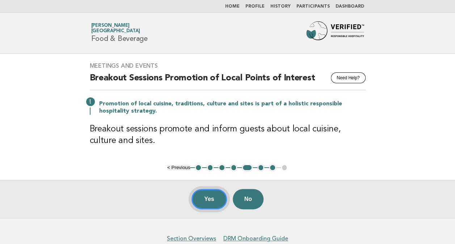
click at [200, 199] on button "Yes" at bounding box center [209, 199] width 35 height 20
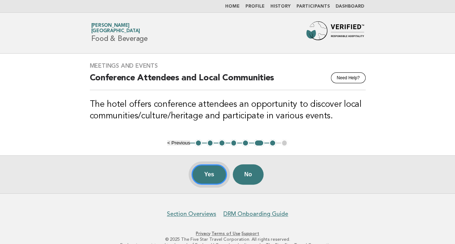
click at [208, 170] on button "Yes" at bounding box center [209, 174] width 35 height 20
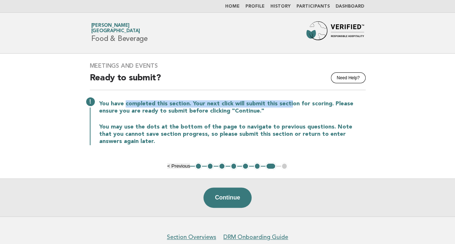
drag, startPoint x: 210, startPoint y: 102, endPoint x: 288, endPoint y: 103, distance: 77.9
click at [288, 103] on p "You have completed this section. Your next click will submit this section for s…" at bounding box center [232, 107] width 267 height 14
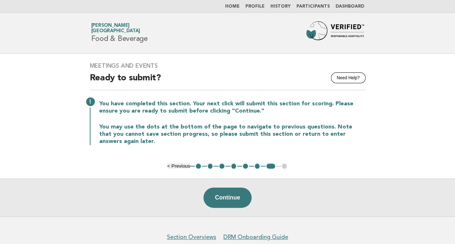
drag, startPoint x: 288, startPoint y: 103, endPoint x: 231, endPoint y: 114, distance: 57.7
click at [231, 114] on div "You have completed this section. Your next click will submit this section for s…" at bounding box center [228, 122] width 276 height 46
click at [225, 198] on button "Continue" at bounding box center [228, 198] width 48 height 20
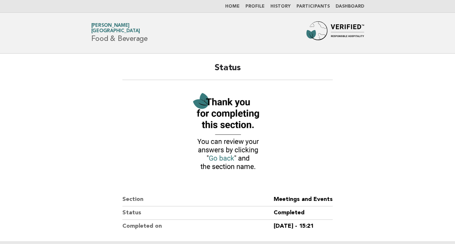
click at [239, 5] on link "Home" at bounding box center [232, 6] width 14 height 4
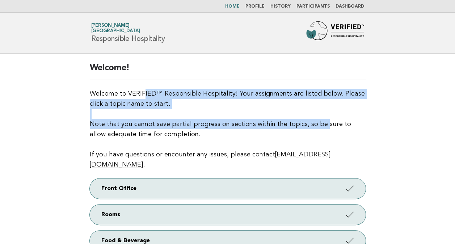
drag, startPoint x: 145, startPoint y: 88, endPoint x: 320, endPoint y: 124, distance: 179.3
click at [320, 124] on p "Welcome to VERIFIED™ Responsible Hospitality! Your assignments are listed below…" at bounding box center [228, 129] width 276 height 81
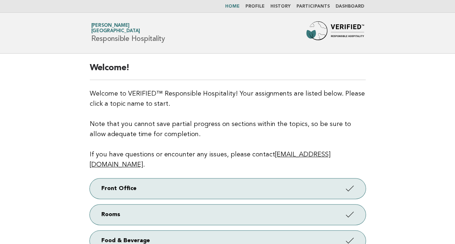
drag, startPoint x: 320, startPoint y: 124, endPoint x: 241, endPoint y: 137, distance: 80.0
click at [241, 137] on p "Welcome to VERIFIED™ Responsible Hospitality! Your assignments are listed below…" at bounding box center [228, 129] width 276 height 81
click at [351, 6] on link "Dashboard" at bounding box center [350, 6] width 29 height 4
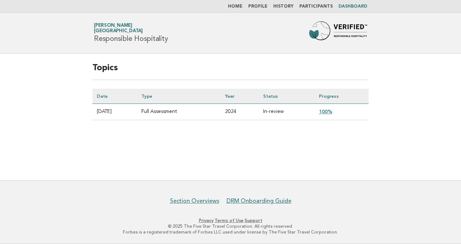
click at [387, 169] on main "Topics Date Type Year Status Progress [DATE] Full Assessment 2024 In-review 100%" at bounding box center [230, 117] width 461 height 127
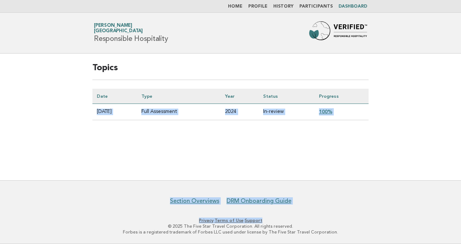
drag, startPoint x: 93, startPoint y: 109, endPoint x: 452, endPoint y: 212, distance: 372.9
click at [452, 212] on body "Home Profile History Participants Dashboard Forbes Travel Guide [PERSON_NAME][G…" at bounding box center [230, 122] width 461 height 244
drag, startPoint x: 452, startPoint y: 212, endPoint x: 348, endPoint y: 162, distance: 114.7
click at [348, 162] on main "Topics Date Type Year Status Progress [DATE] Full Assessment 2024 In-review 100%" at bounding box center [230, 117] width 461 height 127
click at [392, 152] on main "Topics Date Type Year Status Progress [DATE] Full Assessment 2024 In-review 100%" at bounding box center [230, 117] width 461 height 127
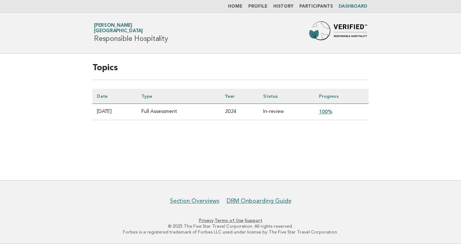
click at [350, 163] on main "Topics Date Type Year Status Progress [DATE] Full Assessment 2024 In-review 100%" at bounding box center [230, 117] width 461 height 127
drag, startPoint x: 78, startPoint y: 20, endPoint x: 333, endPoint y: 79, distance: 262.4
click at [333, 79] on body "Home Profile History Participants Dashboard Forbes Travel Guide [PERSON_NAME][G…" at bounding box center [230, 122] width 461 height 244
drag, startPoint x: 333, startPoint y: 79, endPoint x: 353, endPoint y: 161, distance: 84.9
click at [353, 161] on main "Topics Date Type Year Status Progress [DATE] Full Assessment 2024 In-review 100%" at bounding box center [230, 117] width 461 height 127
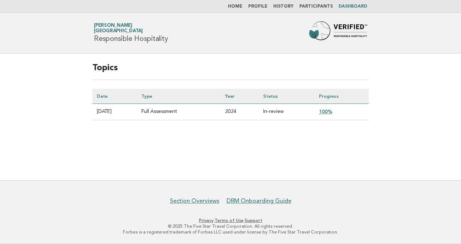
click at [285, 5] on link "History" at bounding box center [283, 6] width 20 height 4
click at [327, 112] on link "100%" at bounding box center [325, 112] width 13 height 6
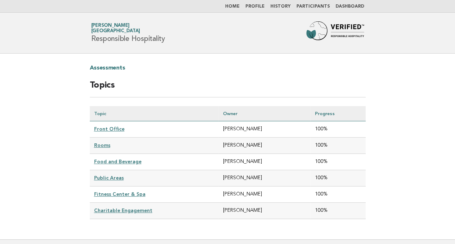
click at [234, 5] on link "Home" at bounding box center [232, 6] width 14 height 4
